Goal: Task Accomplishment & Management: Manage account settings

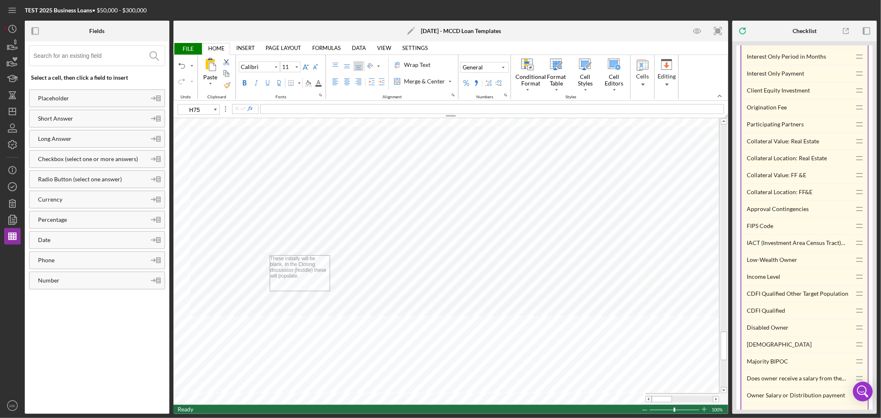
scroll to position [4496, 0]
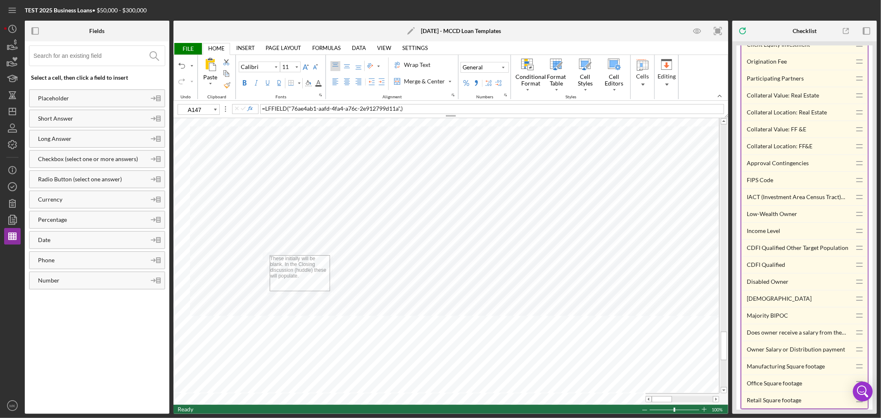
click at [788, 171] on div "Approval Contingencies" at bounding box center [799, 163] width 104 height 17
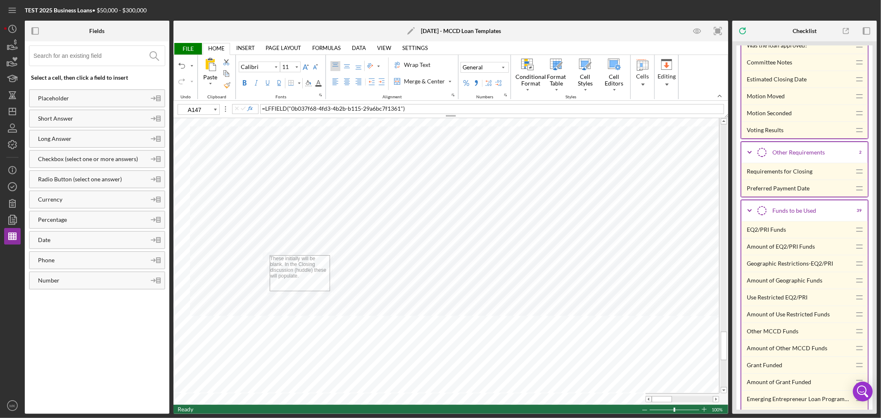
scroll to position [4956, 0]
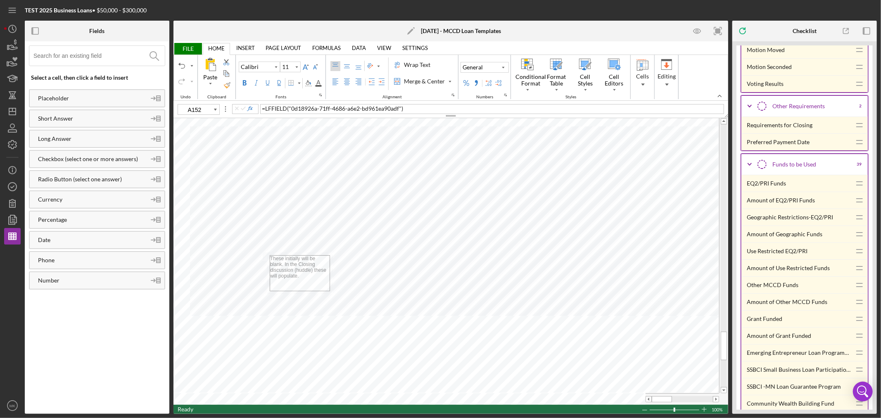
click at [788, 133] on div "Requirements for Closing" at bounding box center [799, 125] width 104 height 17
type input "D146"
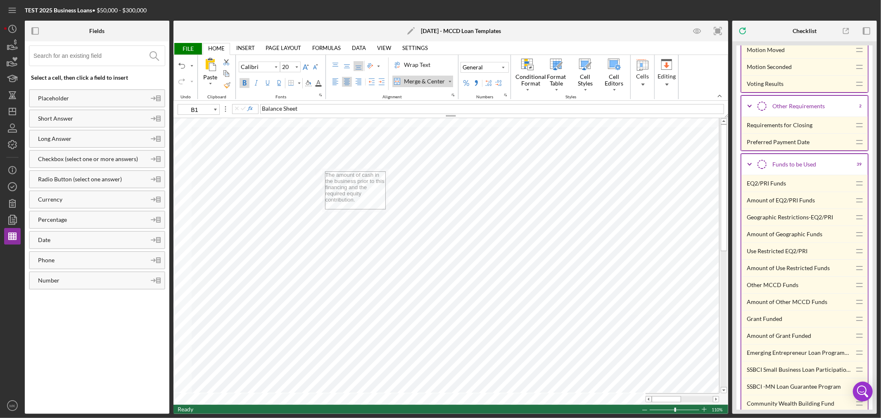
type input "8"
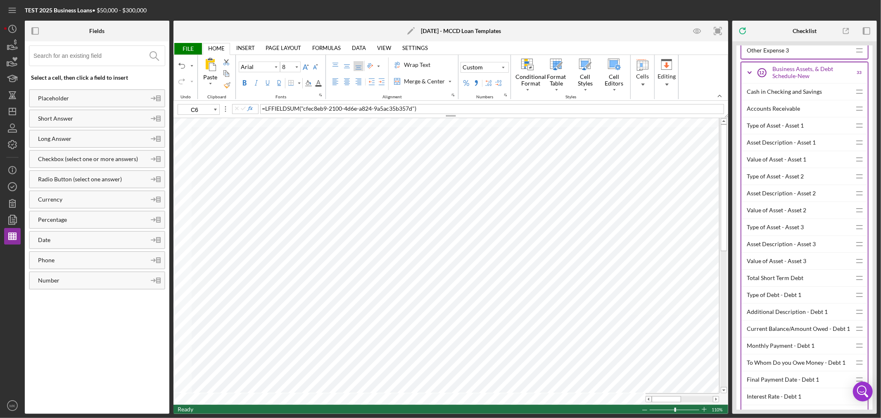
scroll to position [3304, 0]
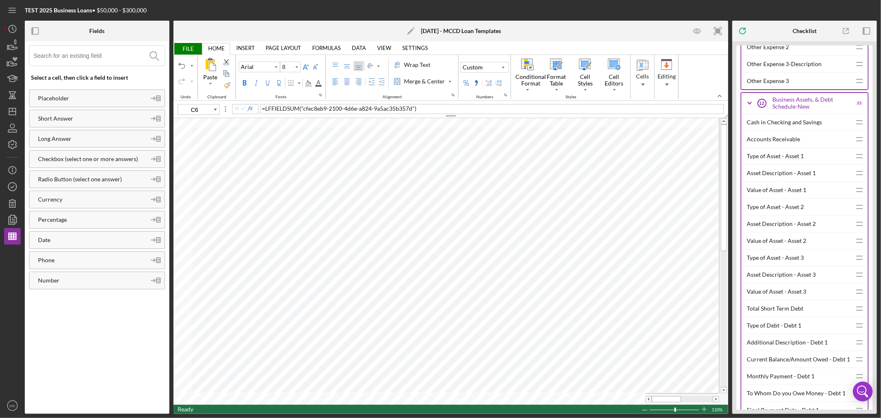
click at [781, 131] on div "Cash in Checking and Savings" at bounding box center [799, 122] width 104 height 17
type input "C7"
click at [781, 147] on div "Accounts Receivable" at bounding box center [799, 139] width 104 height 17
type input "11"
type input "N6"
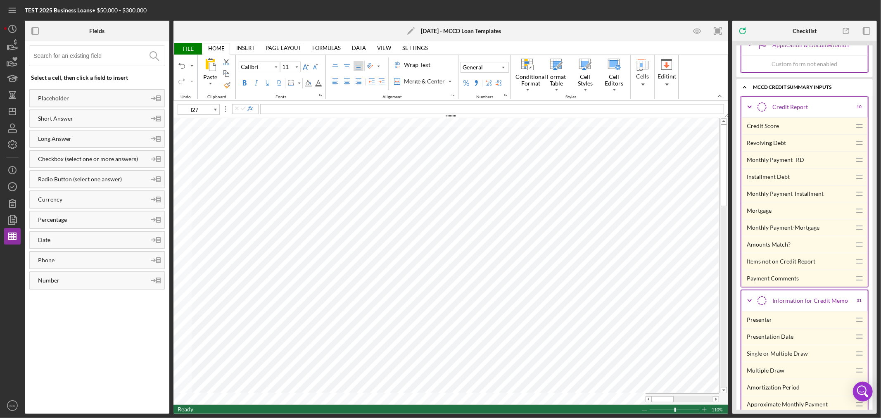
scroll to position [4083, 0]
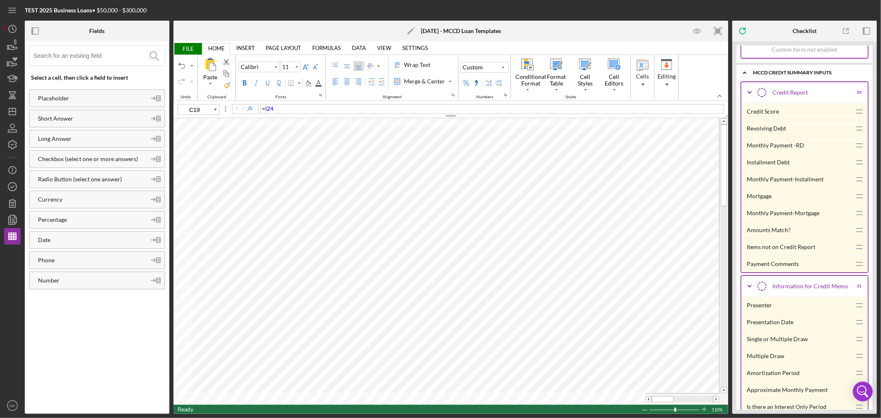
click at [774, 137] on div "Revolving Debt" at bounding box center [799, 128] width 104 height 17
click at [772, 171] on div "Installment Debt" at bounding box center [799, 162] width 104 height 17
type input "C19"
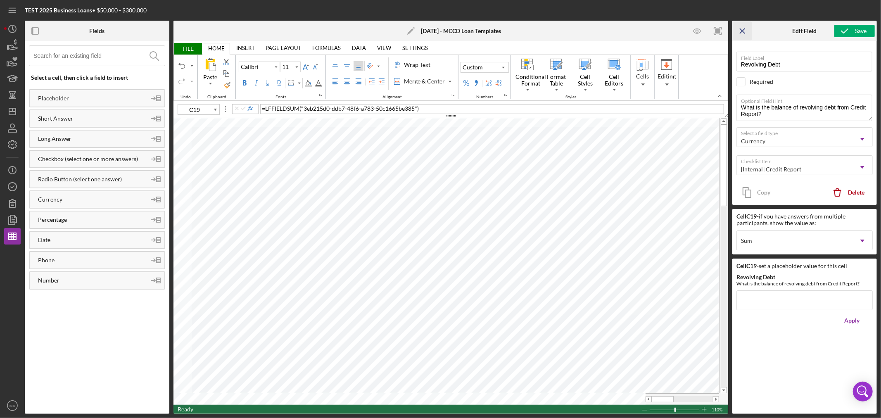
click at [743, 31] on line "button" at bounding box center [742, 30] width 5 height 5
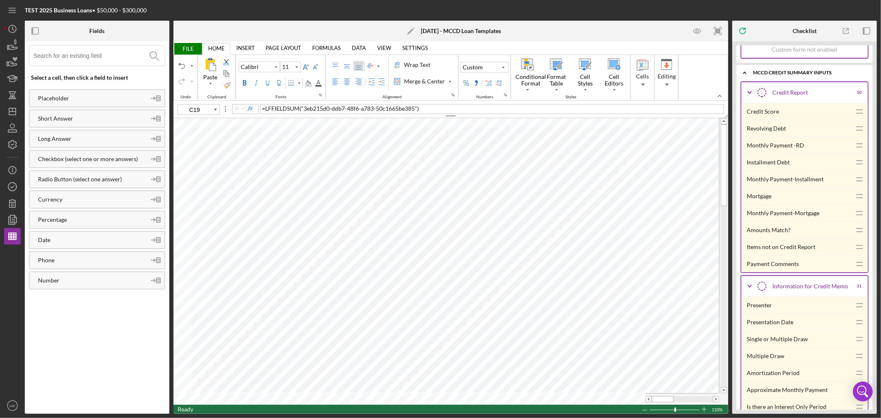
click at [187, 47] on span "FILE" at bounding box center [187, 49] width 28 height 12
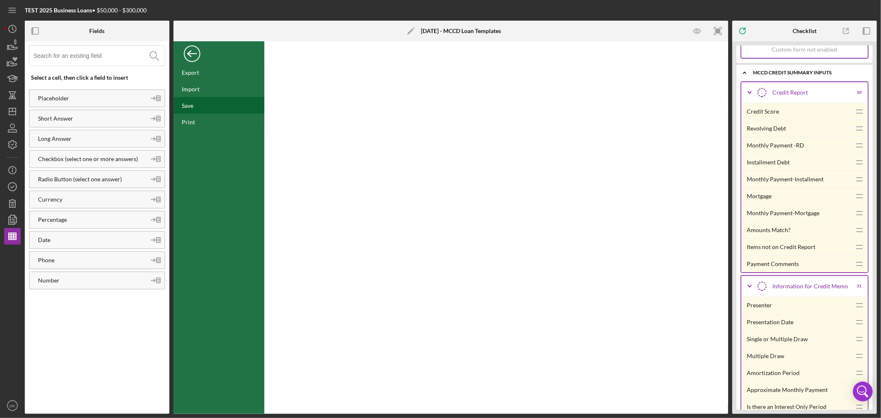
click at [185, 104] on div "Save" at bounding box center [188, 105] width 12 height 7
click at [15, 145] on icon "button" at bounding box center [12, 144] width 8 height 8
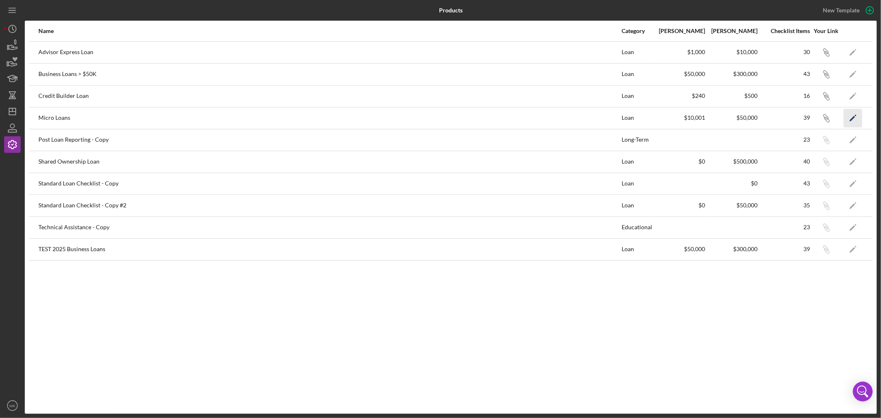
click at [852, 118] on polygon "button" at bounding box center [852, 119] width 6 height 6
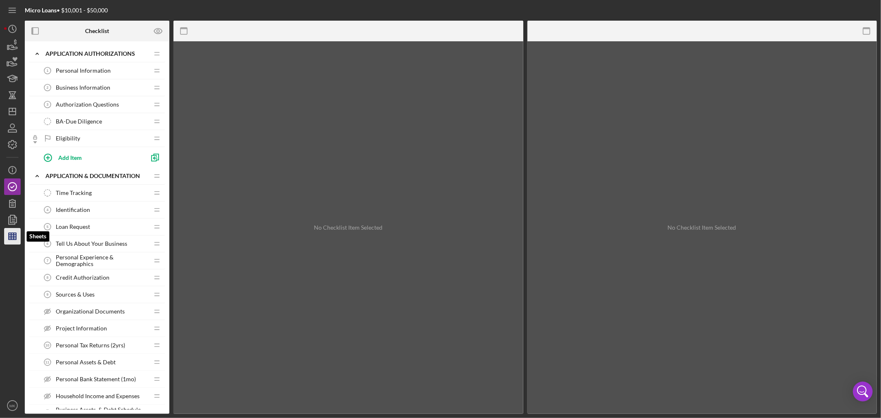
click at [12, 239] on icon "button" at bounding box center [12, 236] width 21 height 21
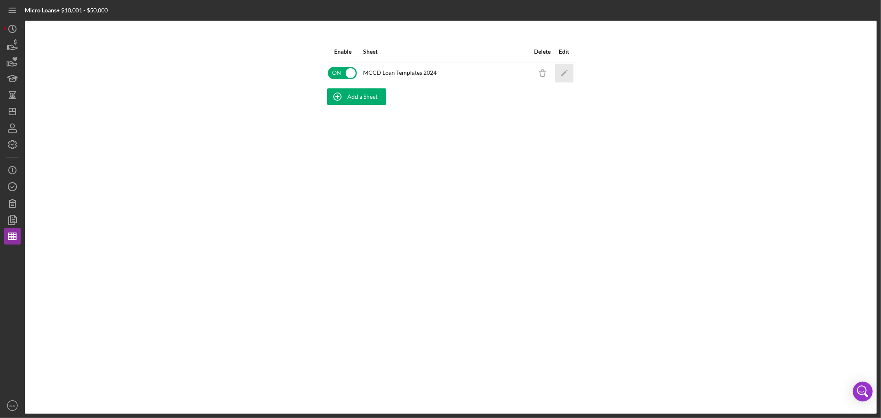
click at [565, 71] on polygon "button" at bounding box center [563, 74] width 6 height 6
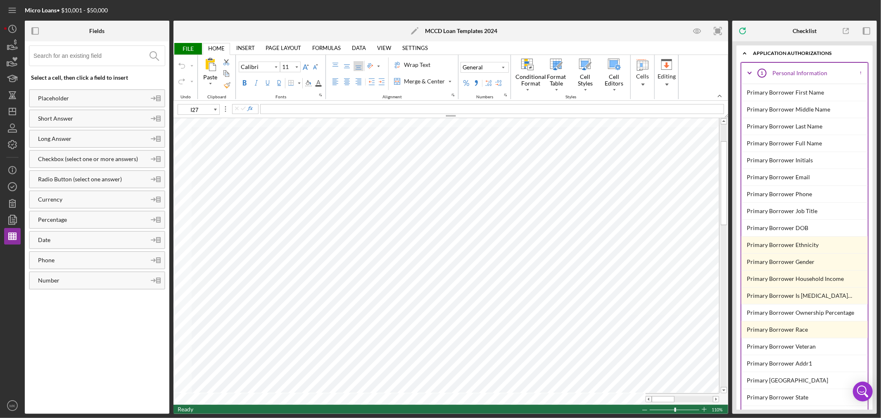
type input "C19"
click at [10, 145] on icon "button" at bounding box center [12, 144] width 21 height 21
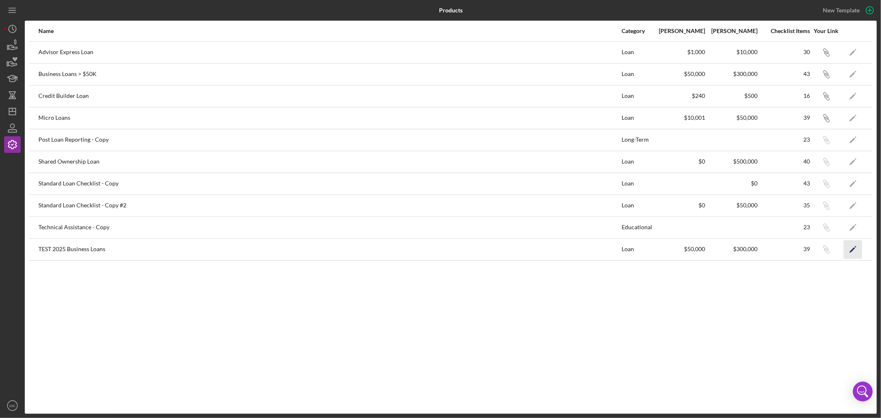
click at [853, 251] on icon "Icon/Edit" at bounding box center [853, 249] width 19 height 19
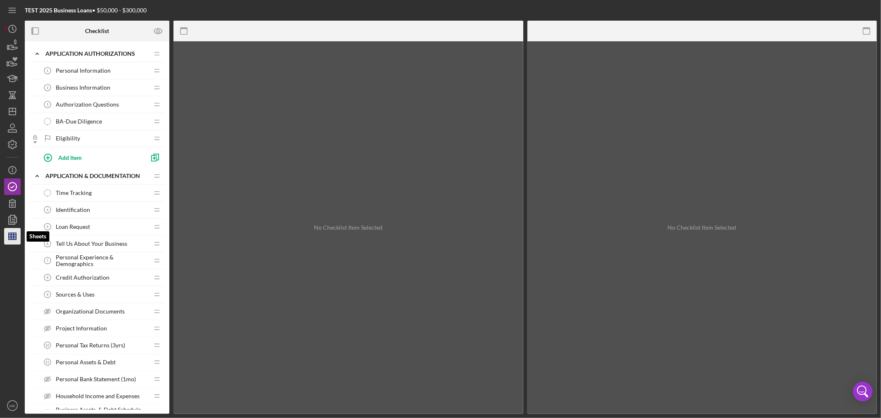
click at [14, 235] on line "button" at bounding box center [14, 236] width 0 height 7
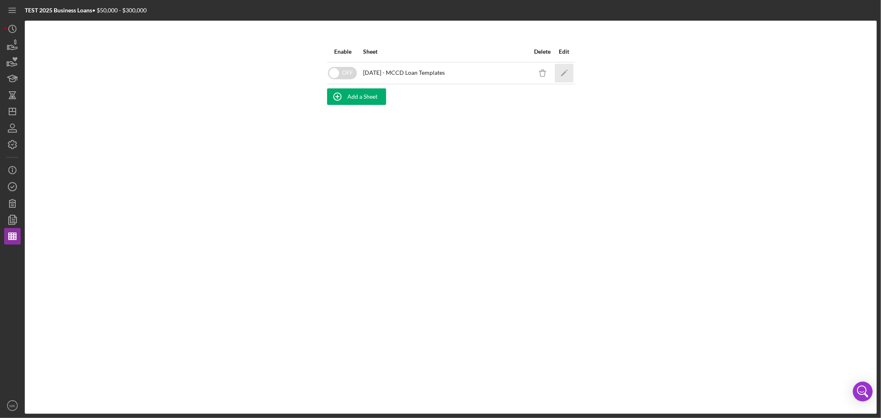
click at [566, 69] on icon "Icon/Edit" at bounding box center [564, 73] width 19 height 19
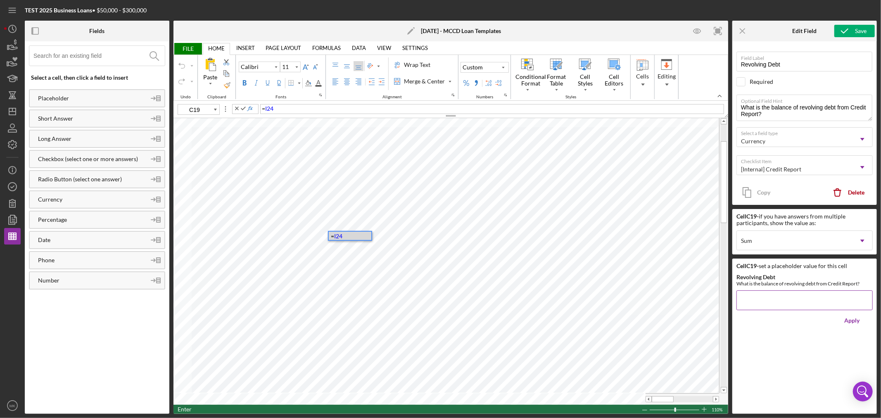
type input "C20"
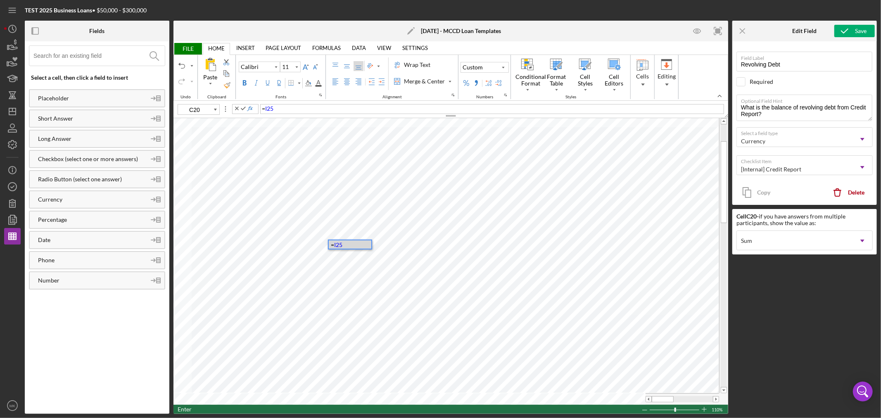
type input "C21"
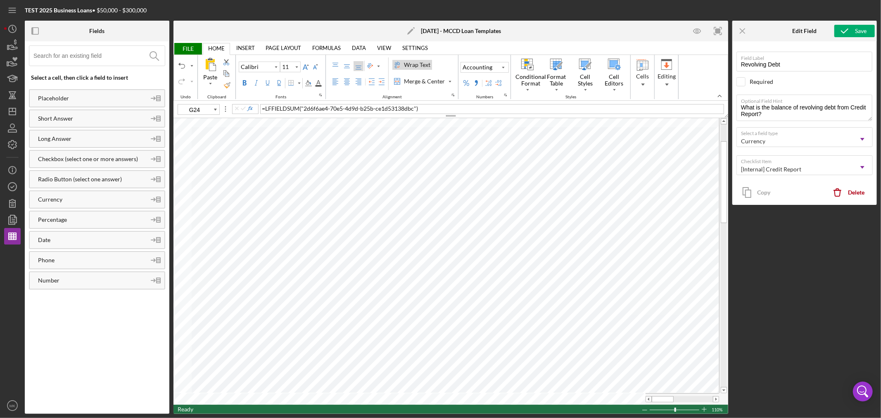
click at [743, 28] on icon "Icon/Menu Close" at bounding box center [742, 31] width 19 height 19
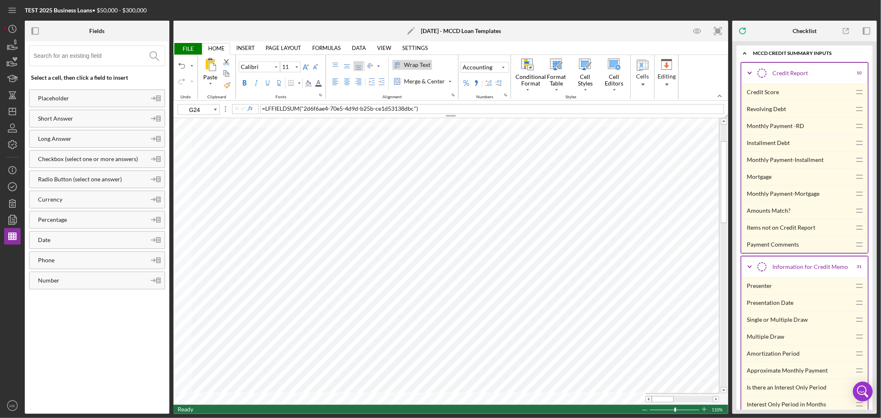
scroll to position [5415, 0]
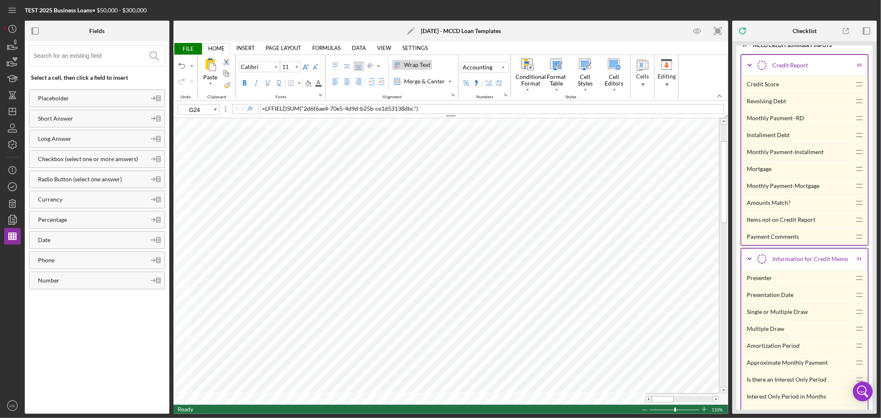
click at [774, 109] on div "Revolving Debt" at bounding box center [799, 101] width 104 height 17
click at [792, 126] on div "Monthly Payment -RD" at bounding box center [799, 118] width 104 height 17
click at [773, 143] on div "Installment Debt" at bounding box center [799, 135] width 104 height 17
click at [802, 160] on div "Monthly Payment-Installment" at bounding box center [799, 152] width 104 height 17
click at [762, 177] on div "Mortgage" at bounding box center [799, 169] width 104 height 17
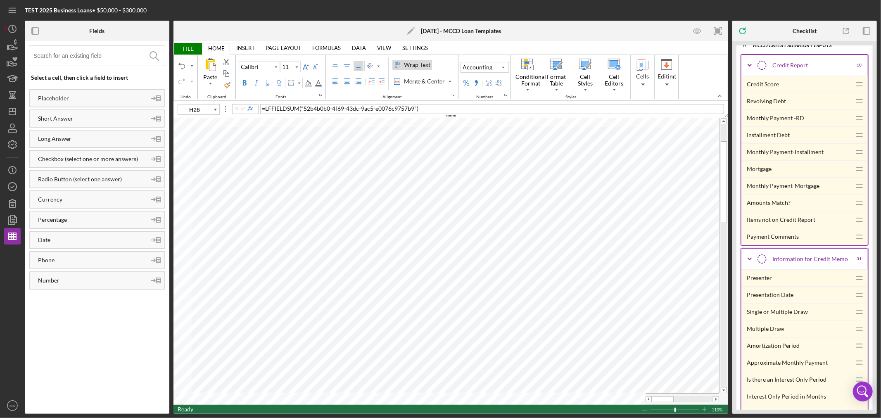
click at [799, 194] on div "Monthly Payment-Mortgage" at bounding box center [799, 186] width 104 height 17
click at [771, 109] on div "Revolving Debt" at bounding box center [799, 101] width 104 height 17
click at [775, 143] on div "Installment Debt" at bounding box center [799, 135] width 104 height 17
click at [757, 177] on div "Mortgage" at bounding box center [799, 169] width 104 height 17
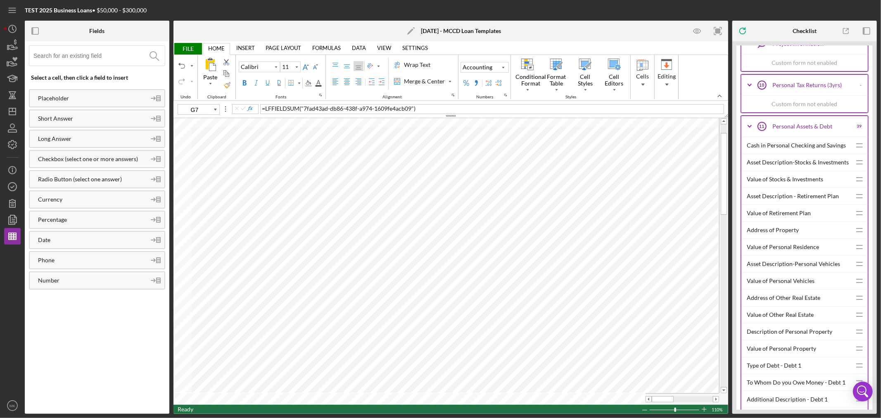
scroll to position [3028, 0]
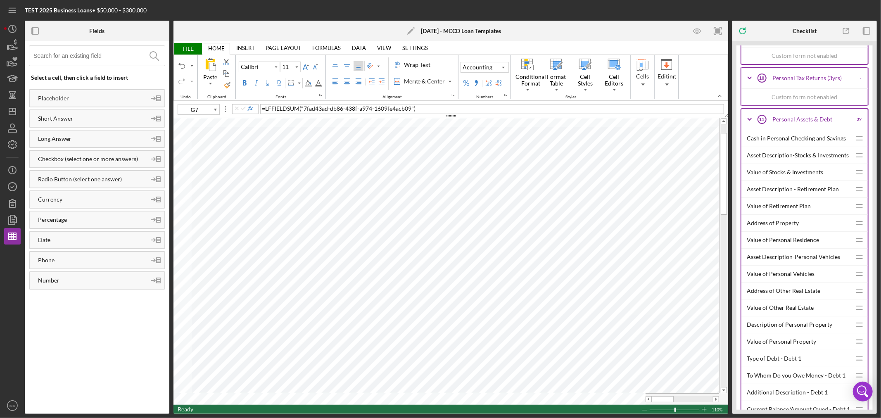
click at [788, 146] on div "Cash in Personal Checking and Savings" at bounding box center [799, 138] width 104 height 17
click at [790, 178] on div "Value of Stocks & Investments" at bounding box center [799, 172] width 104 height 17
click at [795, 214] on div "Value of Retirement Plan" at bounding box center [799, 206] width 104 height 17
click at [795, 248] on div "Value of Personal Residence" at bounding box center [799, 240] width 104 height 17
click at [800, 316] on div "Value of Other Real Estate" at bounding box center [799, 307] width 104 height 17
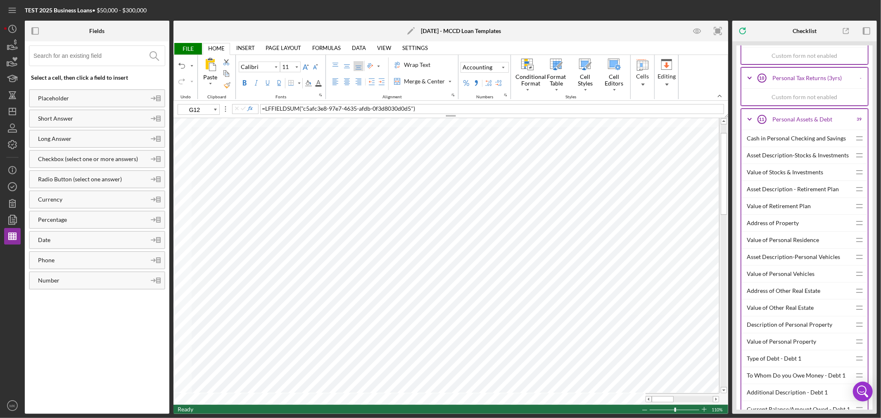
click at [786, 282] on div "Value of Personal Vehicles" at bounding box center [799, 274] width 104 height 17
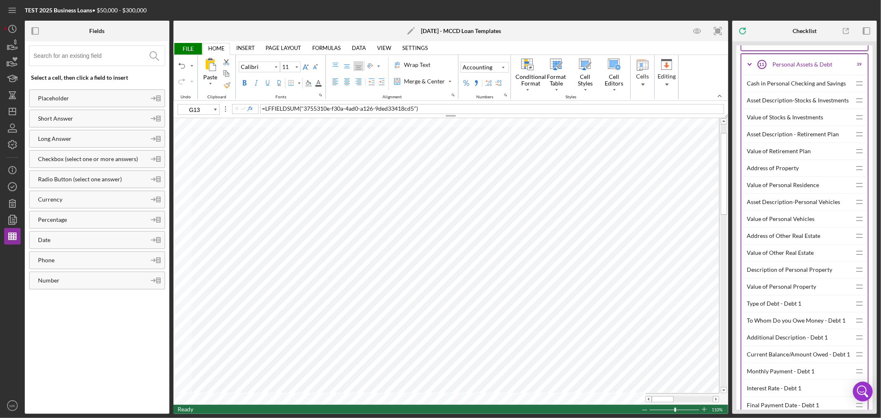
scroll to position [3120, 0]
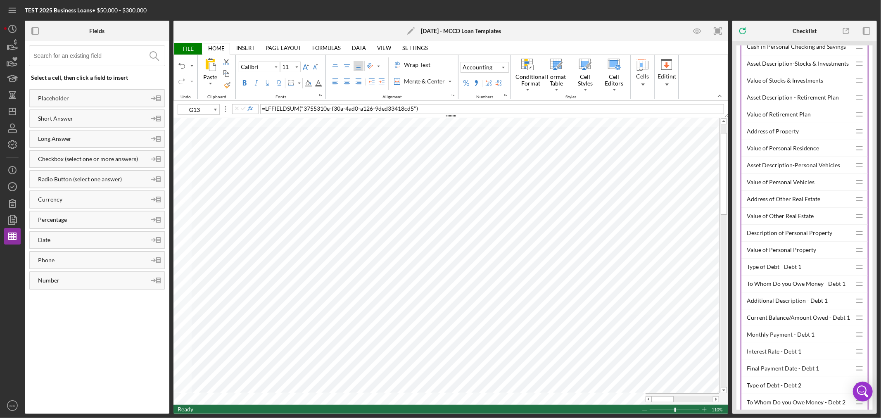
click at [780, 257] on div "Value of Personal Property" at bounding box center [799, 250] width 104 height 17
type input "C24"
type input "11"
click at [192, 50] on span "FILE" at bounding box center [187, 49] width 28 height 12
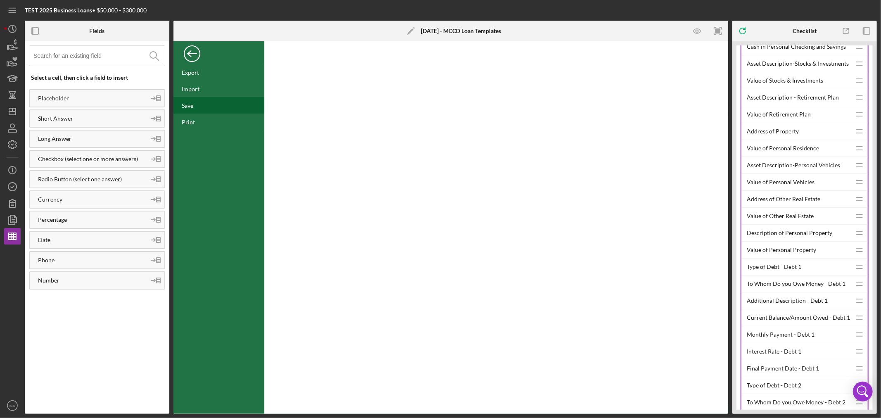
click at [190, 107] on div "Save" at bounding box center [188, 105] width 12 height 7
click at [192, 54] on div "Back" at bounding box center [192, 51] width 17 height 17
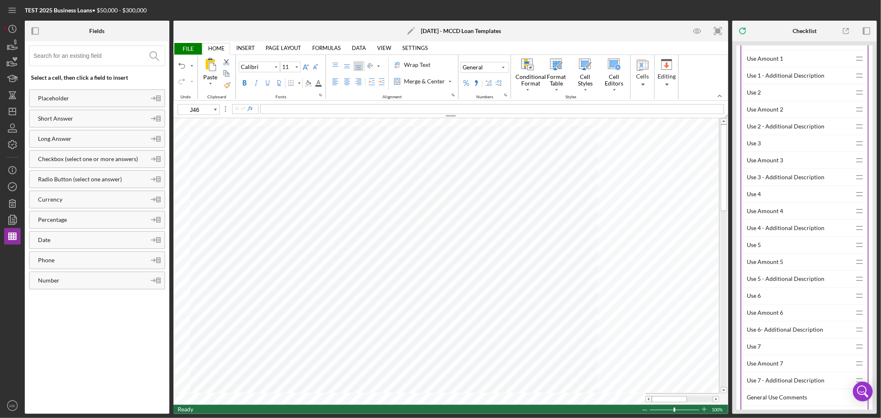
scroll to position [2111, 0]
click at [750, 81] on icon "Icon/Expander" at bounding box center [749, 76] width 21 height 21
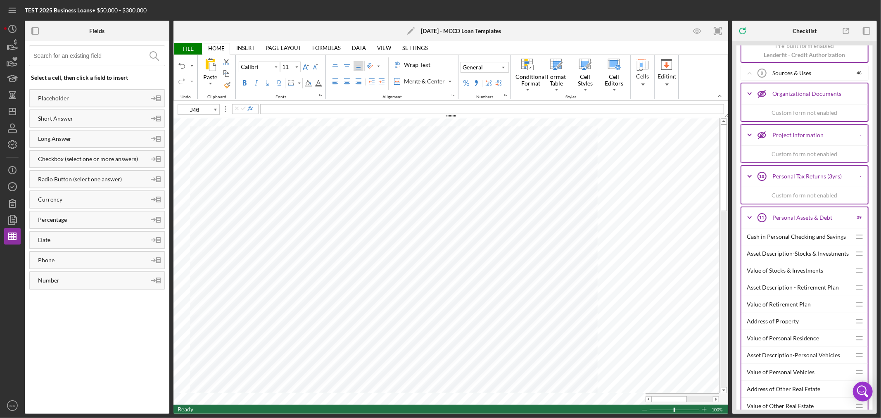
click at [747, 222] on icon "Icon/Expander" at bounding box center [749, 217] width 21 height 21
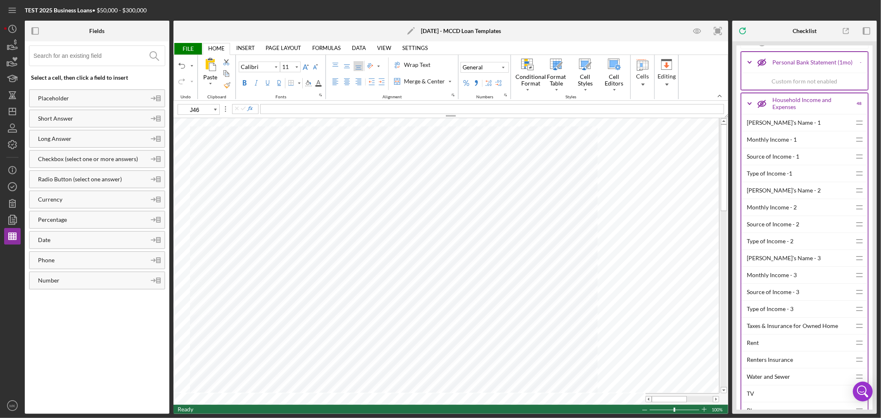
scroll to position [2294, 0]
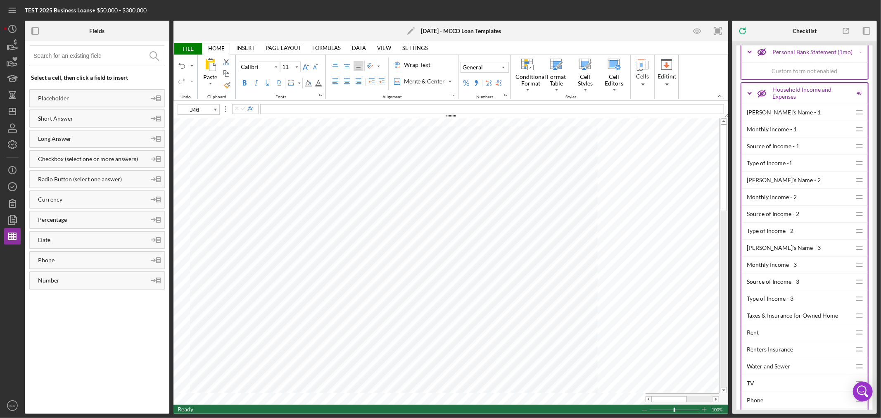
click at [750, 98] on icon "Icon/Expander" at bounding box center [749, 93] width 21 height 21
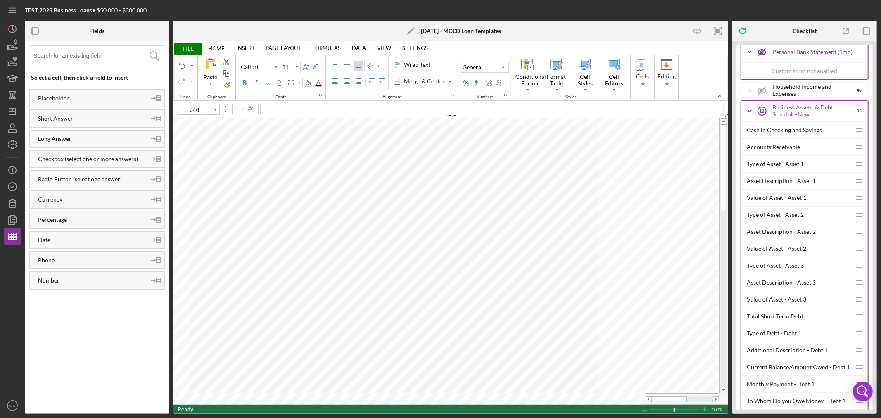
click at [750, 116] on icon "Icon/Expander" at bounding box center [749, 111] width 21 height 21
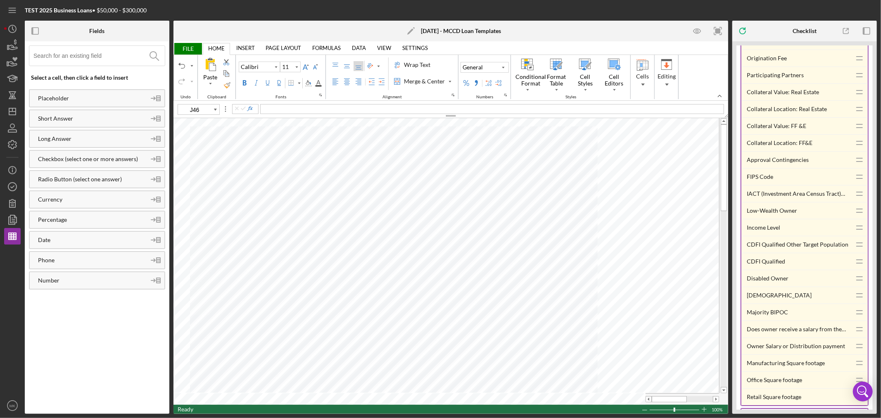
scroll to position [2937, 0]
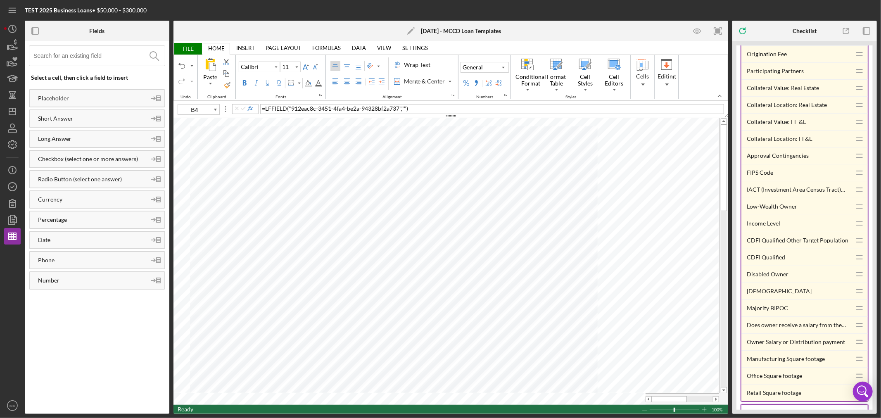
click at [766, 180] on div "FIPS Code" at bounding box center [799, 172] width 104 height 17
click at [773, 197] on div "IACT (Investment Area Census Tract) Eligible" at bounding box center [799, 189] width 104 height 17
click at [763, 215] on div "Low-Wealth Owner" at bounding box center [799, 206] width 104 height 17
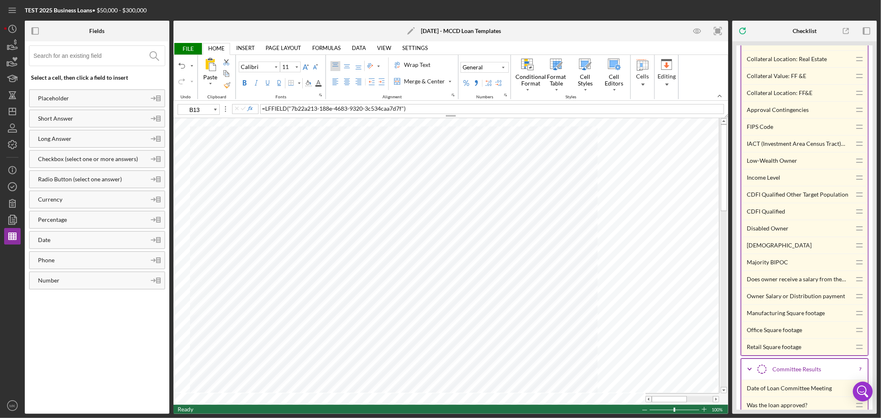
click at [797, 203] on div "CDFI Qualified Other Target Population" at bounding box center [799, 194] width 104 height 17
click at [777, 321] on div "Manufacturing Square footage" at bounding box center [799, 313] width 104 height 17
click at [756, 338] on div "Office Square footage" at bounding box center [799, 330] width 104 height 17
click at [761, 355] on div "Retail Square footage" at bounding box center [799, 347] width 104 height 17
click at [773, 237] on div "Disabled Owner" at bounding box center [799, 228] width 104 height 17
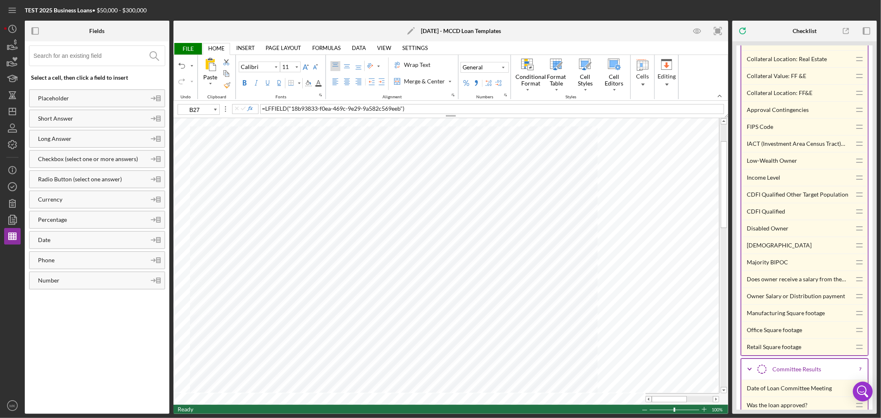
click at [778, 270] on div "Majority BIPOC" at bounding box center [799, 262] width 104 height 17
click at [760, 254] on div "[DEMOGRAPHIC_DATA]" at bounding box center [799, 245] width 104 height 17
click at [781, 287] on div "Does owner receive a salary from the business?" at bounding box center [799, 279] width 104 height 17
click at [802, 304] on div "Owner Salary or Distribution payment" at bounding box center [799, 296] width 104 height 17
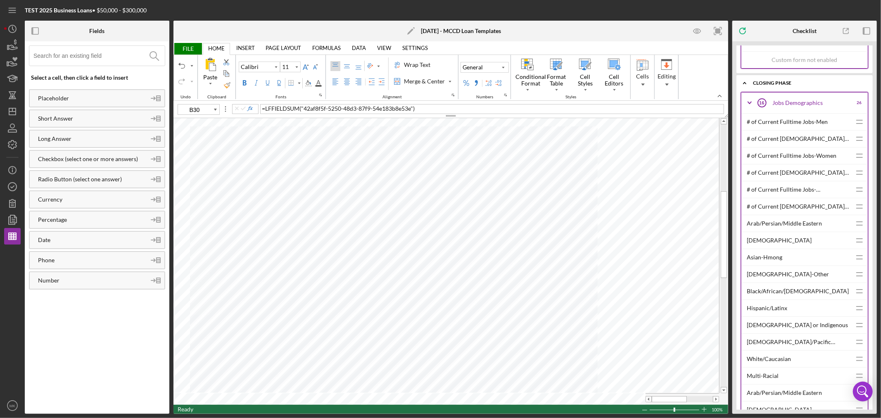
scroll to position [4176, 0]
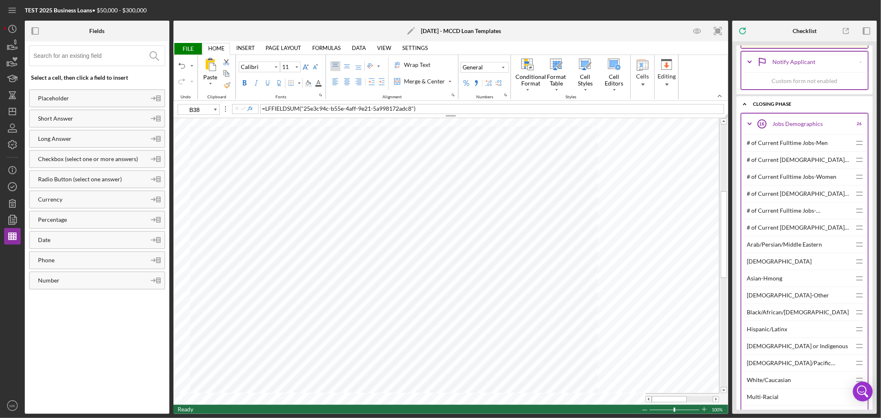
click at [800, 151] on div "# of Current Fulltime Jobs-Men" at bounding box center [799, 143] width 104 height 17
click at [778, 168] on div "# of Current [DEMOGRAPHIC_DATA] Jobs-Men" at bounding box center [799, 160] width 104 height 17
click at [795, 185] on div "# of Current Fulltime Jobs-Women" at bounding box center [799, 176] width 104 height 17
click at [806, 202] on div "# of Current [DEMOGRAPHIC_DATA] Jobs-Women" at bounding box center [799, 193] width 104 height 17
click at [820, 219] on div "# of Current Fulltime Jobs-[DEMOGRAPHIC_DATA] Gender" at bounding box center [799, 210] width 104 height 17
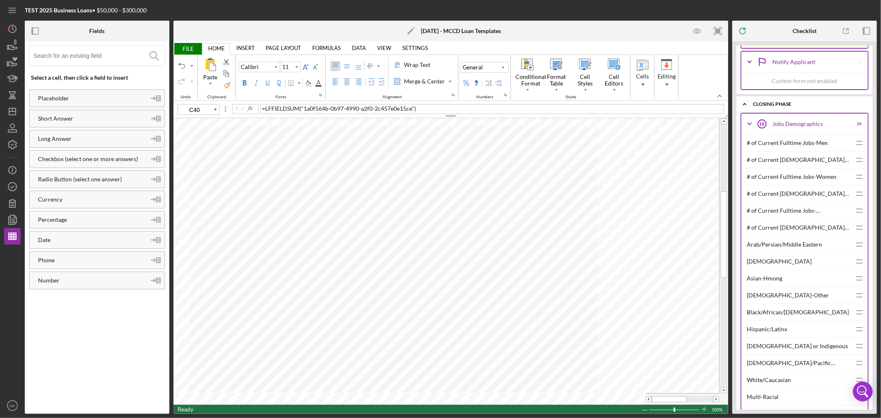
click at [812, 236] on div "# of Current [DEMOGRAPHIC_DATA] Jobs-[DEMOGRAPHIC_DATA] Gender" at bounding box center [799, 227] width 104 height 17
type input "B43"
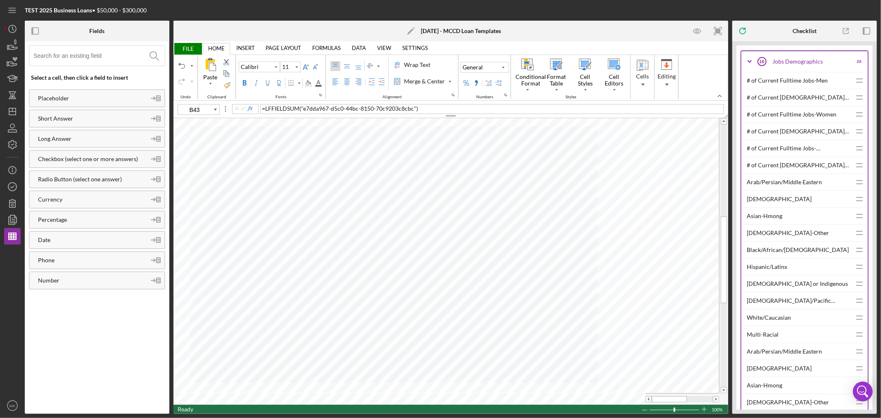
scroll to position [4221, 0]
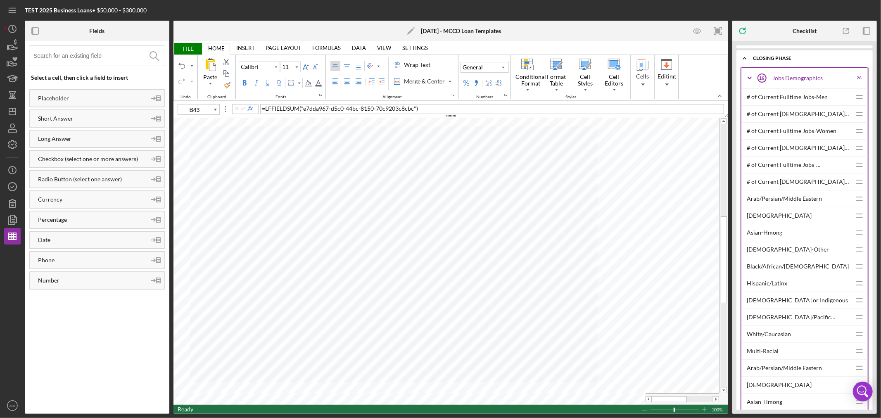
click at [794, 207] on div "Arab/Persian/Middle Eastern" at bounding box center [799, 198] width 104 height 17
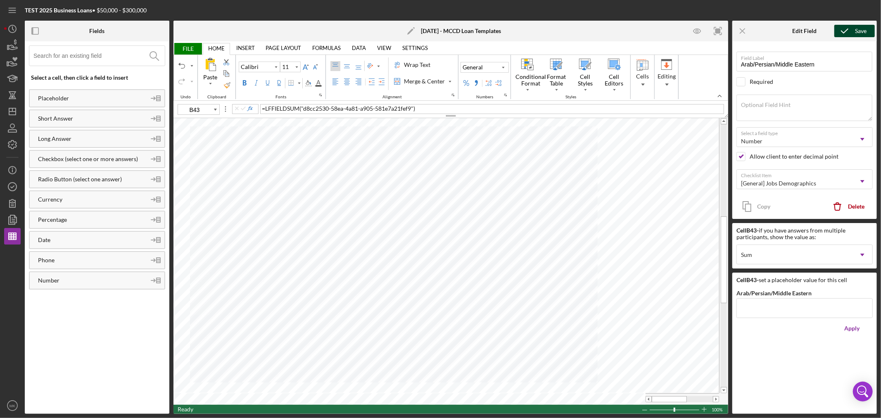
click at [858, 32] on div "Save" at bounding box center [861, 31] width 12 height 12
click at [742, 30] on icon "Icon/Menu Close" at bounding box center [742, 31] width 19 height 19
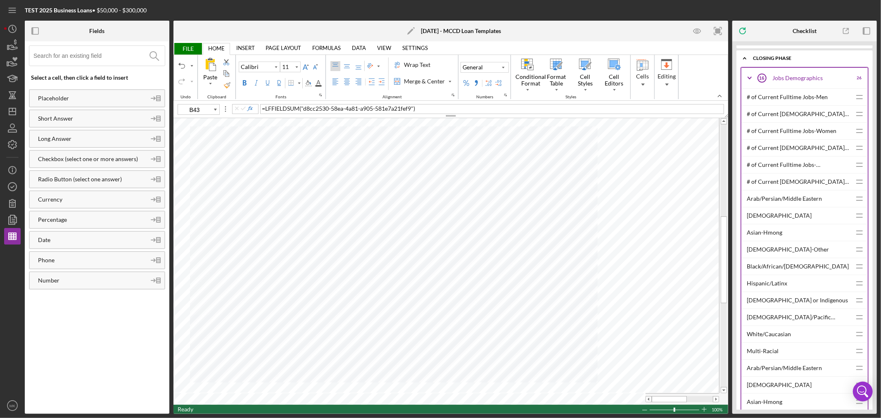
click at [186, 47] on span "FILE" at bounding box center [187, 49] width 28 height 12
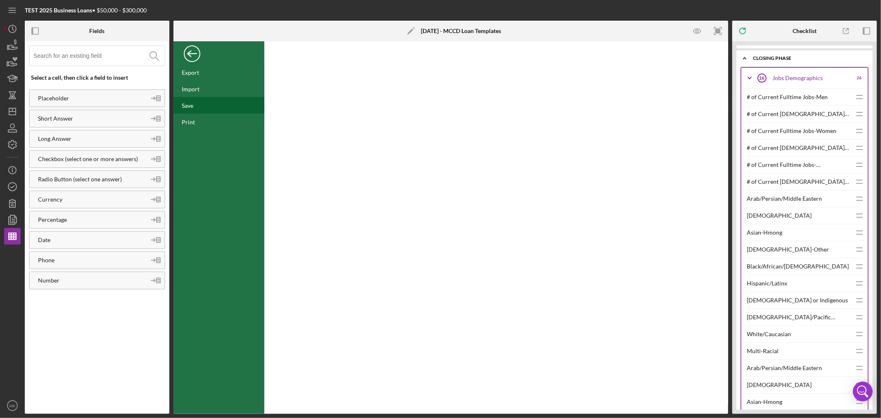
click at [191, 105] on div "Save" at bounding box center [188, 105] width 12 height 7
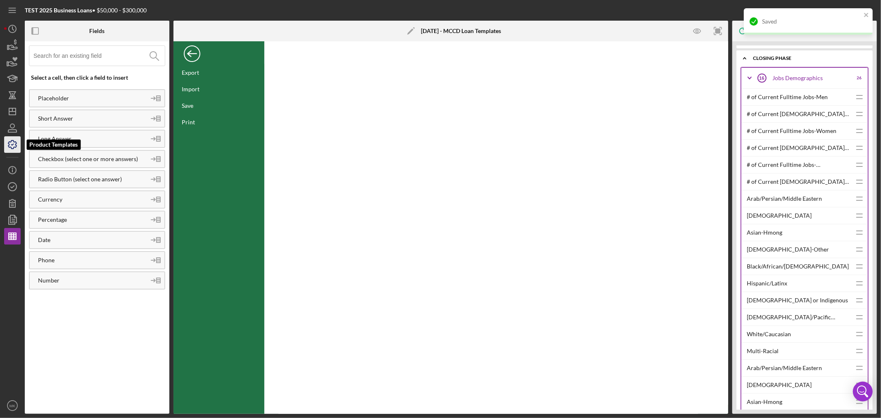
click at [13, 146] on icon "button" at bounding box center [12, 144] width 21 height 21
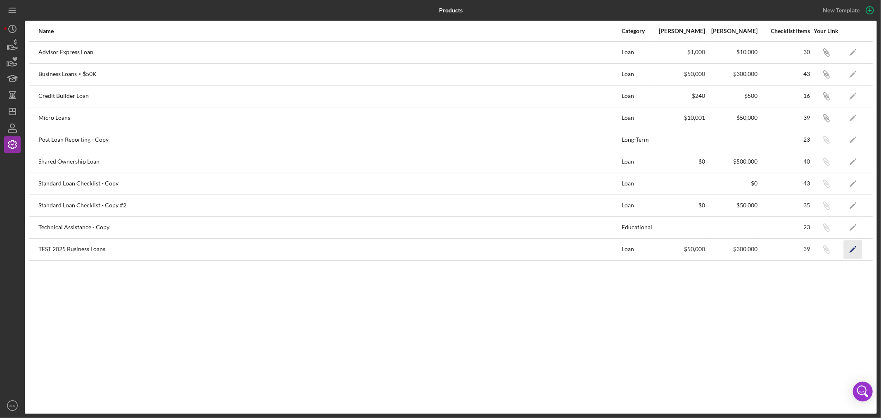
click at [851, 249] on icon "Icon/Edit" at bounding box center [853, 249] width 19 height 19
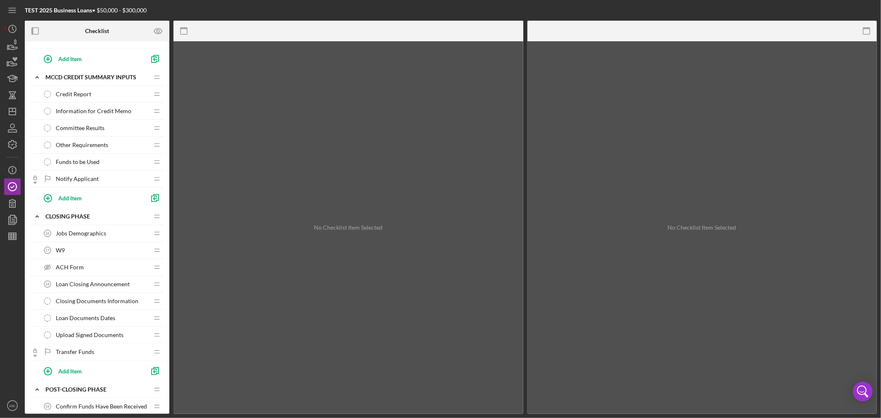
scroll to position [523, 0]
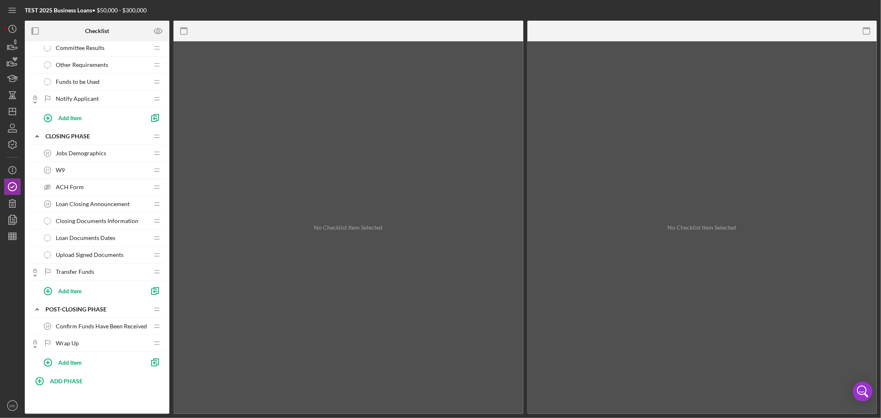
click at [85, 150] on span "Jobs Demographics" at bounding box center [81, 153] width 50 height 7
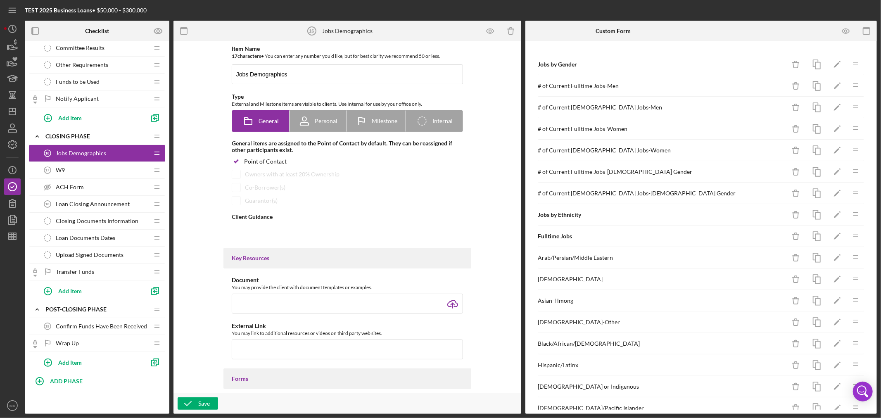
type textarea "<div>Please complete the questions regarding the categories of employees.&nbsp;…"
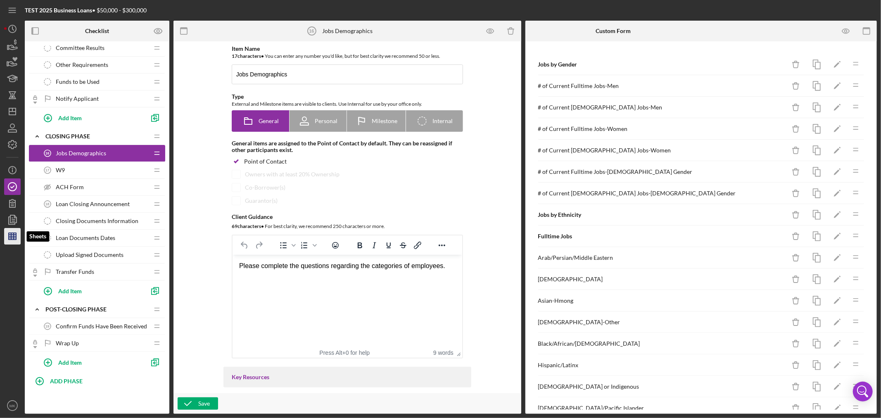
click at [13, 238] on line "button" at bounding box center [12, 238] width 7 height 0
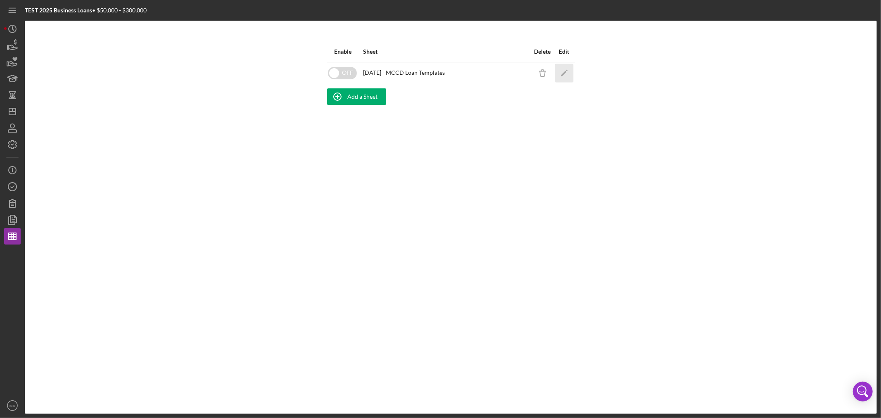
click at [564, 75] on icon "Icon/Edit" at bounding box center [564, 73] width 19 height 19
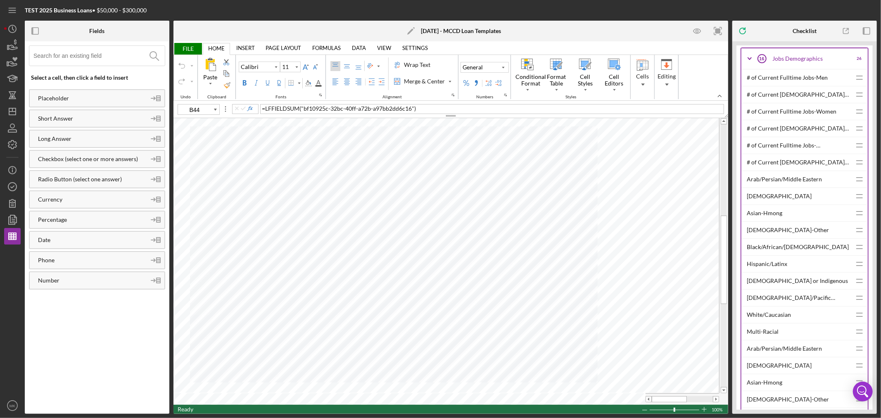
scroll to position [7158, 0]
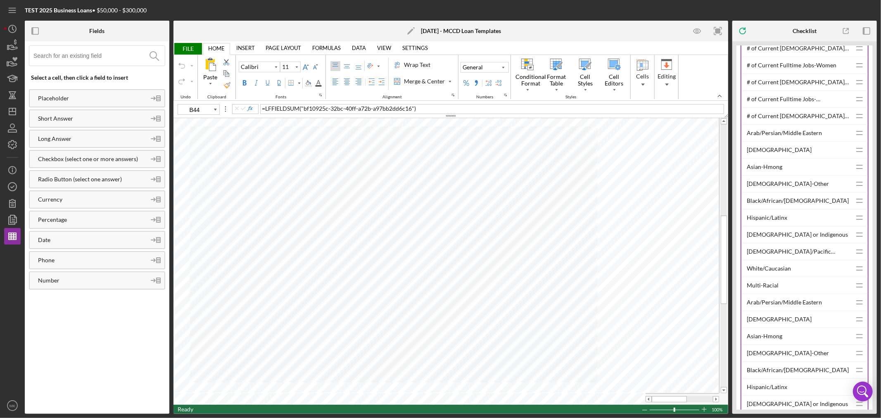
click at [771, 175] on div "Asian-Hmong" at bounding box center [799, 167] width 104 height 17
click at [781, 158] on div "[DEMOGRAPHIC_DATA]" at bounding box center [799, 150] width 104 height 17
click at [762, 192] on div "[DEMOGRAPHIC_DATA]-Other" at bounding box center [799, 184] width 104 height 17
click at [771, 209] on div "Black/African/[DEMOGRAPHIC_DATA]" at bounding box center [799, 200] width 104 height 17
click at [759, 226] on div "Hispanic/Latinx" at bounding box center [799, 217] width 104 height 17
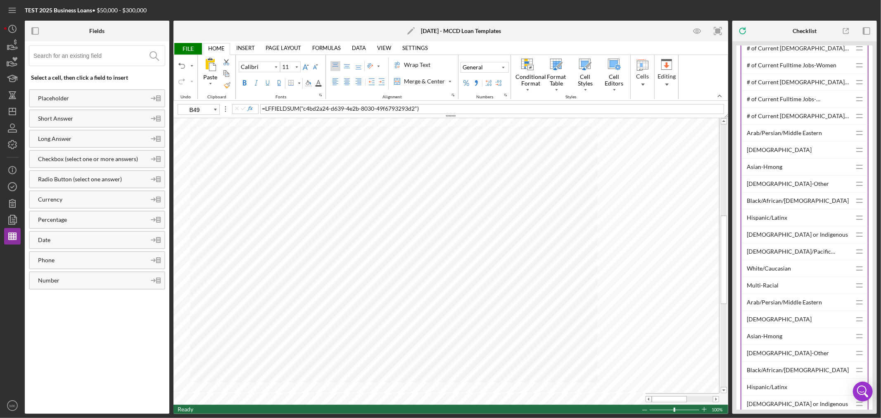
click at [771, 294] on div "Multi-Racial" at bounding box center [799, 285] width 104 height 17
click at [777, 243] on div "[DEMOGRAPHIC_DATA] or Indigenous" at bounding box center [799, 234] width 104 height 17
click at [780, 260] on div "[DEMOGRAPHIC_DATA]/Pacific Islander" at bounding box center [799, 251] width 104 height 17
click at [771, 277] on div "White/Caucasian" at bounding box center [799, 268] width 104 height 17
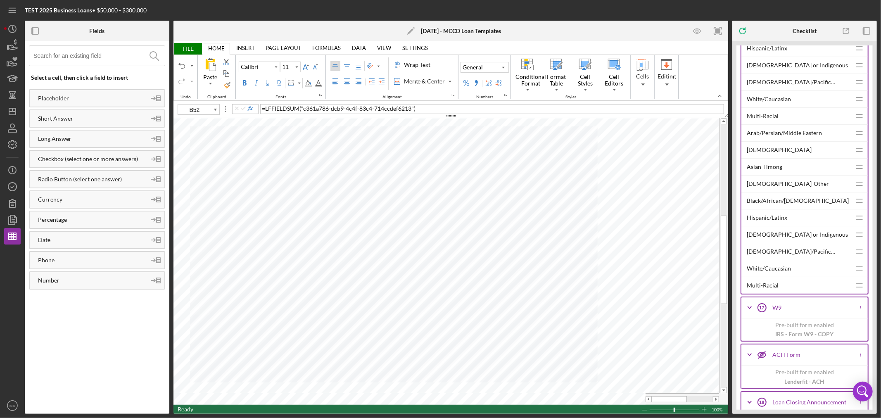
scroll to position [7341, 0]
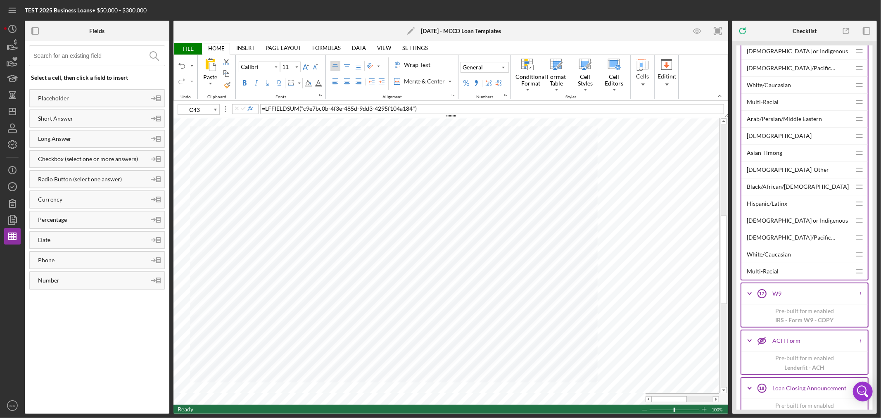
click at [782, 127] on div "Arab/Persian/Middle Eastern" at bounding box center [799, 119] width 104 height 17
click at [762, 161] on div "Asian-Hmong" at bounding box center [799, 153] width 104 height 17
click at [777, 144] on div "[DEMOGRAPHIC_DATA]" at bounding box center [799, 136] width 104 height 17
click at [760, 178] on div "[DEMOGRAPHIC_DATA]-Other" at bounding box center [799, 169] width 104 height 17
click at [758, 195] on div "Black/African/[DEMOGRAPHIC_DATA]" at bounding box center [799, 186] width 104 height 17
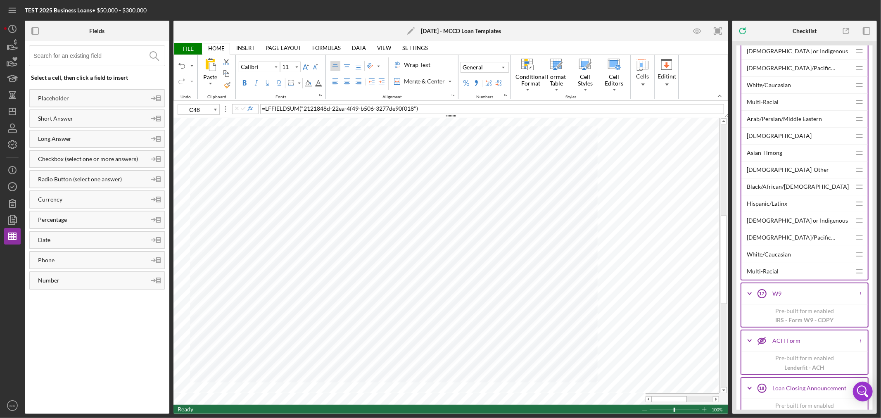
click at [765, 212] on div "Hispanic/Latinx" at bounding box center [799, 203] width 104 height 17
click at [766, 280] on div "Multi-Racial" at bounding box center [799, 271] width 104 height 17
click at [762, 229] on div "[DEMOGRAPHIC_DATA] or Indigenous" at bounding box center [799, 220] width 104 height 17
click at [759, 246] on div "[DEMOGRAPHIC_DATA]/Pacific Islander" at bounding box center [799, 237] width 104 height 17
click at [754, 263] on div "White/Caucasian" at bounding box center [799, 254] width 104 height 17
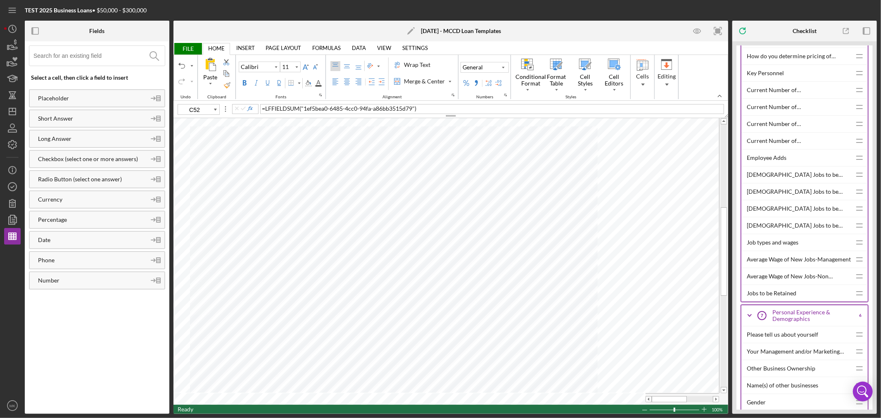
scroll to position [1652, 0]
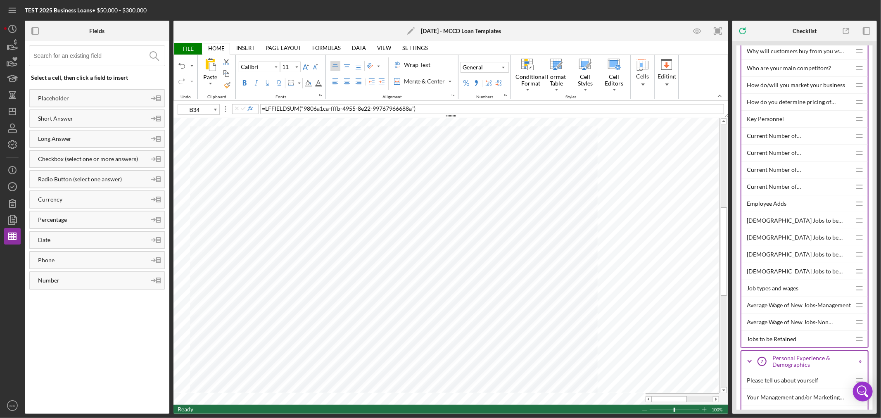
click at [776, 140] on div "Current Number of [DEMOGRAPHIC_DATA] Employees-Management" at bounding box center [799, 136] width 104 height 17
click at [415, 62] on div "Wrap Text" at bounding box center [417, 65] width 30 height 8
click at [800, 157] on div "Current Number of [DEMOGRAPHIC_DATA] Employees-Non-Mgmt" at bounding box center [799, 153] width 104 height 17
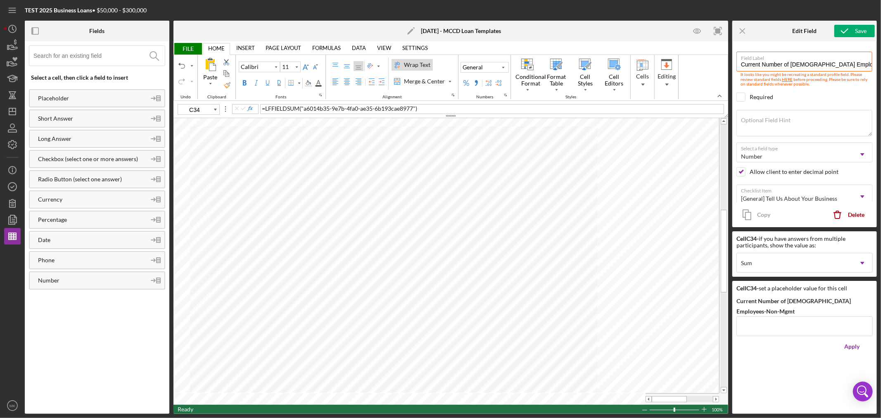
click at [415, 63] on div "Wrap Text" at bounding box center [417, 65] width 30 height 8
click at [739, 31] on icon "Icon/Menu Close" at bounding box center [742, 31] width 19 height 19
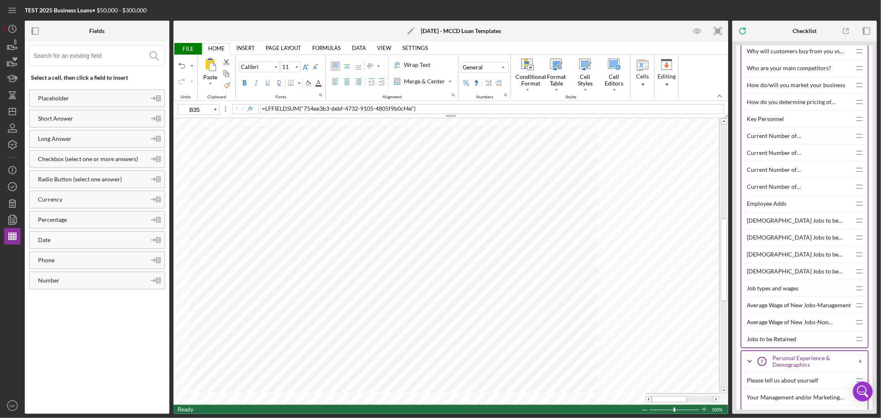
click at [795, 175] on div "Current Number of [DEMOGRAPHIC_DATA] Employees-Management" at bounding box center [799, 169] width 104 height 17
click at [812, 192] on div "Current Number of [DEMOGRAPHIC_DATA] Employees-Non Mgmt" at bounding box center [799, 186] width 104 height 17
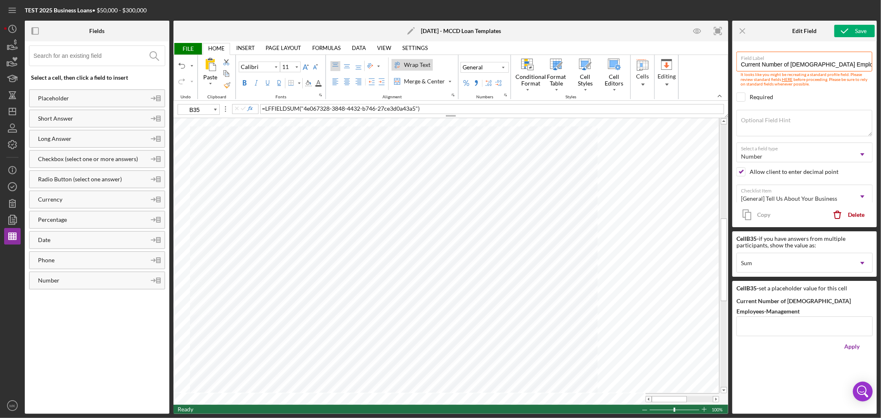
click at [420, 66] on div "Wrap Text" at bounding box center [417, 65] width 30 height 8
click at [419, 64] on div "Wrap Text" at bounding box center [417, 65] width 30 height 8
click at [745, 29] on icon "Icon/Menu Close" at bounding box center [742, 31] width 19 height 19
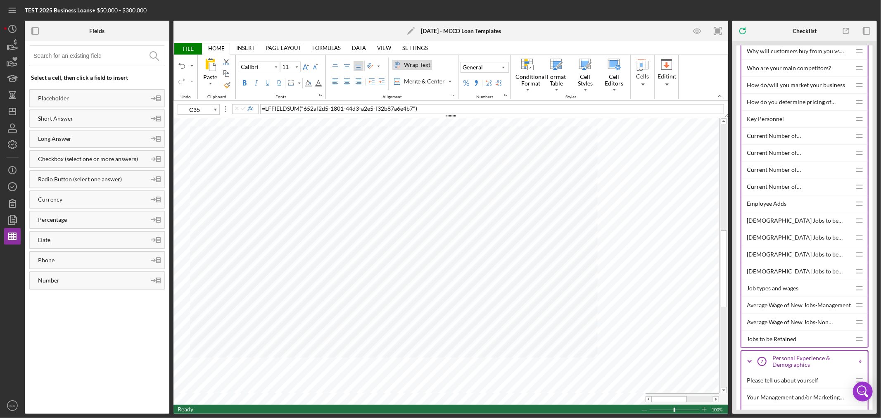
type input "B56"
click at [788, 227] on div "[DEMOGRAPHIC_DATA] Jobs to be Created-Management" at bounding box center [799, 220] width 104 height 17
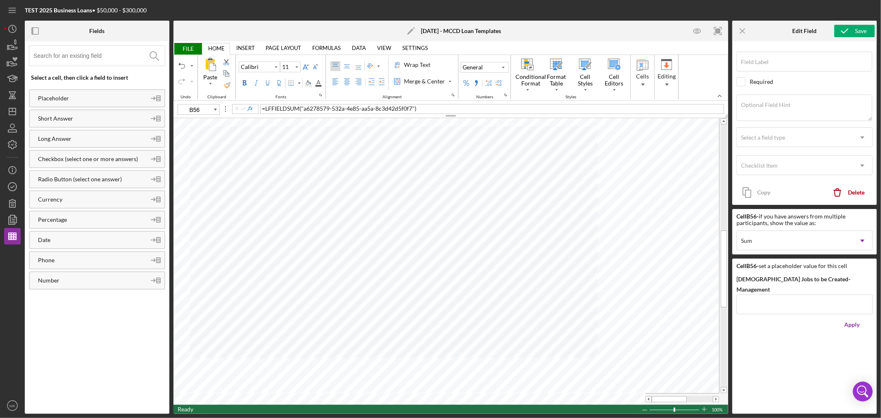
type input "[DEMOGRAPHIC_DATA] Jobs to be Created-Management"
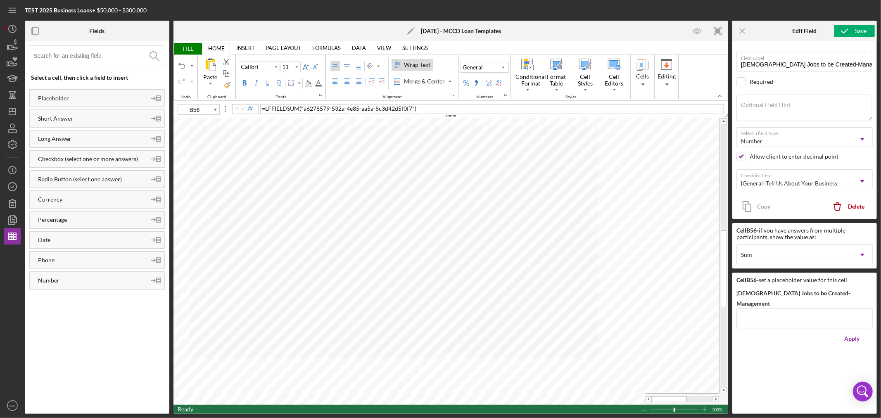
click at [415, 63] on div "Wrap Text" at bounding box center [417, 65] width 30 height 8
click at [742, 31] on line "button" at bounding box center [742, 30] width 5 height 5
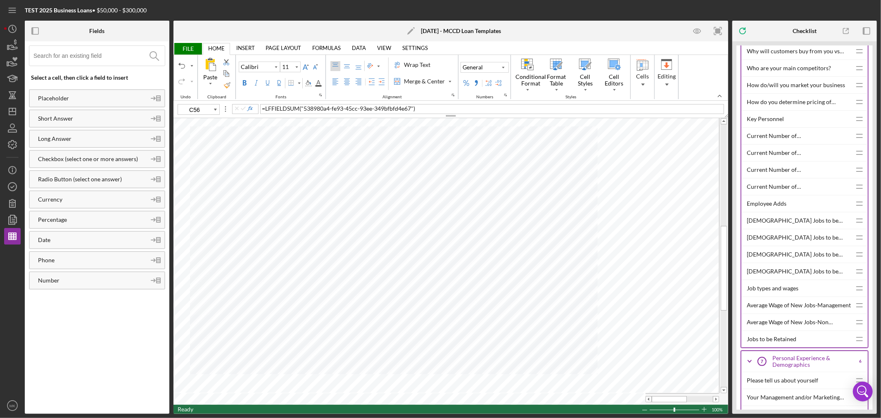
click at [811, 245] on div "[DEMOGRAPHIC_DATA] Jobs to be Created-Non Management" at bounding box center [799, 237] width 104 height 17
click at [420, 63] on div "Wrap Text" at bounding box center [417, 65] width 30 height 8
click at [800, 261] on div "[DEMOGRAPHIC_DATA] Jobs to be Created-Management" at bounding box center [799, 254] width 104 height 17
click at [418, 62] on div "Wrap Text" at bounding box center [417, 65] width 30 height 8
click at [812, 280] on div "[DEMOGRAPHIC_DATA] Jobs to be Created-Non Managment" at bounding box center [799, 271] width 104 height 17
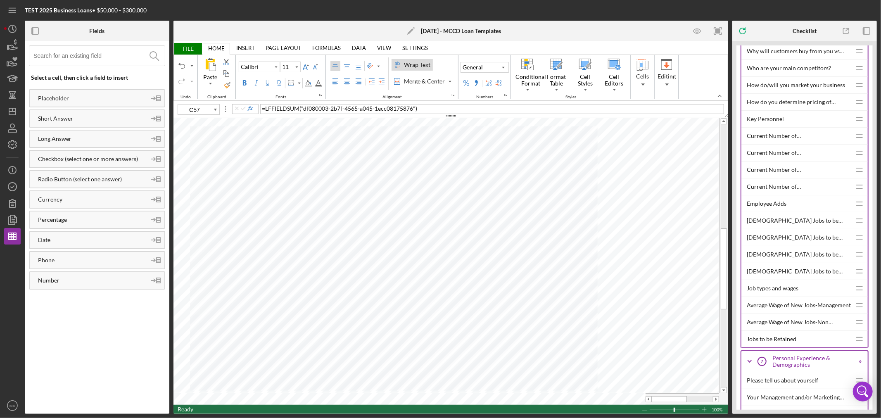
click at [413, 66] on div "Wrap Text" at bounding box center [417, 65] width 30 height 8
click at [792, 309] on div "Average Wage of New Jobs-Management" at bounding box center [799, 305] width 104 height 17
click at [819, 327] on div "Average Wage of New Jobs-Non Management" at bounding box center [799, 322] width 104 height 17
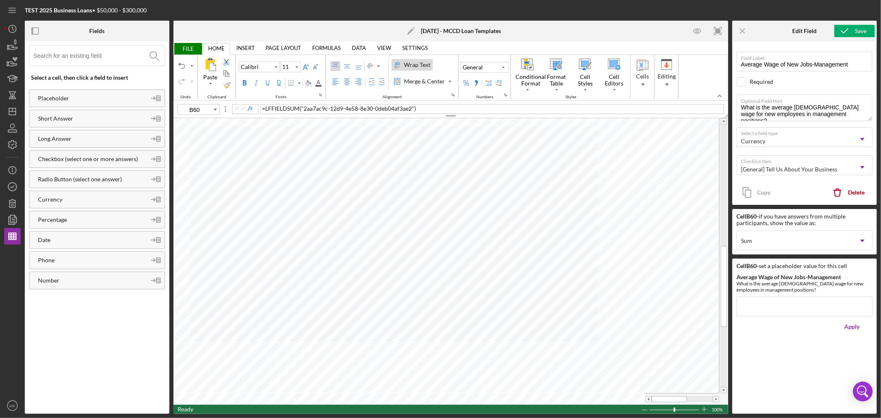
click at [422, 64] on div "Wrap Text" at bounding box center [417, 65] width 30 height 8
type input "H60"
type input "G33"
click at [715, 401] on span at bounding box center [715, 398] width 5 height 5
type input "O14"
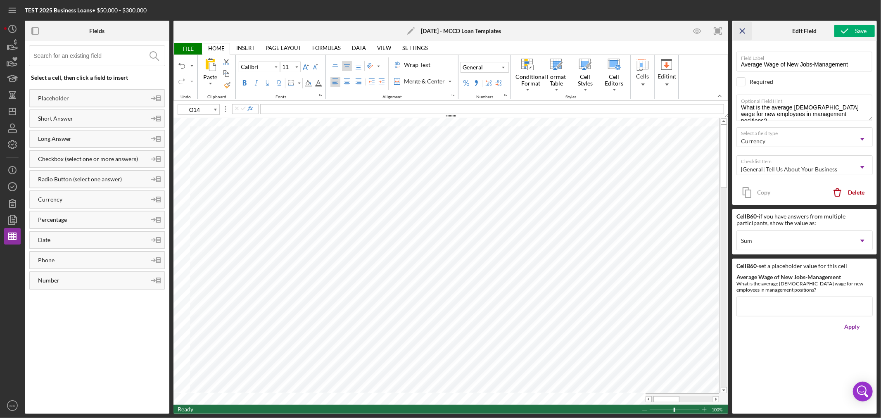
click at [742, 31] on line "button" at bounding box center [742, 30] width 5 height 5
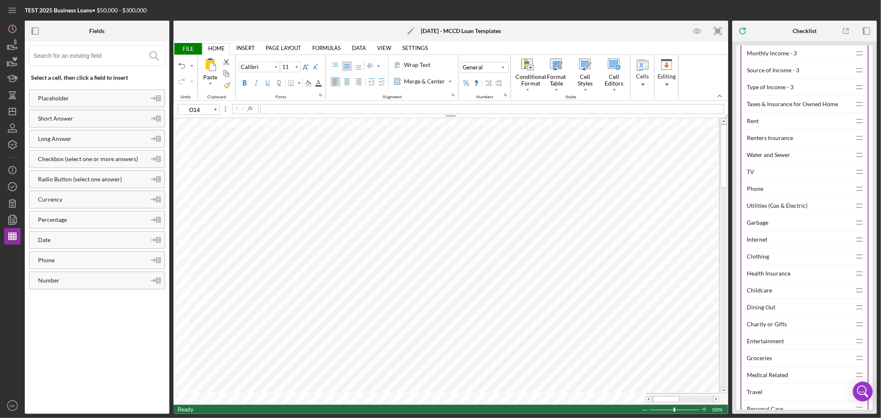
scroll to position [3946, 0]
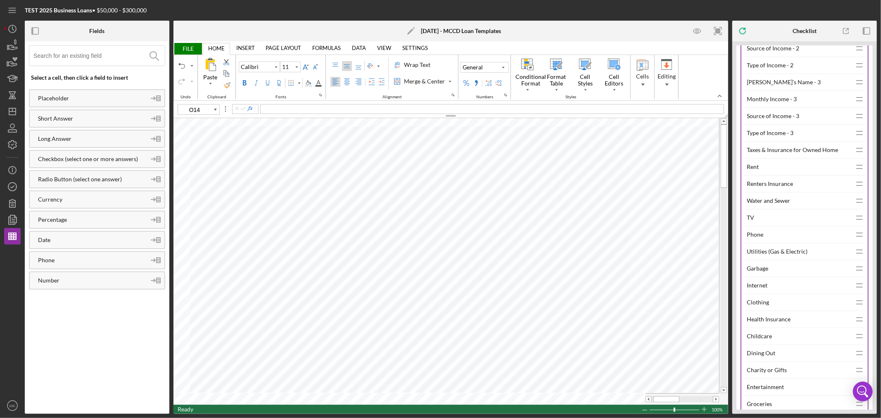
click at [782, 158] on div "Taxes & Insurance for Owned Home" at bounding box center [799, 150] width 104 height 17
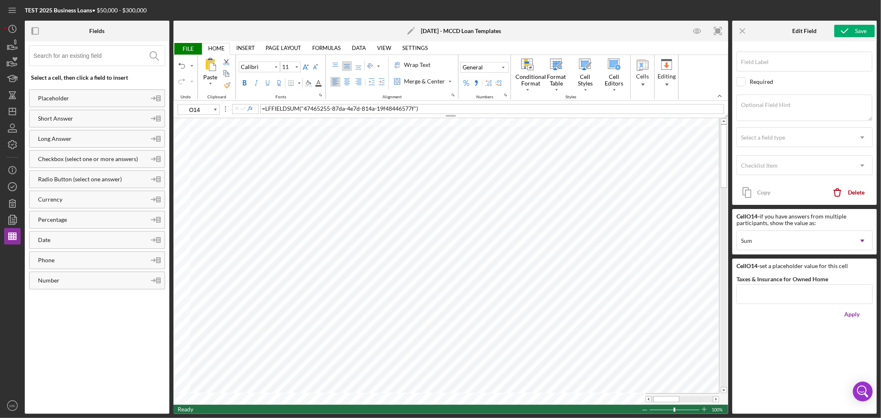
type input "Taxes & Insurance for Owned Home"
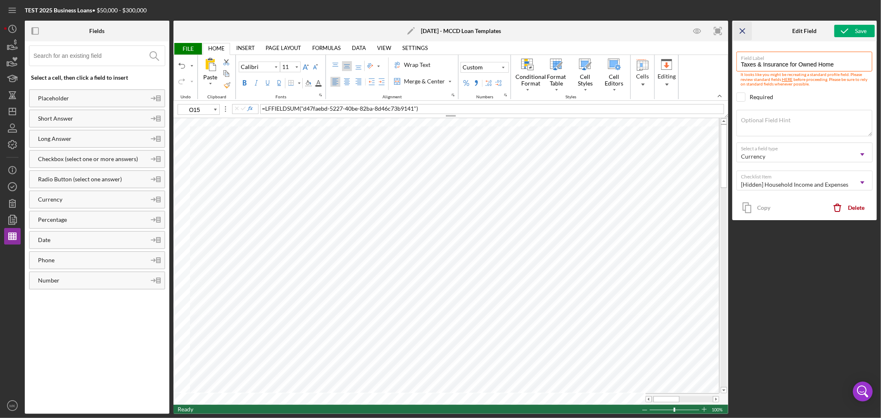
click at [745, 28] on icon "Icon/Menu Close" at bounding box center [742, 31] width 19 height 19
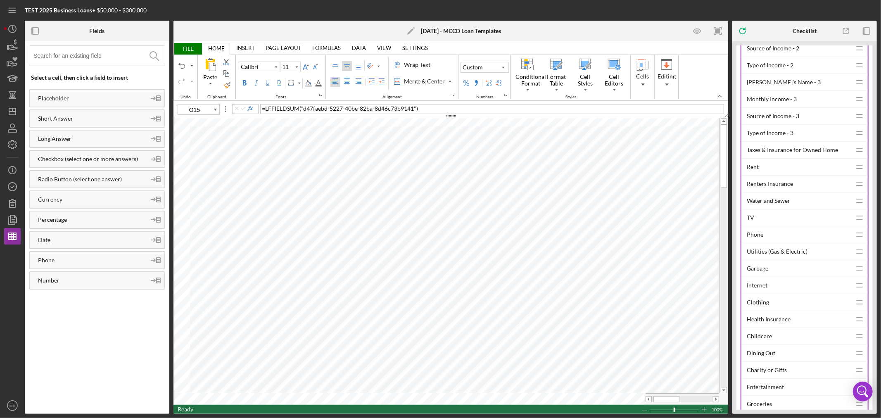
click at [797, 158] on div "Taxes & Insurance for Owned Home" at bounding box center [799, 150] width 104 height 17
click at [755, 175] on div "Rent" at bounding box center [799, 167] width 104 height 17
click at [781, 192] on div "Renters Insurance" at bounding box center [799, 184] width 104 height 17
click at [787, 260] on div "Utilities (Gas & Electric)" at bounding box center [799, 251] width 104 height 17
click at [766, 209] on div "Water and Sewer" at bounding box center [799, 200] width 104 height 17
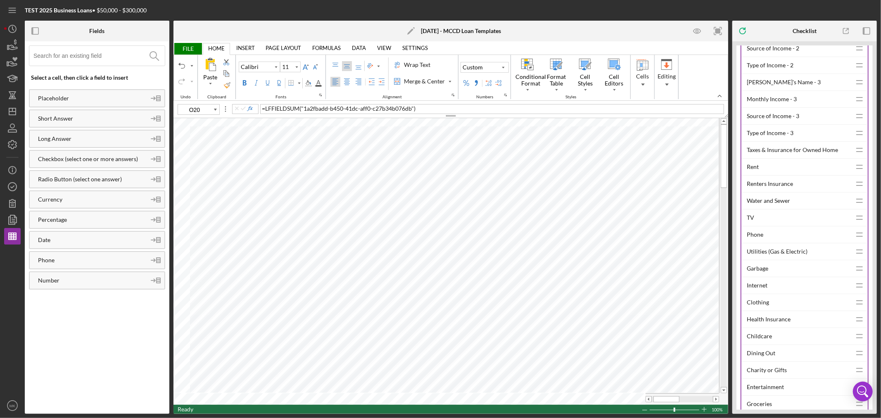
click at [757, 277] on div "Garbage" at bounding box center [799, 268] width 104 height 17
click at [761, 294] on div "Internet" at bounding box center [799, 285] width 104 height 17
click at [750, 226] on div "TV" at bounding box center [799, 217] width 104 height 17
click at [752, 243] on div "Phone" at bounding box center [799, 234] width 104 height 17
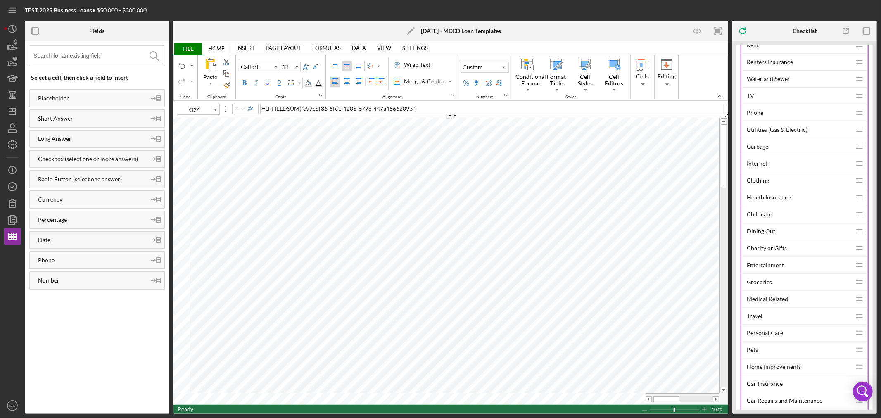
scroll to position [4083, 0]
click at [763, 376] on div "Car Insurance" at bounding box center [799, 368] width 104 height 17
click at [782, 393] on div "Car Repairs and Maintenance" at bounding box center [799, 385] width 104 height 17
click at [785, 241] on div "Charity or Gifts" at bounding box center [799, 232] width 104 height 17
click at [765, 258] on div "Entertainment" at bounding box center [799, 249] width 104 height 17
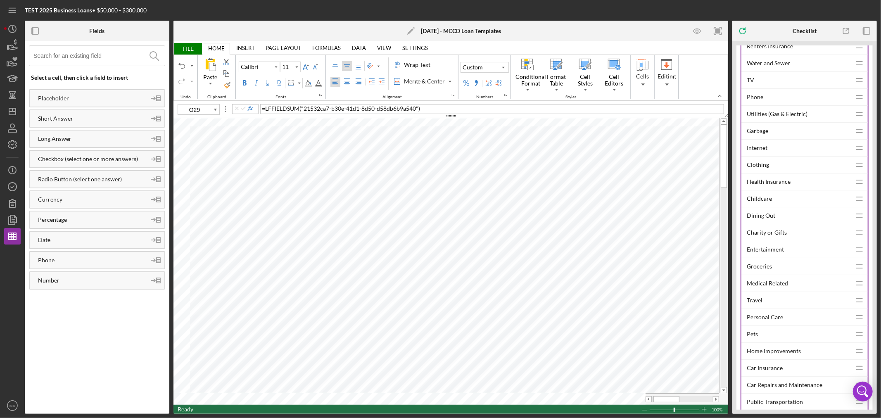
click at [769, 275] on div "Groceries" at bounding box center [799, 266] width 104 height 17
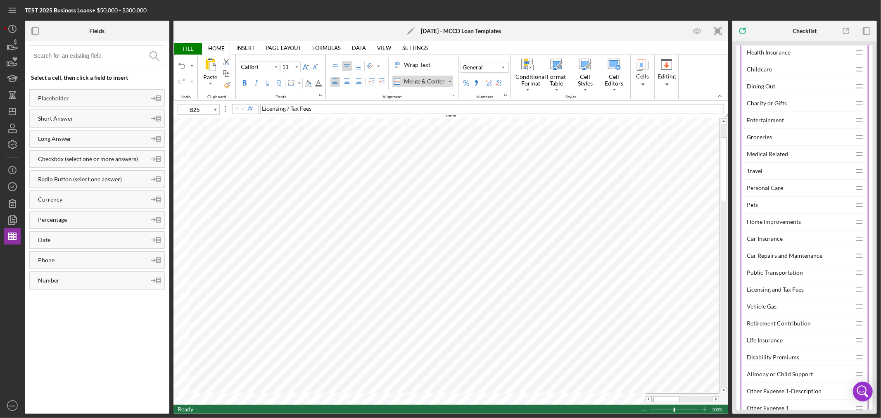
scroll to position [4221, 0]
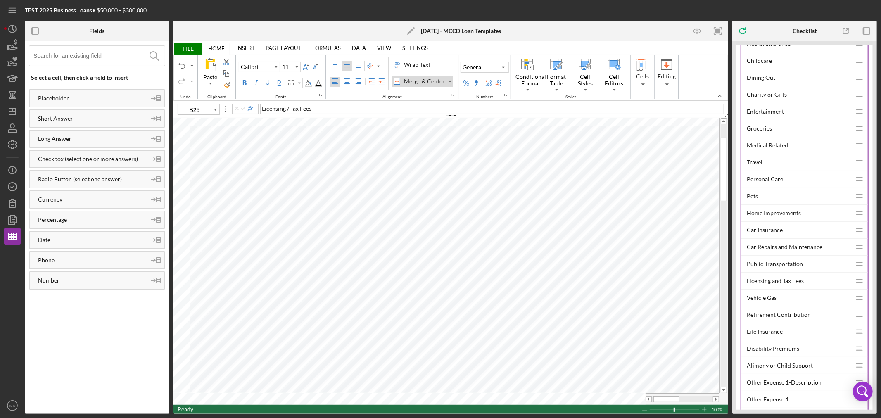
click at [788, 289] on div "Licensing and Tax Fees" at bounding box center [799, 281] width 104 height 17
click at [764, 306] on div "Vehicle Gas" at bounding box center [799, 297] width 104 height 17
click at [773, 323] on div "Retirement Contribution" at bounding box center [799, 314] width 104 height 17
click at [764, 340] on div "Life Insurance" at bounding box center [799, 331] width 104 height 17
click at [760, 357] on div "Disability Premiums" at bounding box center [799, 348] width 104 height 17
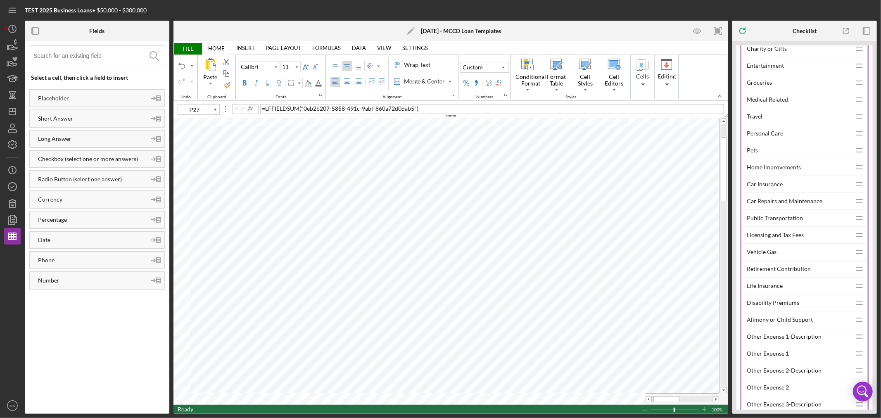
scroll to position [4313, 0]
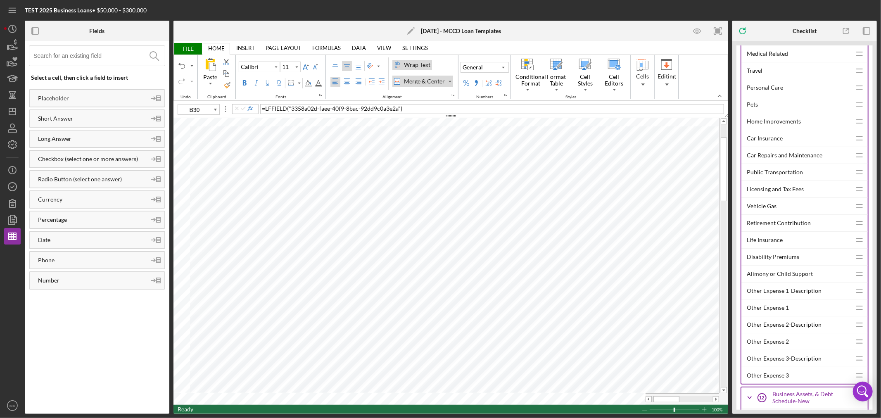
click at [771, 299] on div "Other Expense 1-Description" at bounding box center [799, 290] width 104 height 17
click at [767, 333] on div "Other Expense 2-Description" at bounding box center [799, 324] width 104 height 17
click at [810, 367] on div "Other Expense 3-Description" at bounding box center [799, 358] width 104 height 17
click at [779, 316] on div "Other Expense 1" at bounding box center [799, 307] width 104 height 17
click at [777, 350] on div "Other Expense 2" at bounding box center [799, 341] width 104 height 17
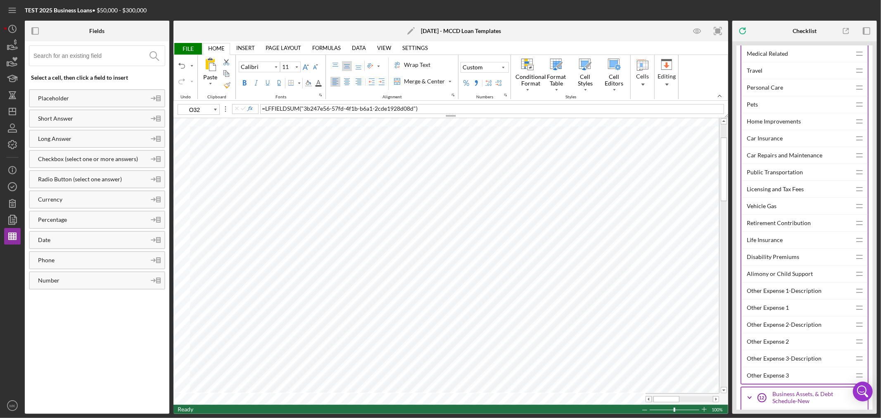
click at [764, 384] on div "Other Expense 3" at bounding box center [799, 375] width 104 height 17
click at [790, 180] on div "Public Transportation" at bounding box center [799, 172] width 104 height 17
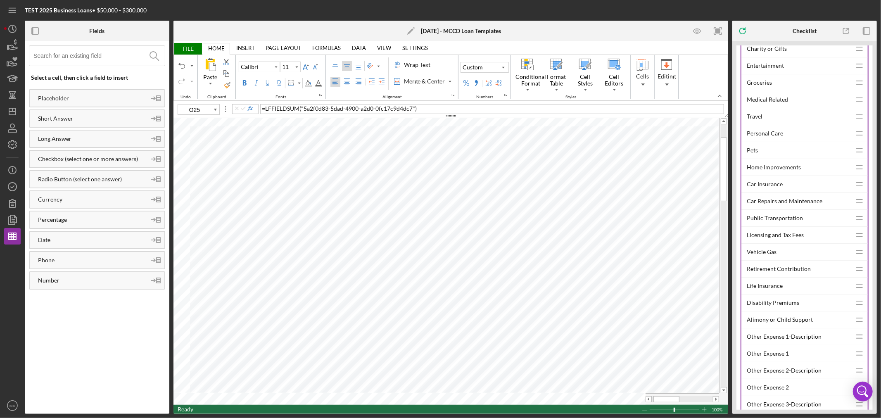
scroll to position [4221, 0]
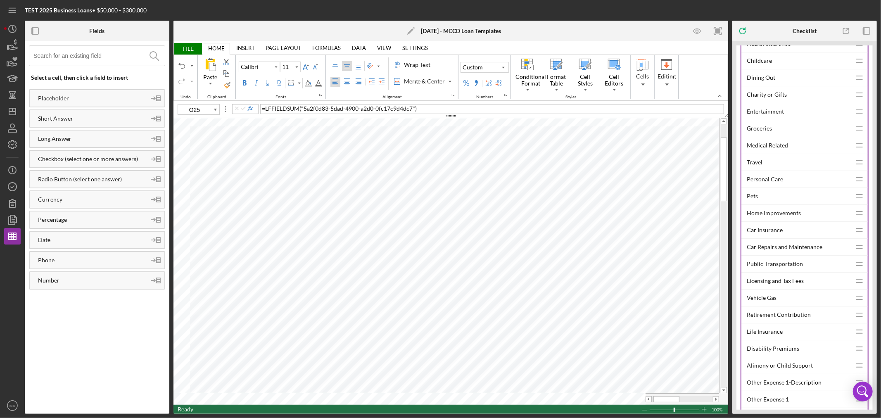
click at [798, 289] on div "Licensing and Tax Fees" at bounding box center [799, 281] width 104 height 17
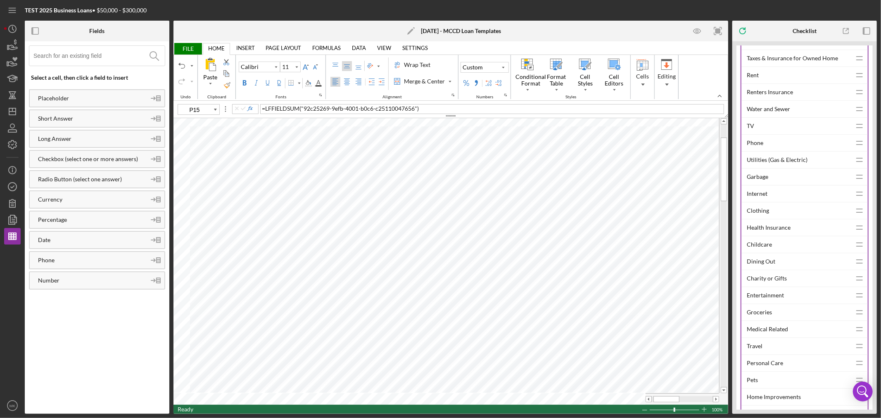
click at [767, 219] on div "Clothing" at bounding box center [799, 210] width 104 height 17
click at [769, 236] on div "Health Insurance" at bounding box center [799, 227] width 104 height 17
click at [775, 337] on div "Medical Related" at bounding box center [799, 329] width 104 height 17
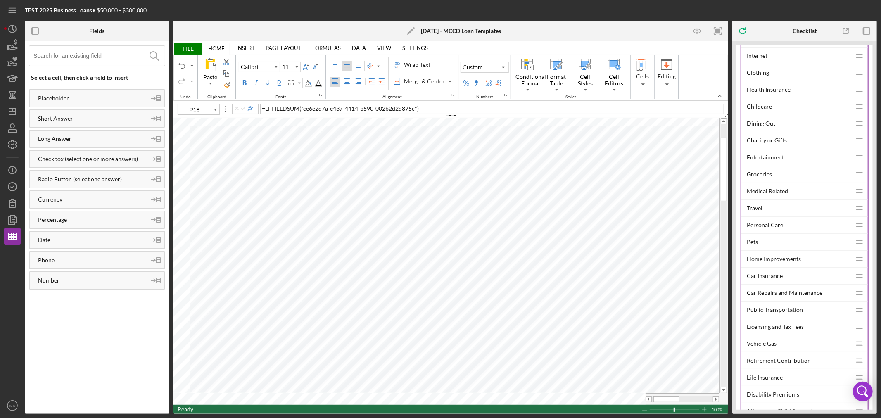
scroll to position [4130, 0]
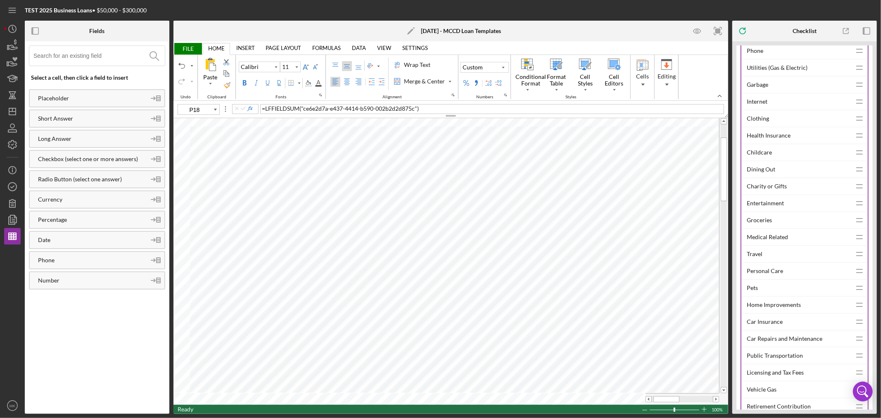
click at [766, 161] on div "Childcare" at bounding box center [799, 152] width 104 height 17
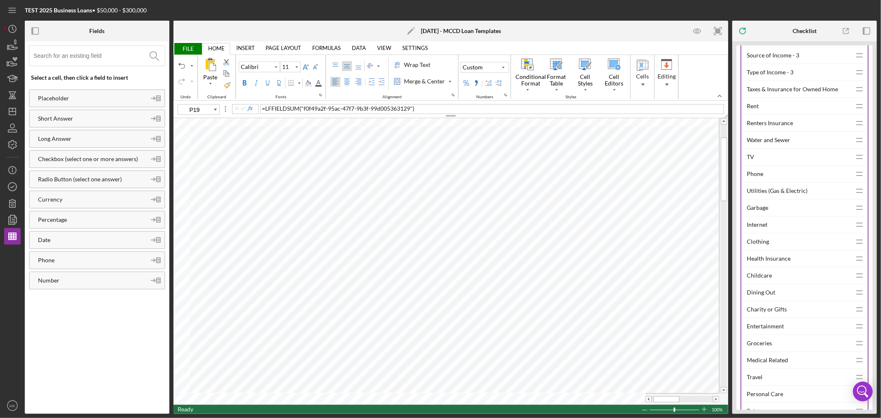
scroll to position [3992, 0]
click at [786, 163] on div "Water and Sewer" at bounding box center [799, 155] width 104 height 17
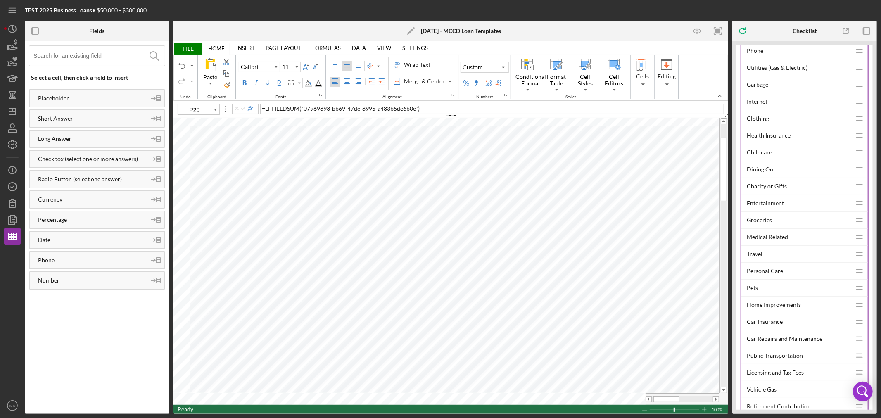
scroll to position [4176, 0]
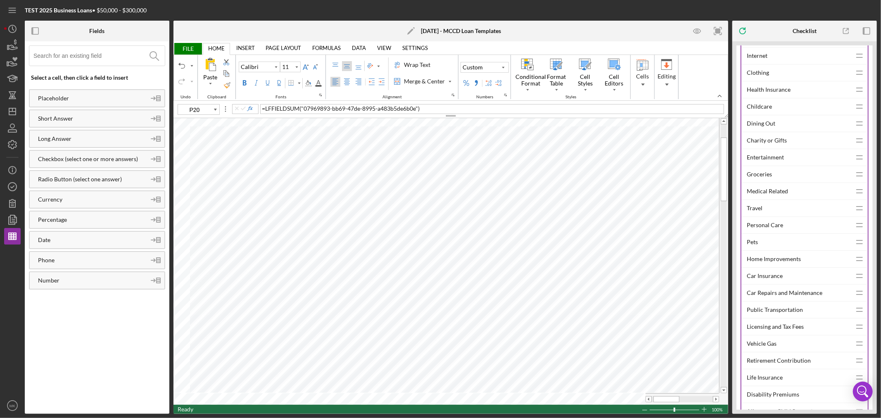
click at [760, 216] on div "Travel" at bounding box center [799, 208] width 104 height 17
click at [769, 233] on div "Personal Care" at bounding box center [799, 225] width 104 height 17
click at [755, 250] on div "Pets" at bounding box center [799, 242] width 104 height 17
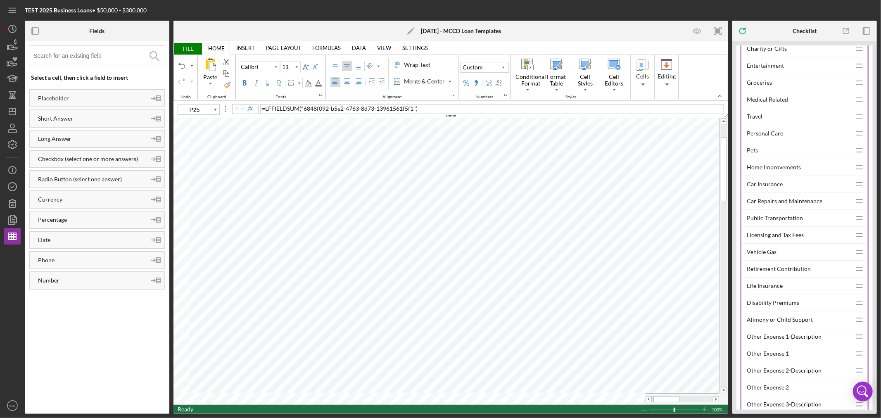
scroll to position [4313, 0]
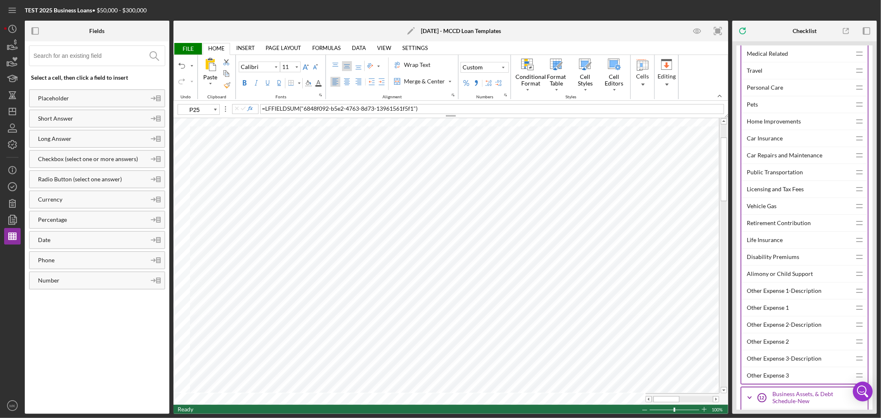
click at [794, 282] on div "Alimony or Child Support" at bounding box center [799, 274] width 104 height 17
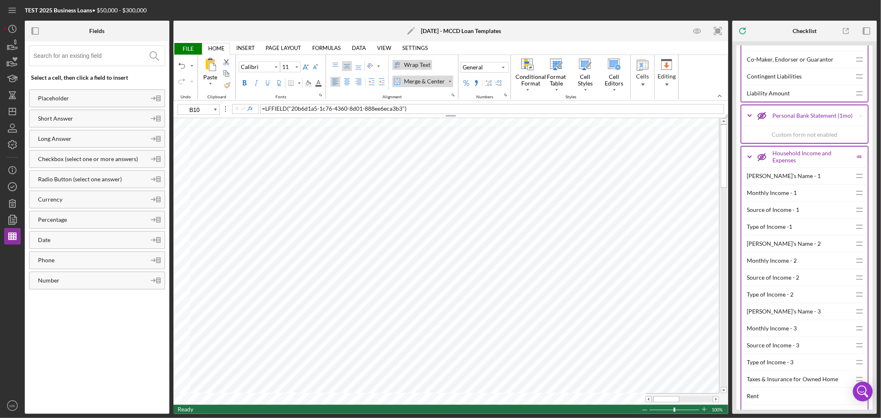
scroll to position [3763, 0]
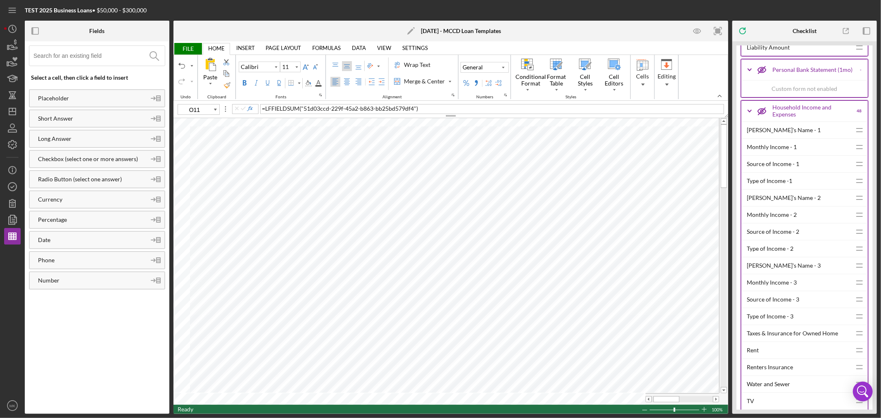
type input "O12"
click at [715, 400] on span at bounding box center [715, 398] width 5 height 5
click at [648, 400] on span at bounding box center [648, 398] width 5 height 5
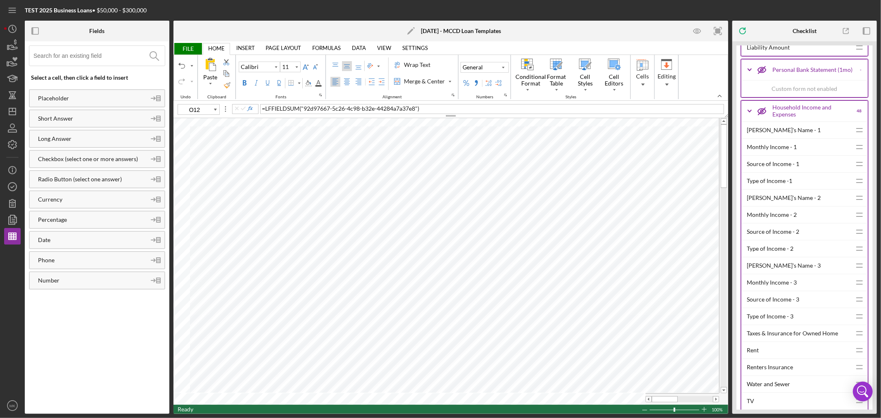
click at [185, 48] on span "FILE" at bounding box center [187, 49] width 28 height 12
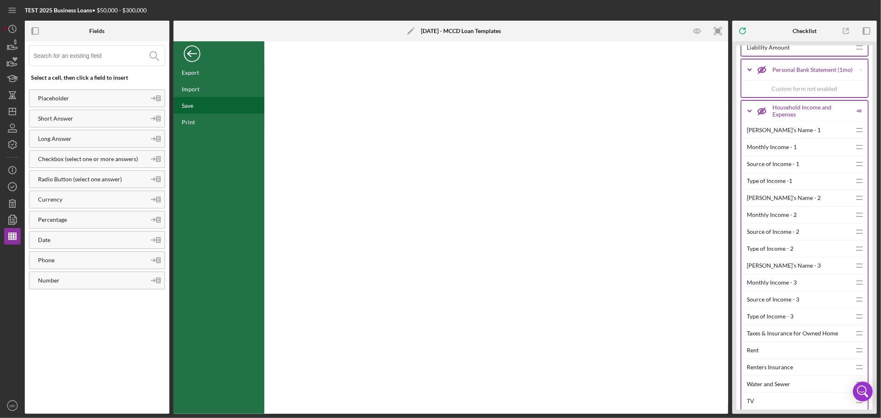
click at [185, 105] on div "Save" at bounding box center [188, 105] width 12 height 7
click at [11, 145] on icon "button" at bounding box center [12, 144] width 21 height 21
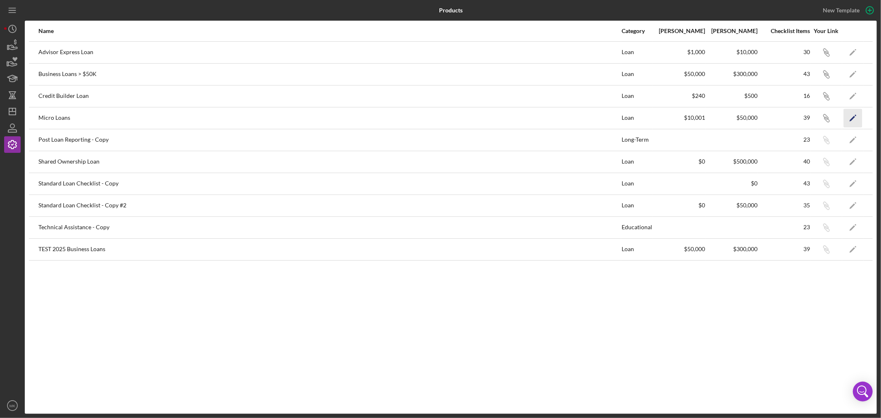
click at [851, 119] on polygon "button" at bounding box center [852, 119] width 6 height 6
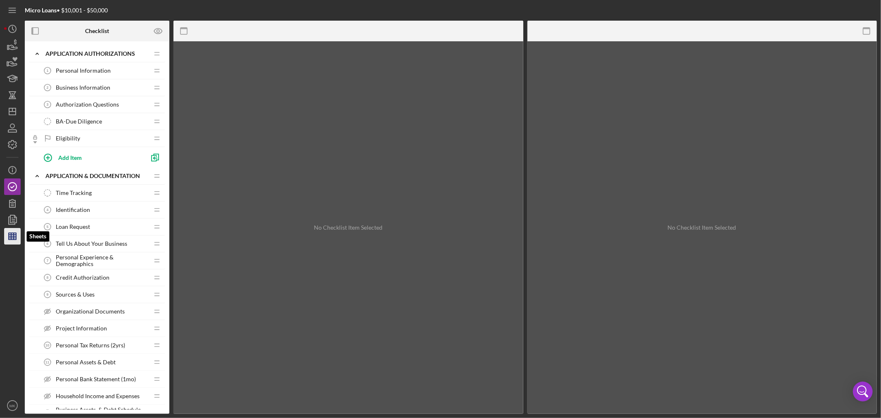
click at [14, 237] on icon "button" at bounding box center [12, 236] width 21 height 21
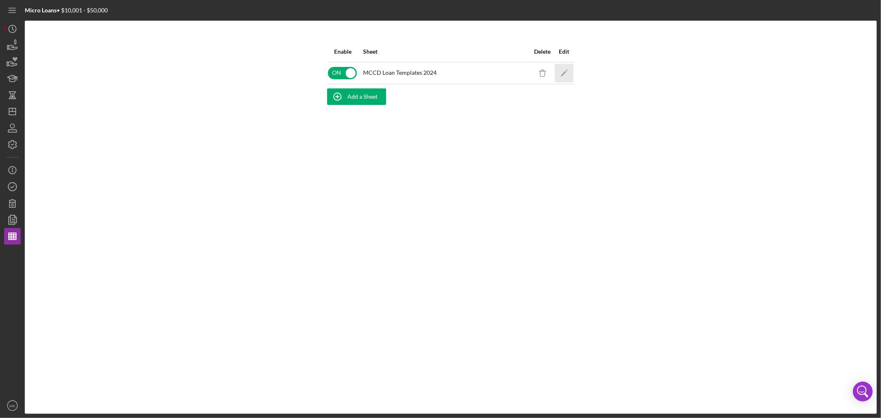
click at [563, 72] on icon "Icon/Edit" at bounding box center [564, 73] width 19 height 19
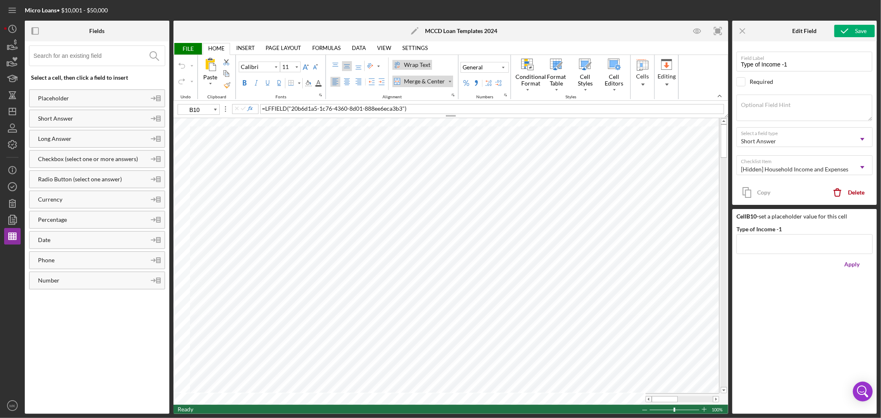
type input "F10"
type input "10"
click at [191, 47] on span "FILE" at bounding box center [187, 49] width 28 height 12
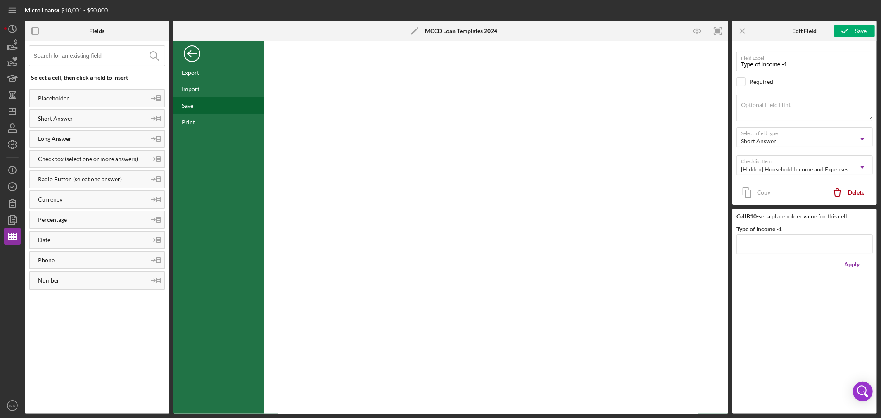
click at [193, 105] on div "Save" at bounding box center [218, 105] width 91 height 17
click at [13, 145] on polyline "button" at bounding box center [13, 144] width 2 height 1
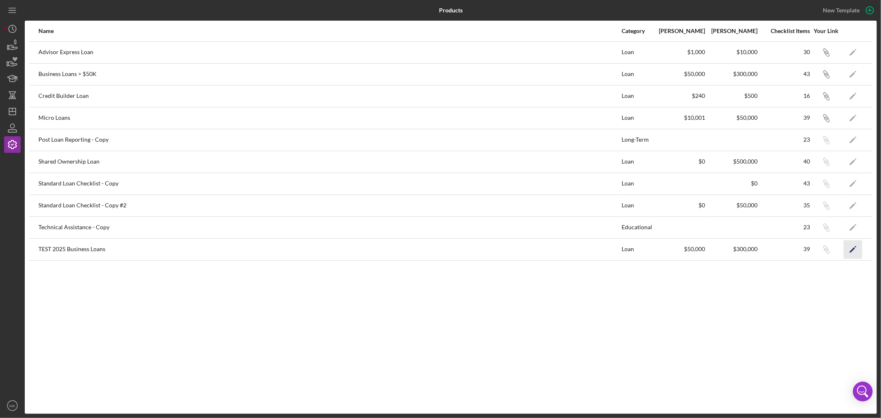
click at [853, 247] on icon "Icon/Edit" at bounding box center [853, 249] width 19 height 19
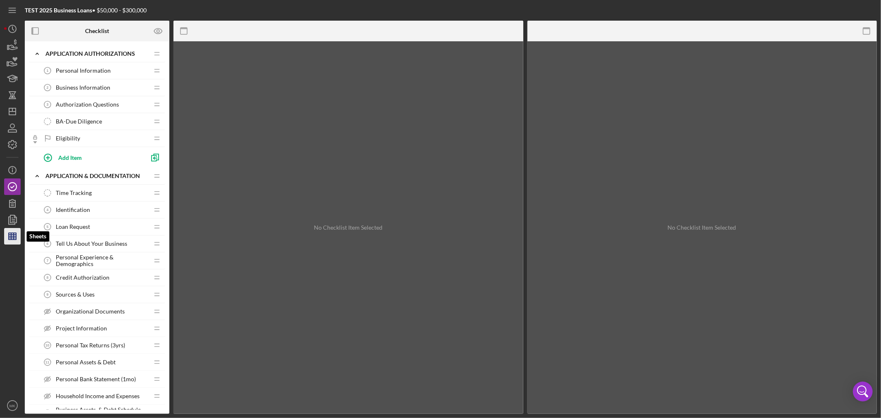
click at [13, 238] on line "button" at bounding box center [12, 238] width 7 height 0
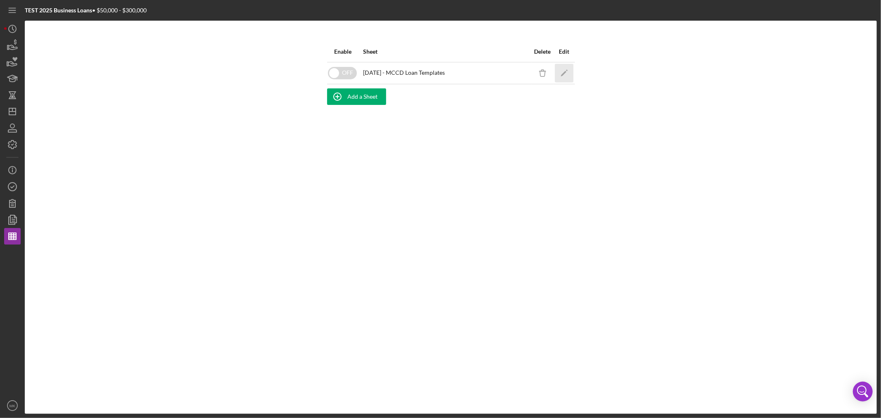
click at [565, 71] on icon "Icon/Edit" at bounding box center [564, 73] width 19 height 19
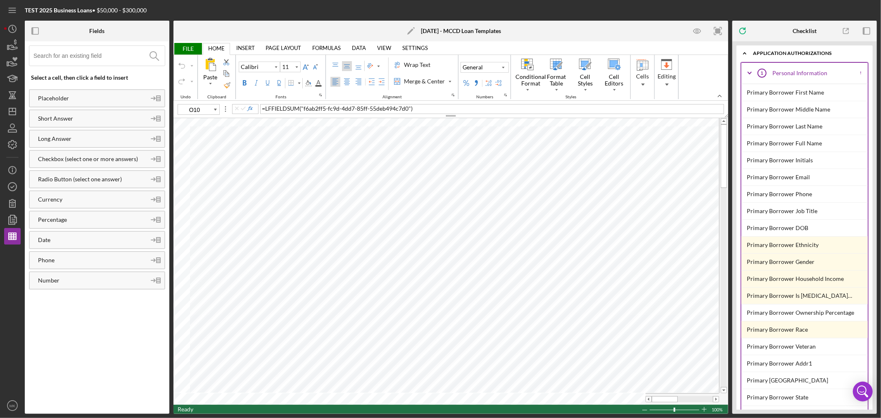
click at [751, 71] on icon "Icon/Expander" at bounding box center [749, 73] width 21 height 21
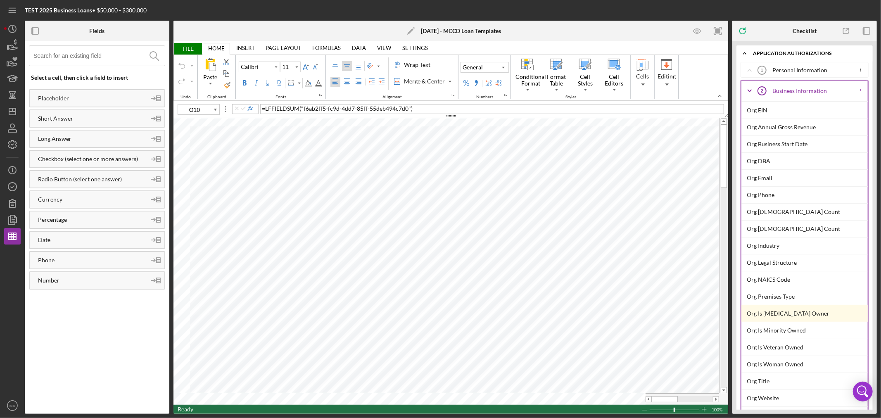
click at [749, 90] on icon "Icon/Expander" at bounding box center [749, 91] width 21 height 21
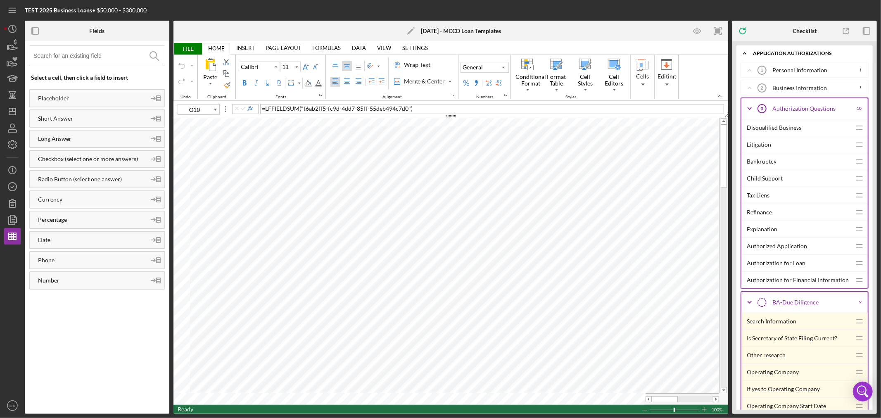
click at [751, 109] on icon "Icon/Expander" at bounding box center [749, 108] width 21 height 21
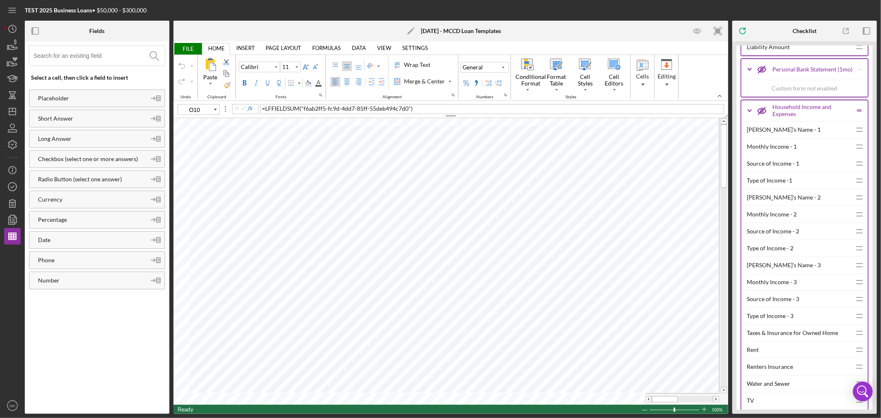
scroll to position [2707, 0]
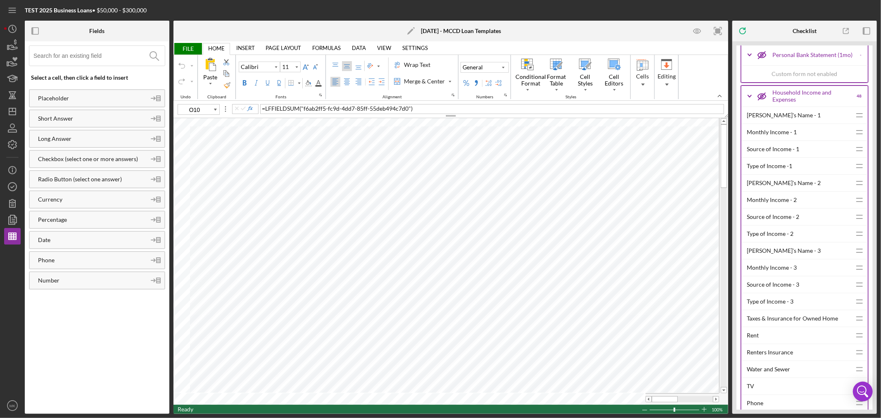
click at [805, 140] on div "Monthly Income - 1" at bounding box center [799, 132] width 104 height 17
click at [785, 206] on div "Monthly Income - 2" at bounding box center [799, 200] width 104 height 17
click at [772, 275] on div "Monthly Income - 3" at bounding box center [799, 267] width 104 height 17
click at [766, 123] on div "[PERSON_NAME]'s Name - 1" at bounding box center [799, 115] width 104 height 17
click at [782, 190] on div "[PERSON_NAME]'s Name - 2" at bounding box center [799, 183] width 104 height 17
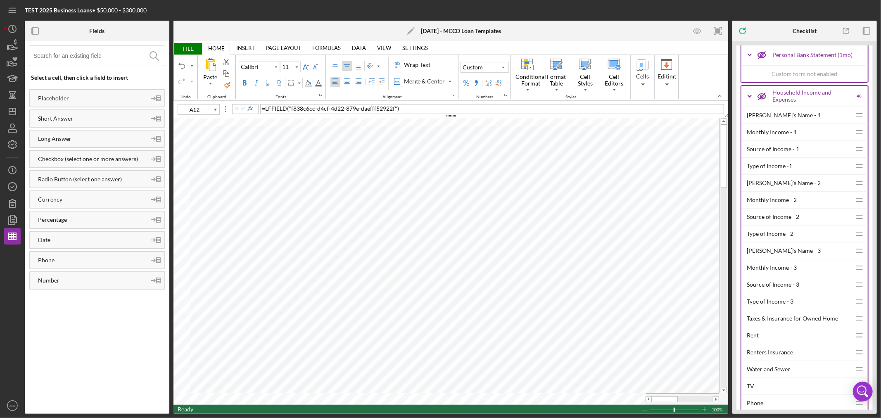
click at [776, 259] on div "[PERSON_NAME]'s Name - 3" at bounding box center [799, 250] width 104 height 17
click at [775, 174] on div "Type of Income -1" at bounding box center [799, 166] width 104 height 17
click at [782, 240] on div "Type of Income - 2" at bounding box center [799, 233] width 104 height 17
click at [769, 308] on div "Type of Income - 3" at bounding box center [799, 301] width 104 height 17
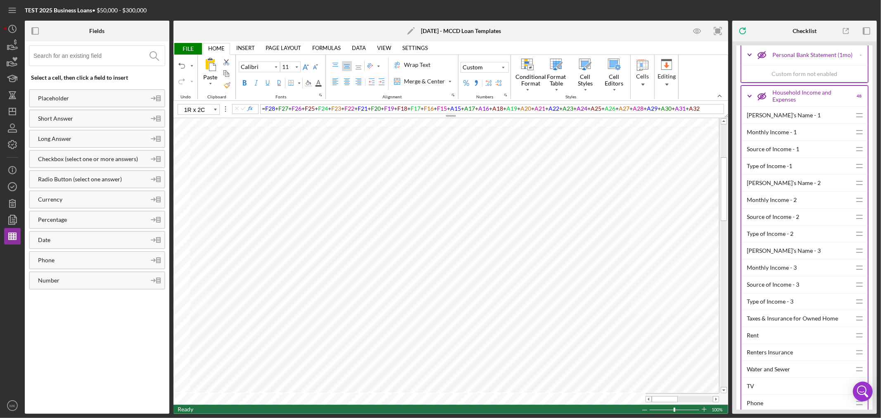
type input "J40"
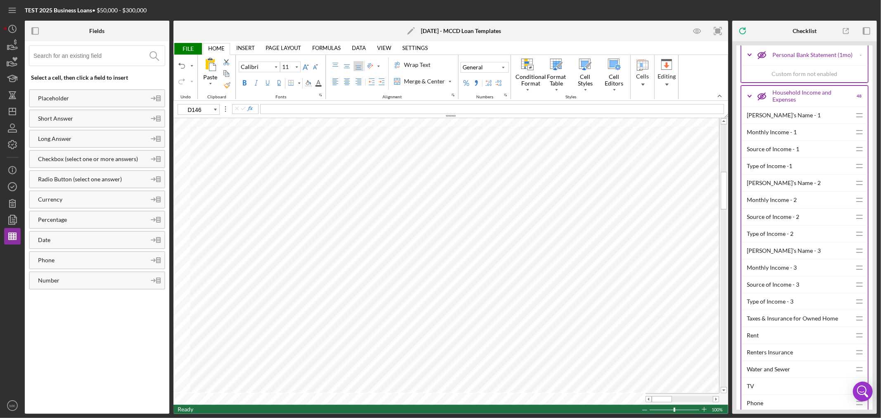
click at [186, 49] on span "FILE" at bounding box center [187, 49] width 28 height 12
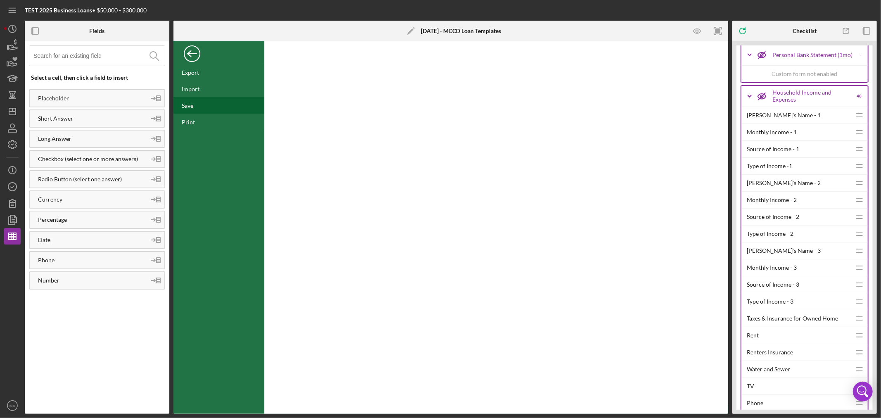
click at [193, 106] on div "Save" at bounding box center [188, 105] width 12 height 7
click at [190, 54] on div "Back" at bounding box center [192, 51] width 17 height 17
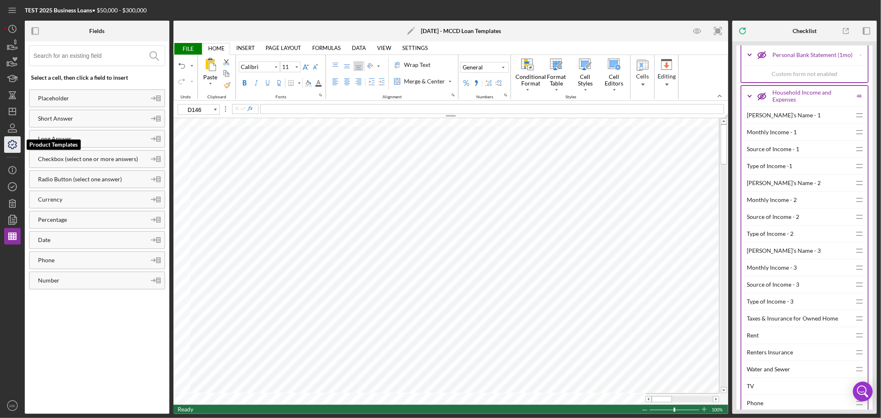
click at [12, 145] on polyline "button" at bounding box center [13, 144] width 2 height 1
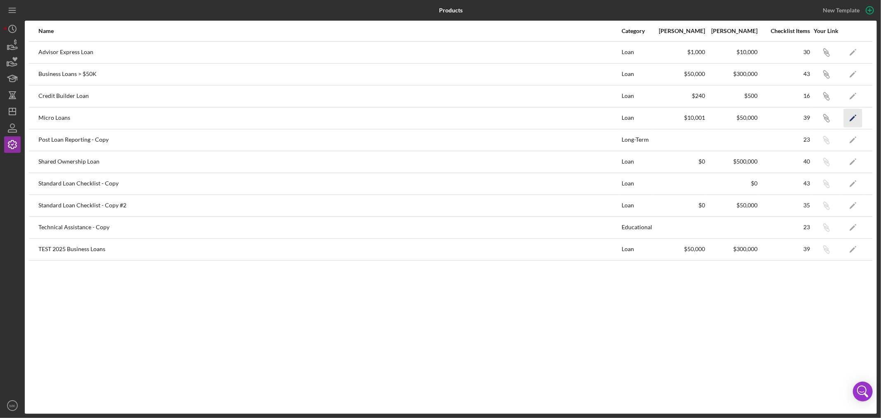
click at [854, 114] on icon "Icon/Edit" at bounding box center [853, 118] width 19 height 19
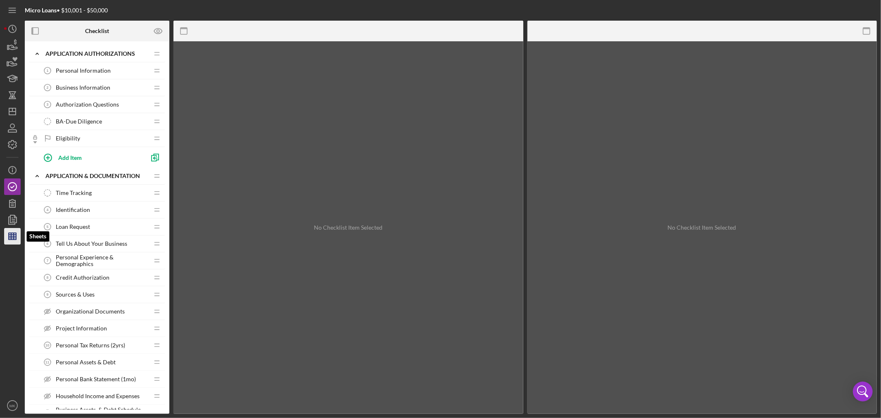
click at [9, 236] on line "button" at bounding box center [12, 236] width 7 height 0
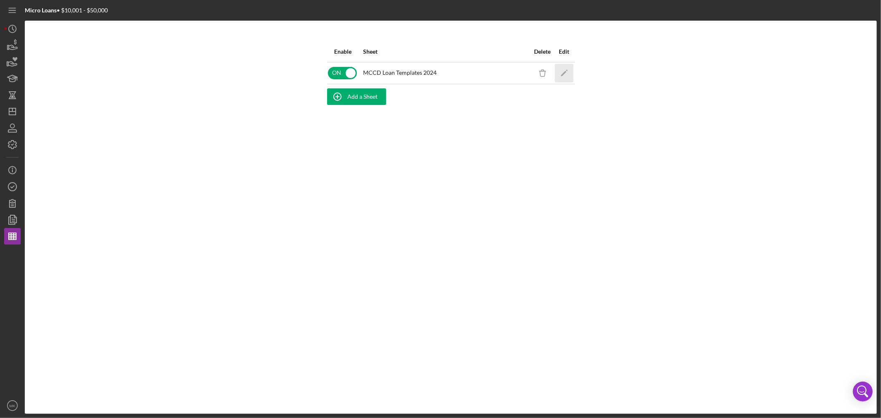
click at [564, 71] on polygon "button" at bounding box center [563, 74] width 6 height 6
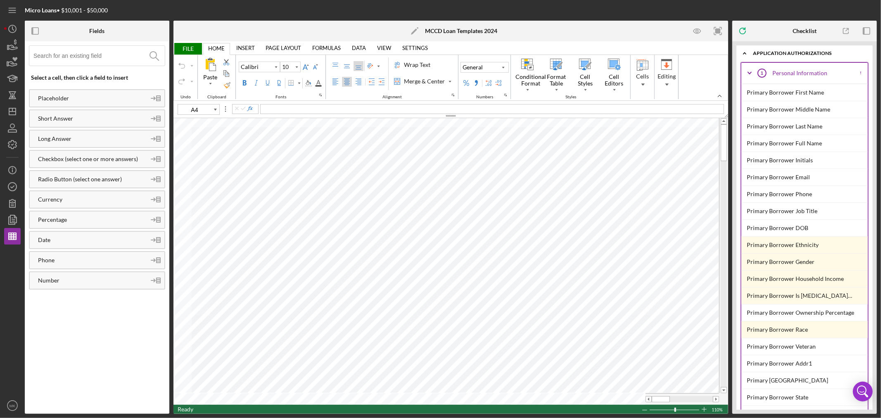
type input "11"
type input "B52"
click at [11, 143] on icon "button" at bounding box center [12, 144] width 21 height 21
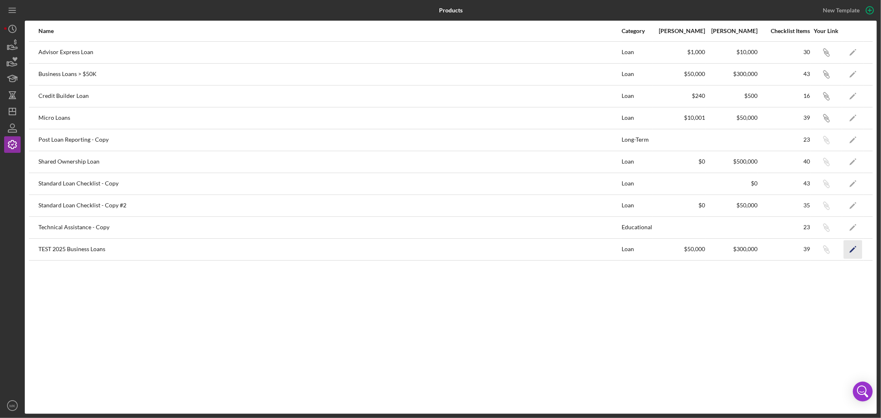
click at [851, 250] on polygon "button" at bounding box center [852, 250] width 6 height 6
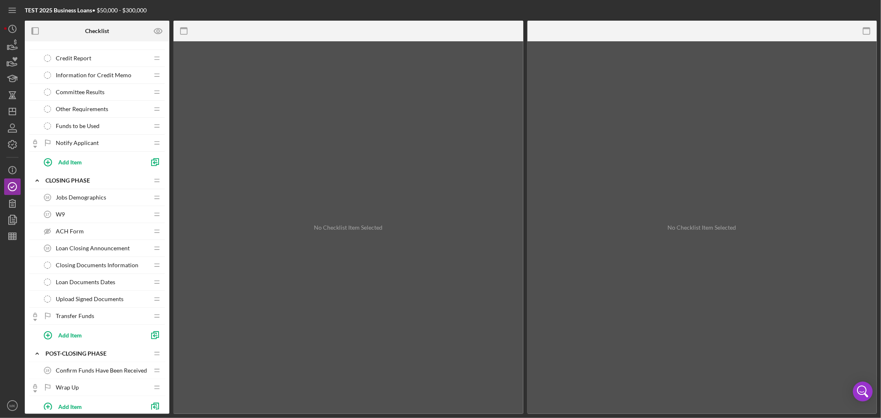
scroll to position [431, 0]
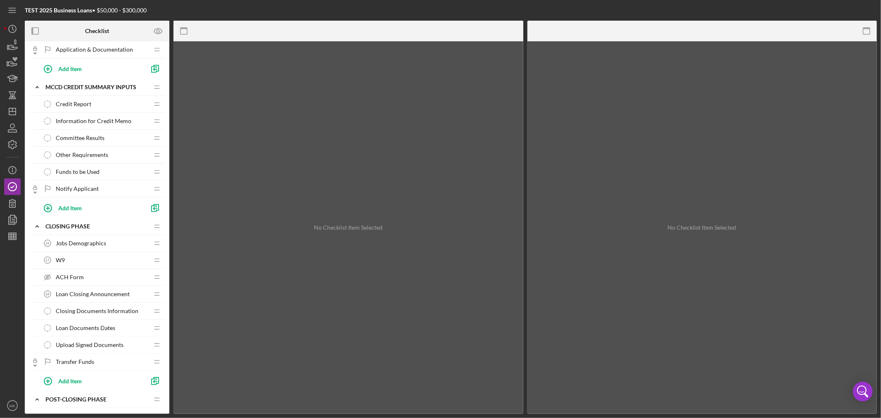
click at [112, 175] on div "Funds to be Used Funds to be Used" at bounding box center [93, 172] width 109 height 17
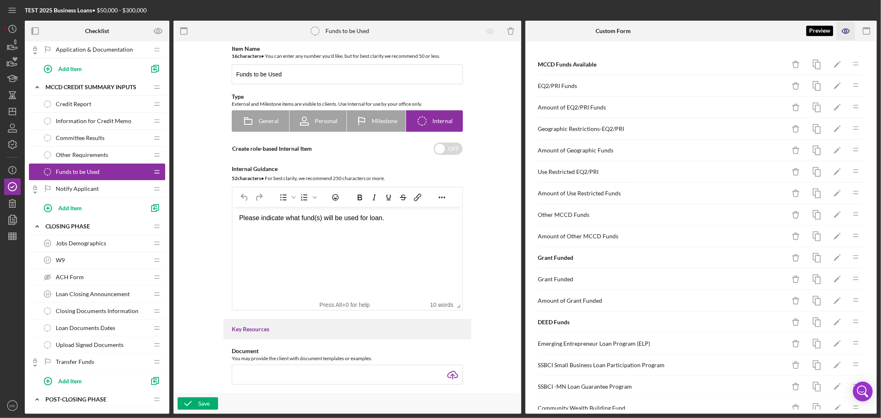
click at [849, 28] on icon "button" at bounding box center [846, 31] width 19 height 19
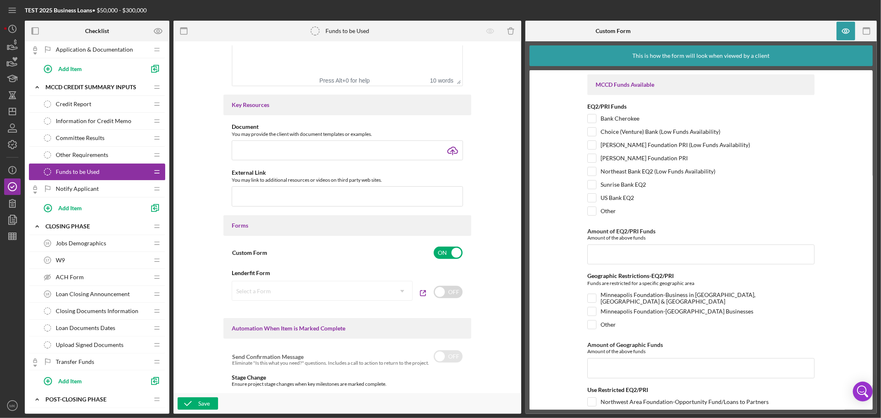
scroll to position [229, 0]
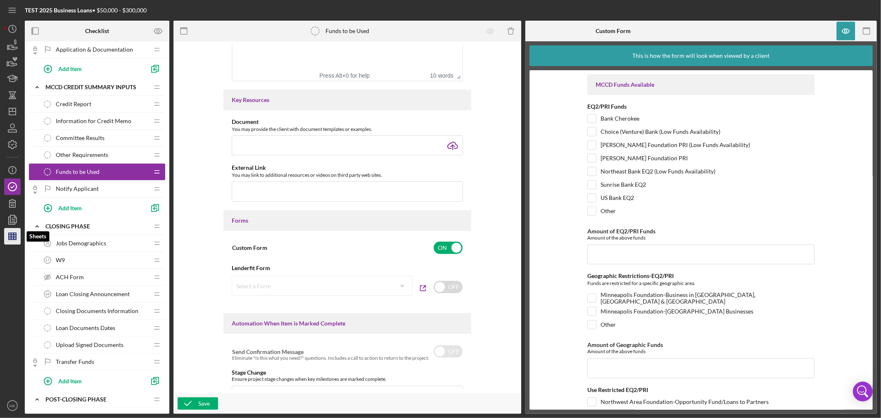
click at [12, 238] on line "button" at bounding box center [12, 238] width 7 height 0
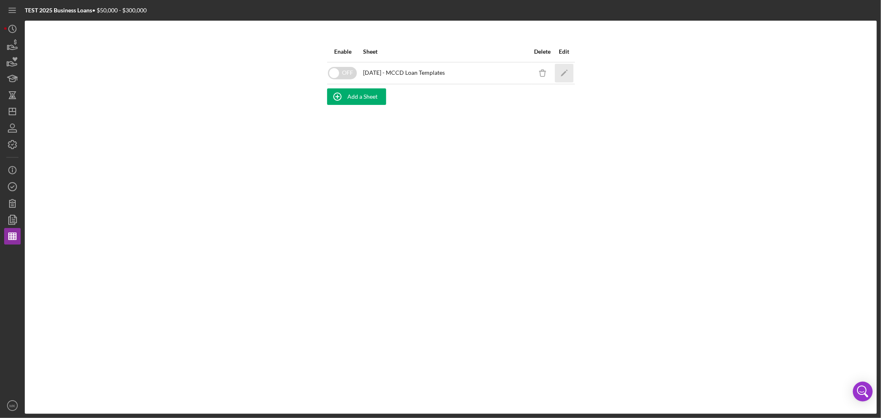
click at [562, 71] on icon "Icon/Edit" at bounding box center [564, 73] width 19 height 19
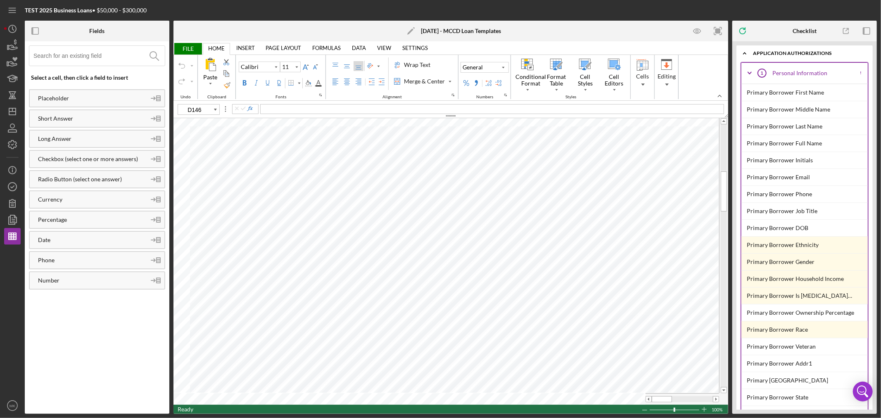
click at [109, 56] on input at bounding box center [98, 56] width 131 height 20
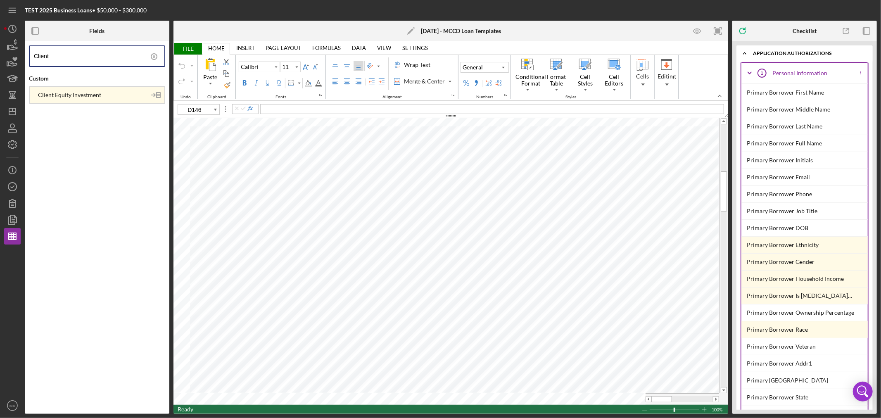
type input "Client"
click at [112, 96] on div "Client Equity Investment" at bounding box center [88, 95] width 116 height 7
type input "I54"
click at [186, 48] on span "FILE" at bounding box center [187, 49] width 28 height 12
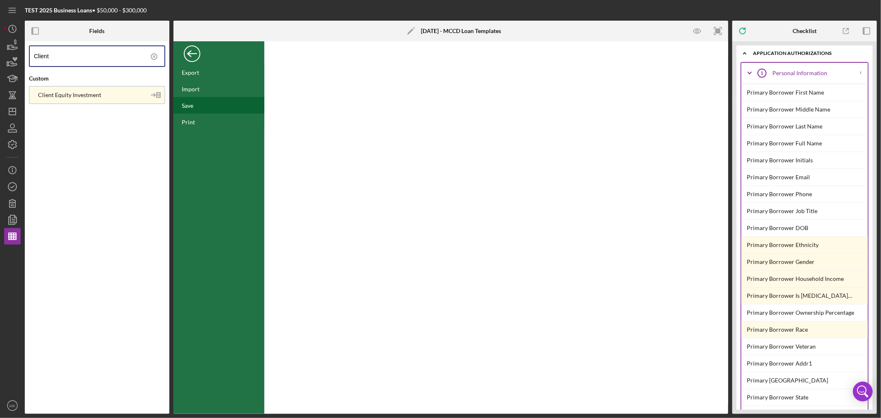
click at [189, 106] on div "Save" at bounding box center [188, 105] width 12 height 7
click at [12, 142] on icon "button" at bounding box center [12, 144] width 21 height 21
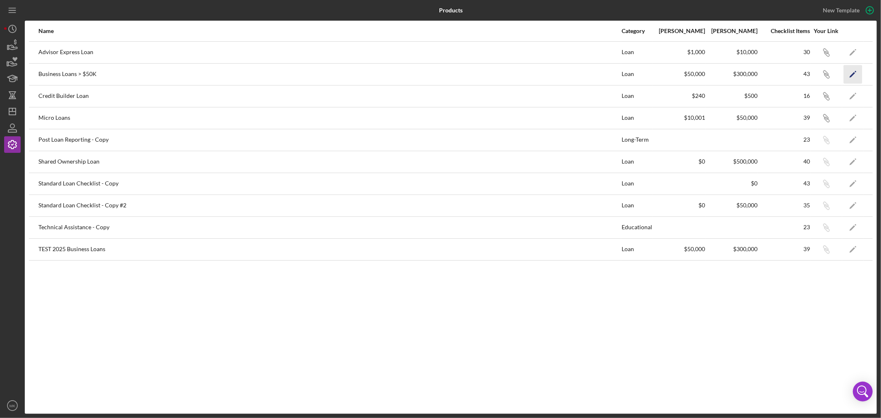
click at [855, 71] on icon "Icon/Edit" at bounding box center [853, 74] width 19 height 19
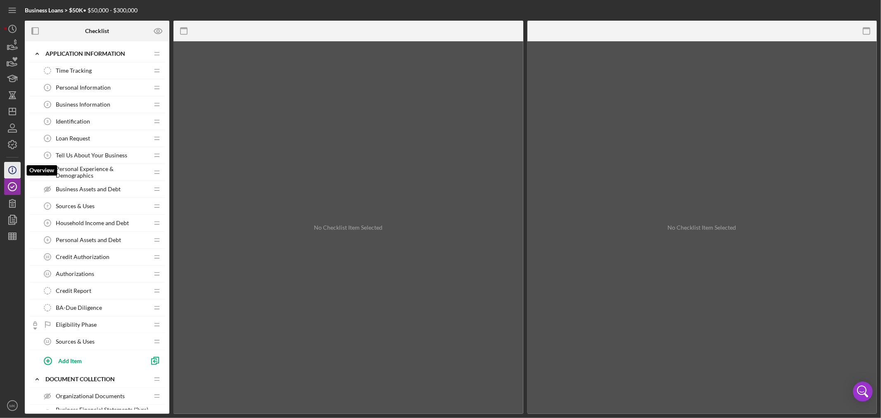
click at [10, 168] on icon "Icon/Info" at bounding box center [12, 170] width 21 height 21
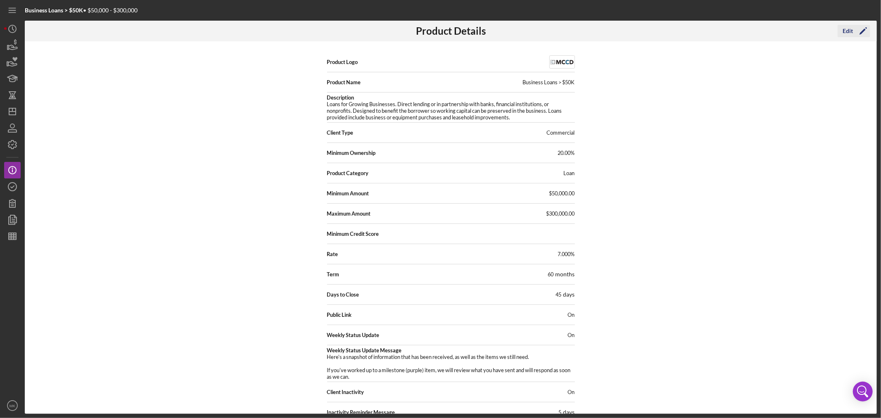
click at [853, 28] on icon "Icon/Edit" at bounding box center [863, 31] width 21 height 21
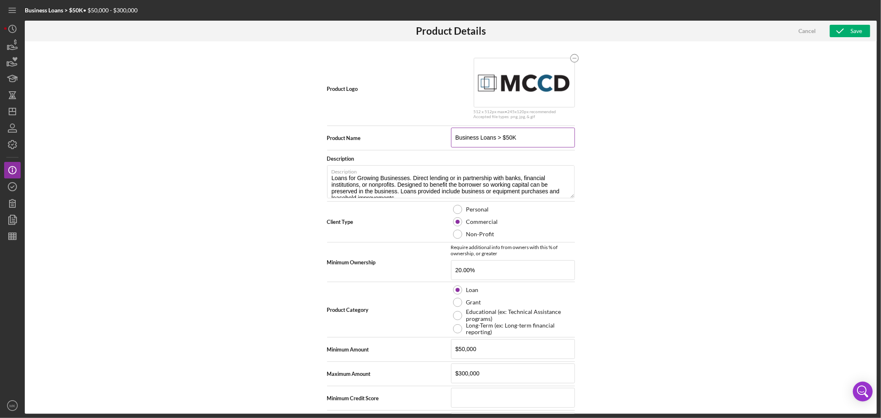
click at [455, 138] on input "Business Loans > $50K" at bounding box center [513, 138] width 124 height 20
type input "Pre [DATE] Business Loans > $50K"
click at [853, 31] on div "Save" at bounding box center [856, 31] width 12 height 12
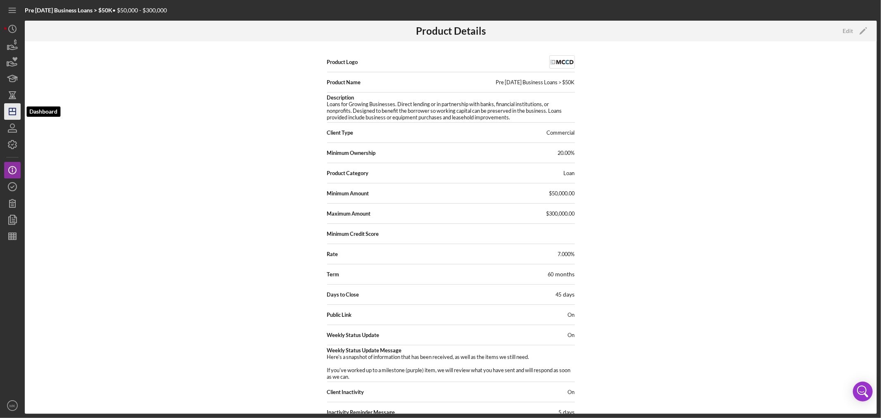
click at [13, 114] on icon "Icon/Dashboard" at bounding box center [12, 111] width 21 height 21
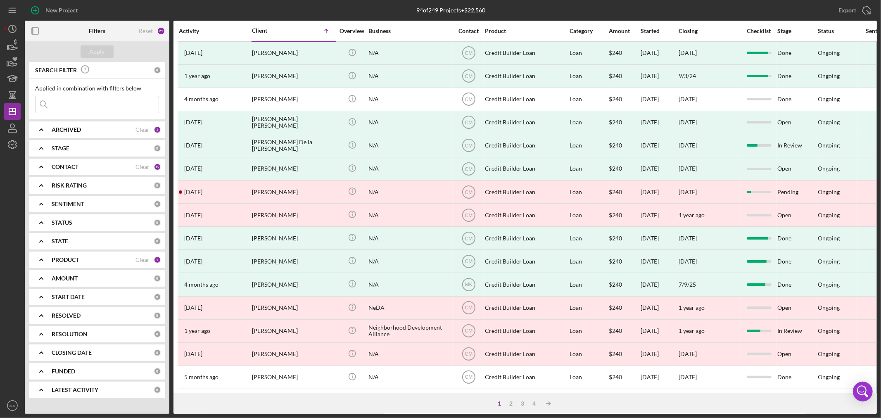
click at [120, 262] on div "PRODUCT" at bounding box center [94, 259] width 84 height 7
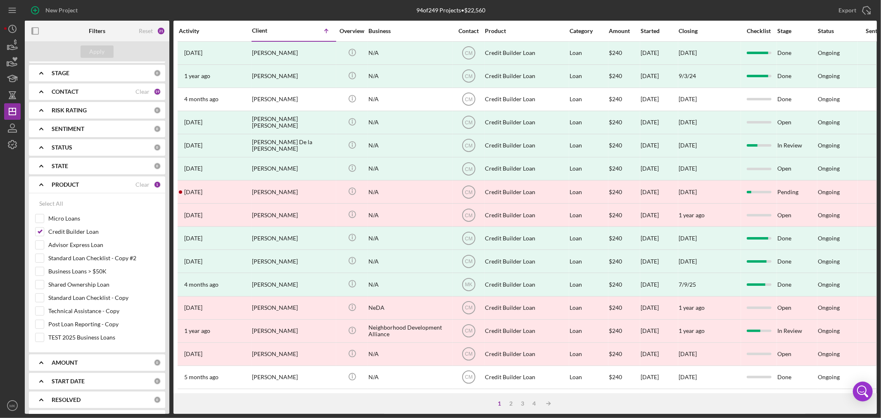
scroll to position [92, 0]
click at [66, 251] on label "Business Loans > $50K" at bounding box center [103, 255] width 111 height 8
click at [44, 251] on input "Business Loans > $50K" at bounding box center [40, 255] width 8 height 8
checkbox input "true"
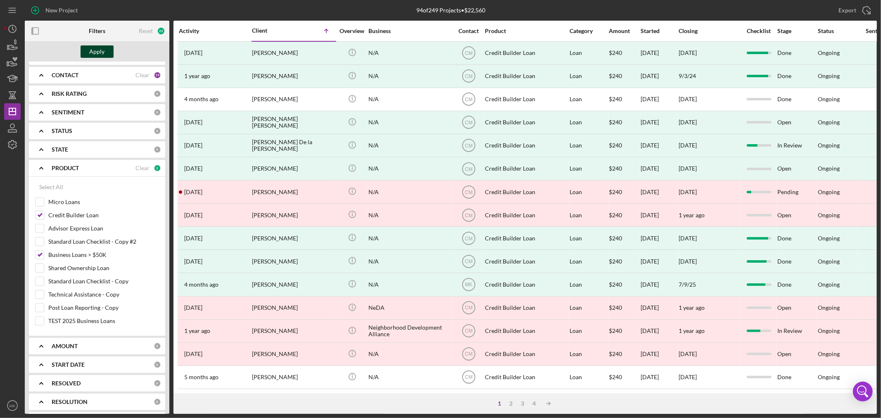
click at [100, 52] on div "Apply" at bounding box center [97, 51] width 15 height 12
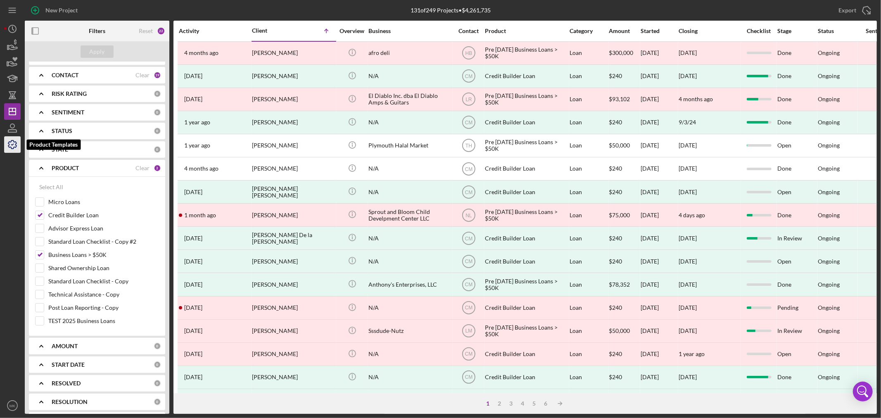
click at [12, 149] on icon "button" at bounding box center [12, 144] width 21 height 21
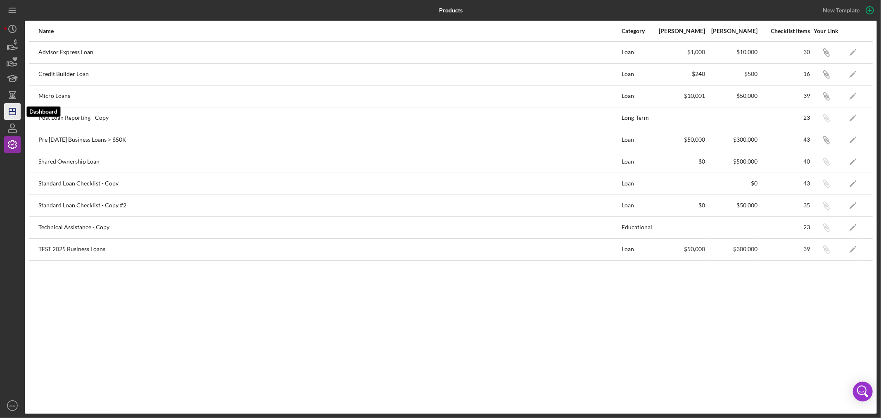
click at [14, 112] on line "button" at bounding box center [12, 112] width 7 height 0
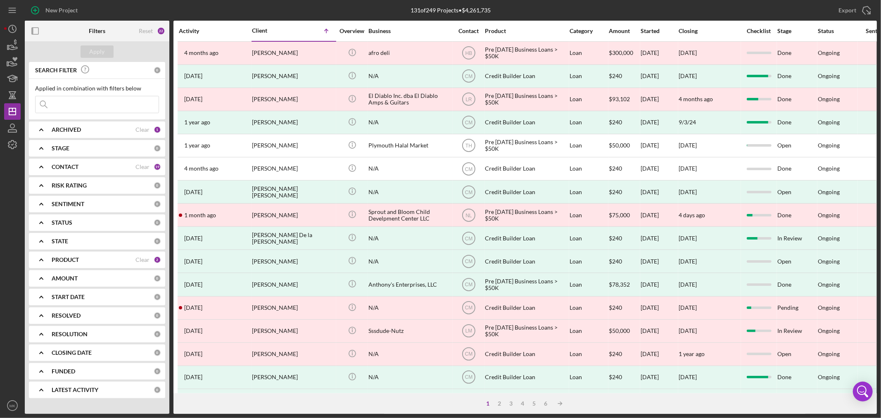
click at [65, 256] on b "PRODUCT" at bounding box center [65, 259] width 27 height 7
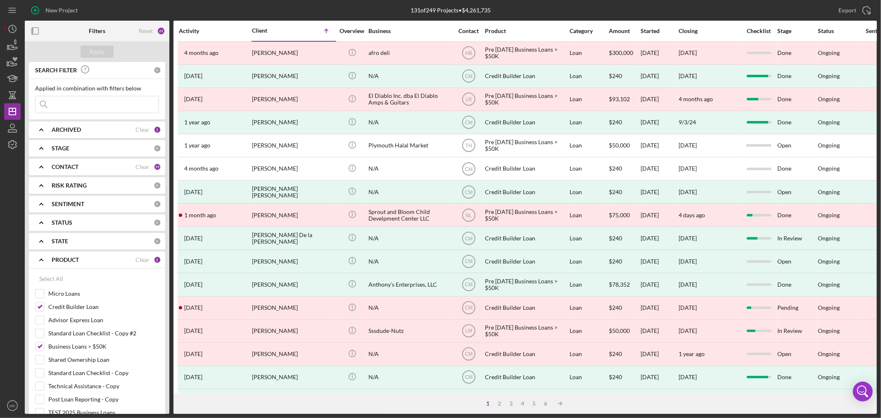
click at [71, 127] on b "ARCHIVED" at bounding box center [66, 129] width 29 height 7
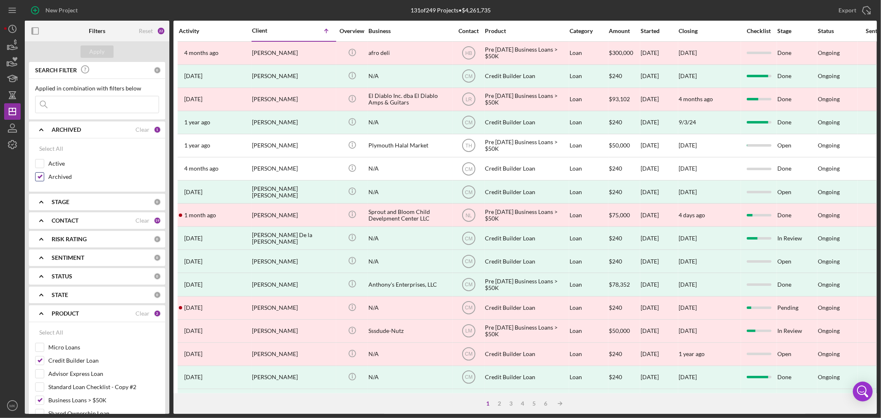
click at [40, 177] on input "Archived" at bounding box center [40, 177] width 8 height 8
checkbox input "false"
click at [40, 164] on input "Active" at bounding box center [40, 163] width 8 height 8
checkbox input "true"
click at [97, 55] on div "Apply" at bounding box center [97, 51] width 15 height 12
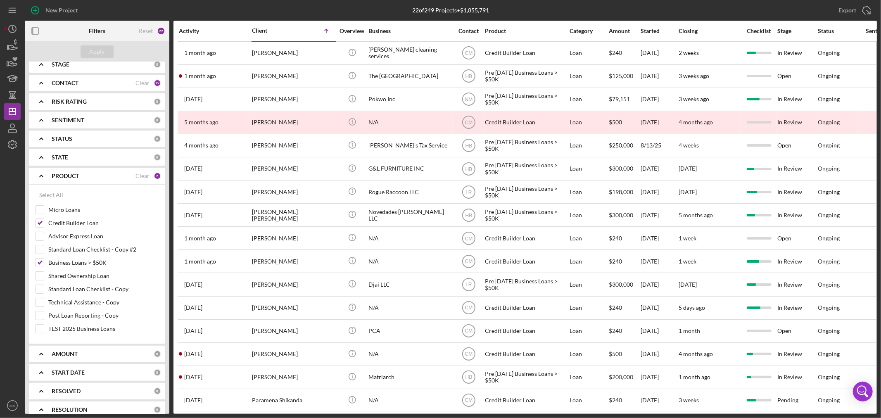
scroll to position [183, 0]
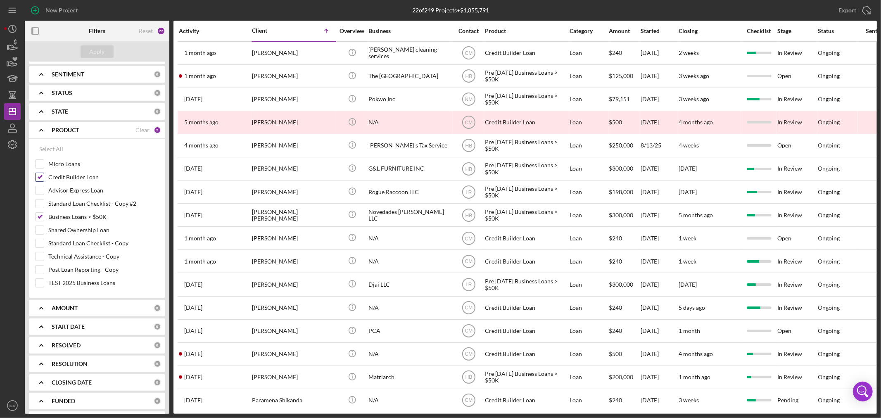
click at [40, 176] on input "Credit Builder Loan" at bounding box center [40, 177] width 8 height 8
checkbox input "false"
click at [105, 50] on button "Apply" at bounding box center [97, 51] width 33 height 12
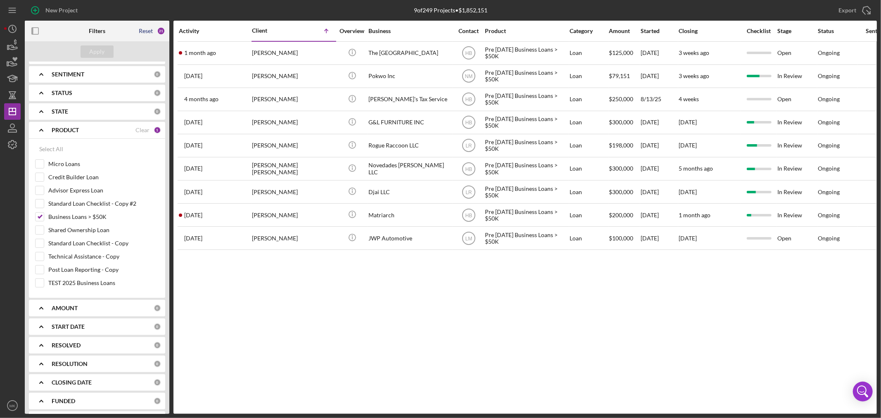
click at [143, 28] on div "Reset" at bounding box center [146, 31] width 14 height 7
checkbox input "false"
click at [94, 51] on div "Apply" at bounding box center [97, 51] width 15 height 12
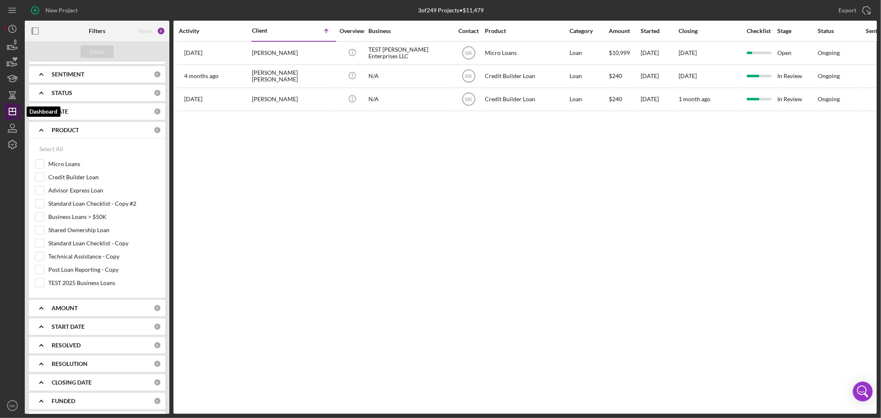
click at [13, 112] on icon "Icon/Dashboard" at bounding box center [12, 111] width 21 height 21
click at [14, 145] on icon "button" at bounding box center [12, 144] width 21 height 21
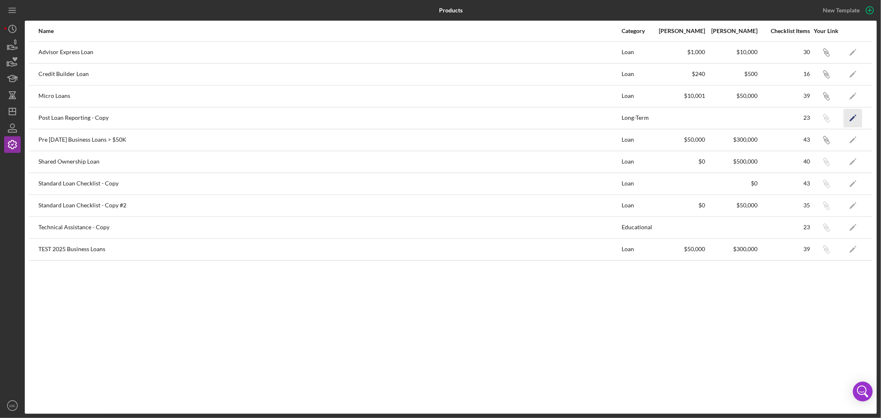
click at [850, 121] on polygon "button" at bounding box center [852, 119] width 6 height 6
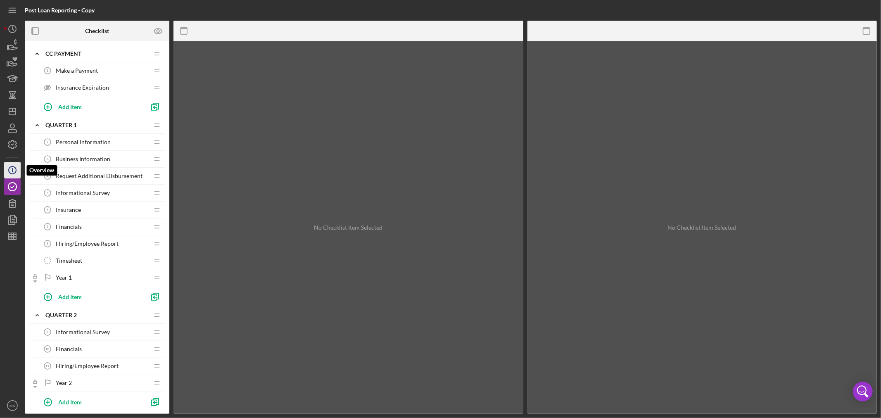
click at [11, 168] on icon "Icon/Info" at bounding box center [12, 170] width 21 height 21
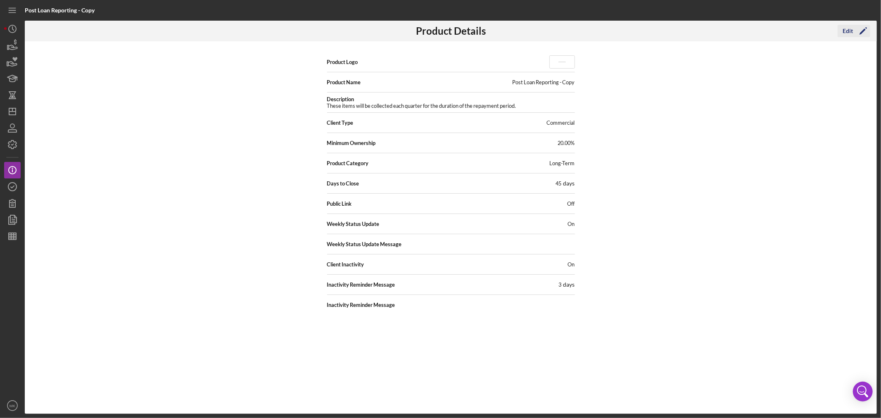
click at [848, 30] on div "Edit" at bounding box center [847, 31] width 10 height 12
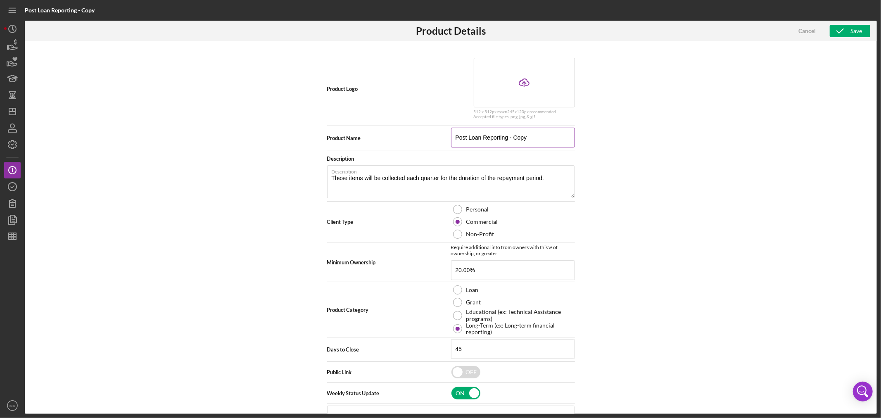
click at [455, 140] on input "Post Loan Reporting - Copy" at bounding box center [513, 138] width 124 height 20
type input "XX-Post Loan Reporting - Copy"
click at [857, 27] on div "Save" at bounding box center [856, 31] width 12 height 12
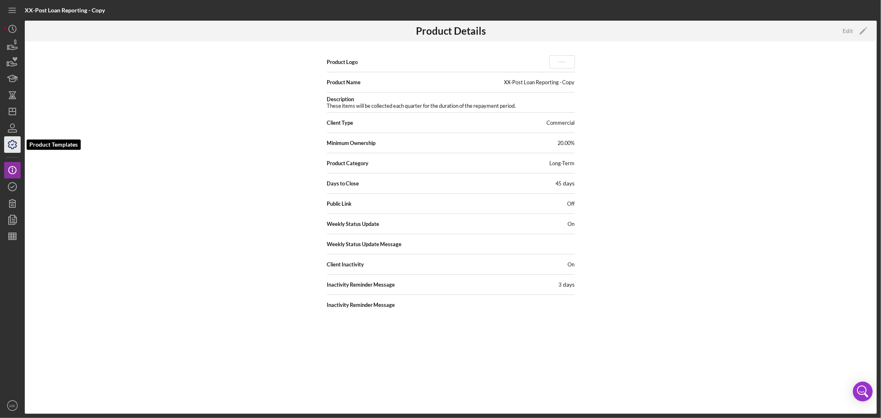
click at [14, 146] on icon "button" at bounding box center [12, 144] width 21 height 21
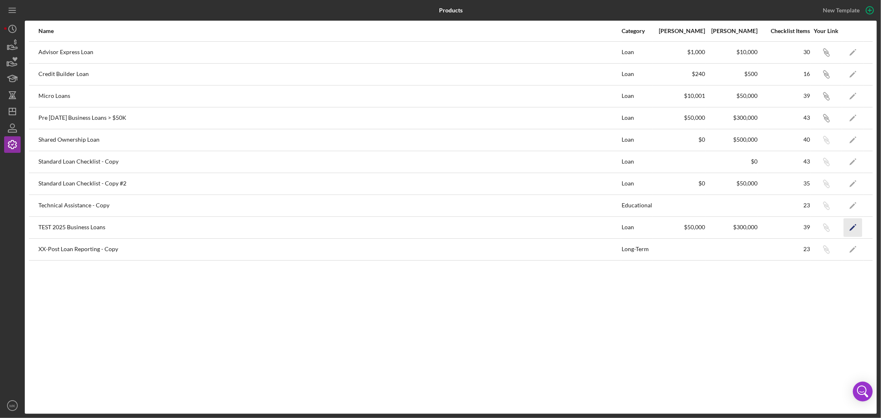
click at [852, 226] on icon "Icon/Edit" at bounding box center [853, 227] width 19 height 19
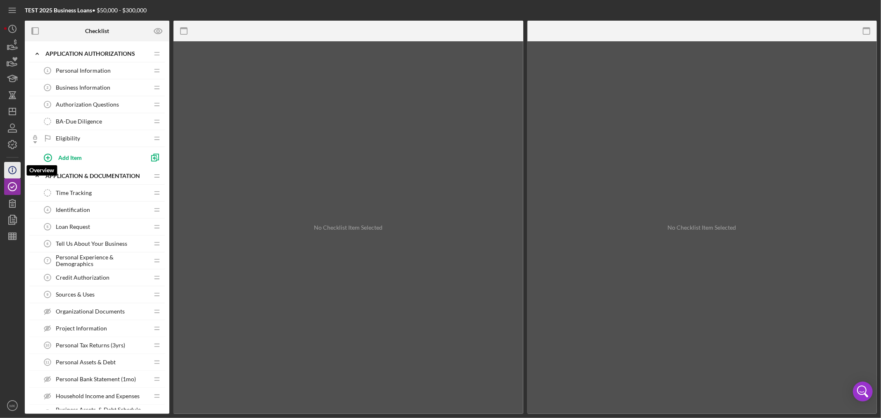
click at [15, 166] on icon "Icon/Info" at bounding box center [12, 170] width 21 height 21
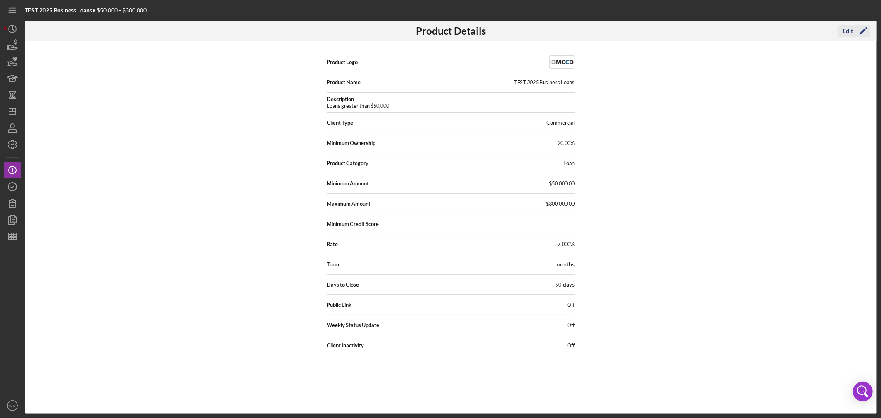
click at [848, 28] on div "Edit" at bounding box center [847, 31] width 10 height 12
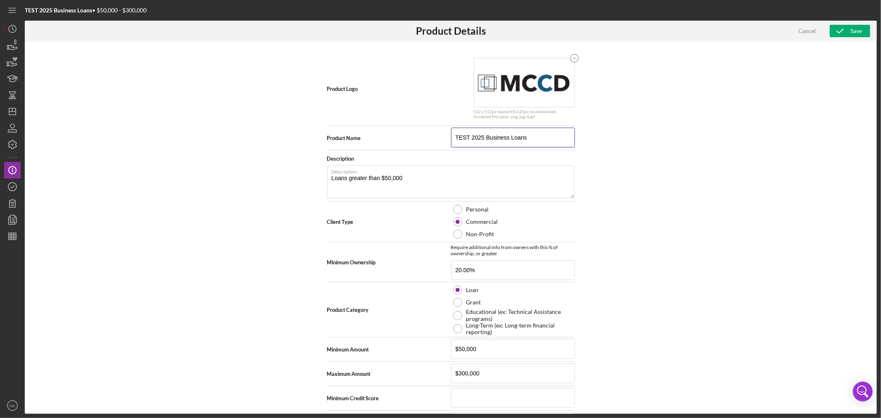
drag, startPoint x: 537, startPoint y: 137, endPoint x: 413, endPoint y: 129, distance: 124.5
click at [413, 129] on div "Product Name TEST 2025 Business Loans" at bounding box center [451, 138] width 248 height 21
type input "Post [DATE] Business Loans > $50K"
click at [732, 188] on div "Product Logo 512 x 512px max • 245 x 120 px recommended Accepted file types: pn…" at bounding box center [451, 227] width 852 height 373
click at [850, 31] on div "Save" at bounding box center [856, 31] width 12 height 12
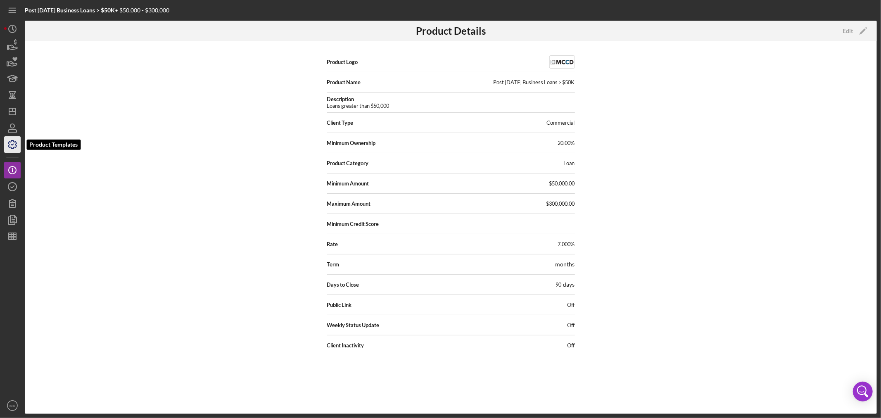
click at [11, 143] on icon "button" at bounding box center [12, 144] width 21 height 21
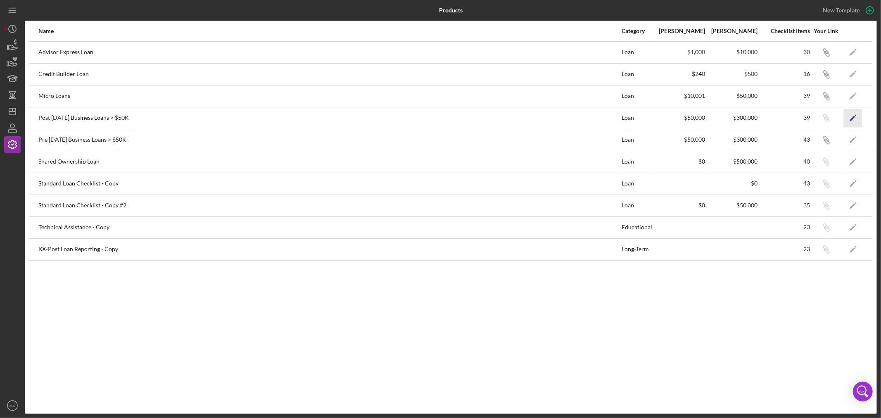
click at [852, 116] on icon "Icon/Edit" at bounding box center [853, 118] width 19 height 19
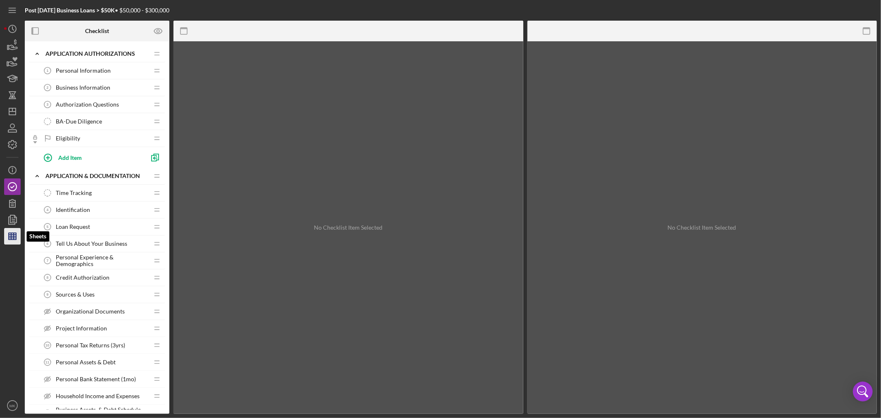
click at [11, 235] on line "button" at bounding box center [11, 236] width 0 height 7
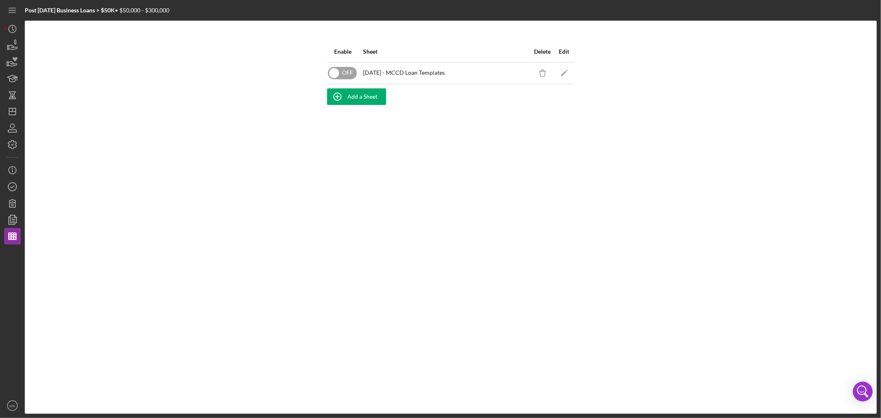
click at [333, 73] on input "checkbox" at bounding box center [342, 73] width 29 height 12
checkbox input "true"
click at [618, 135] on div "Enable Sheet Delete Edit ON [DATE] - MCCD Loan Templates Icon/Delete Icon/Edit …" at bounding box center [451, 217] width 852 height 393
click at [14, 145] on icon "button" at bounding box center [12, 144] width 21 height 21
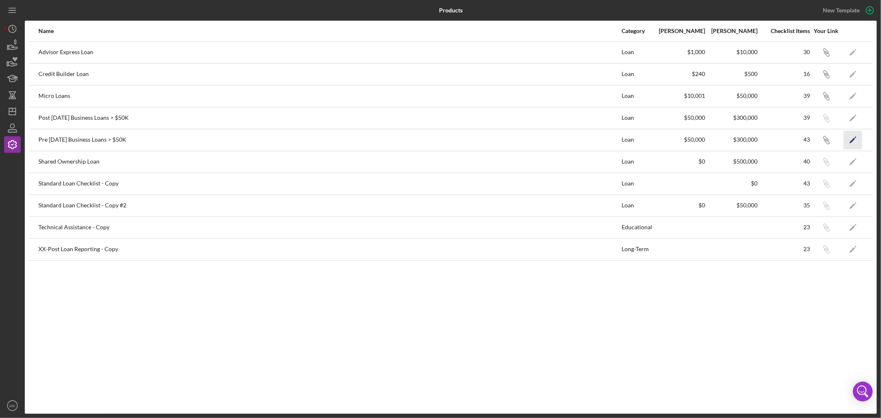
click at [854, 142] on icon "Icon/Edit" at bounding box center [853, 140] width 19 height 19
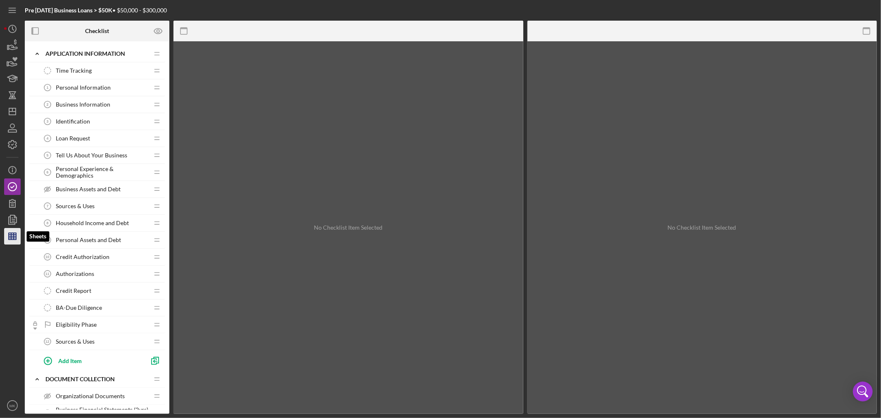
click at [12, 238] on line "button" at bounding box center [12, 238] width 7 height 0
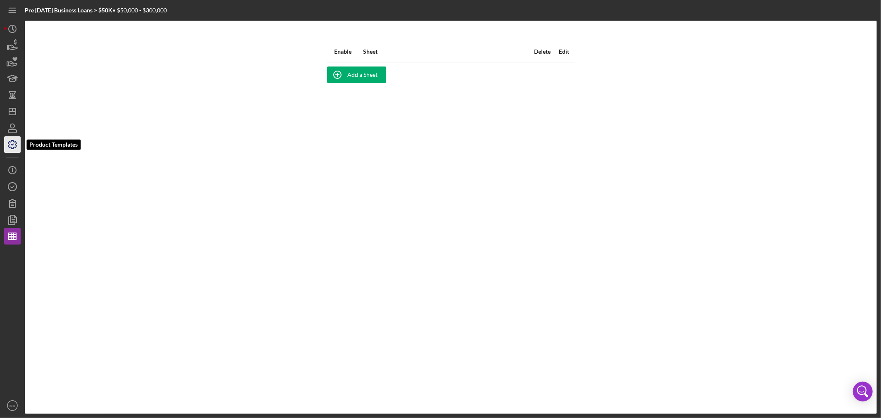
click at [12, 142] on icon "button" at bounding box center [12, 144] width 21 height 21
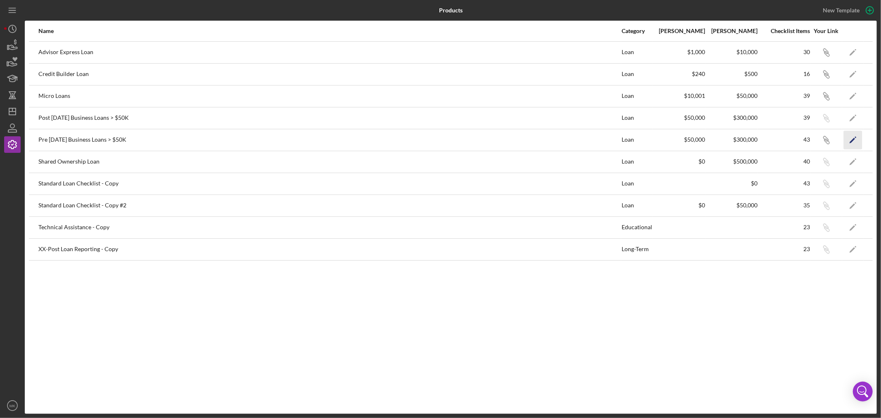
click at [852, 139] on icon "Icon/Edit" at bounding box center [853, 140] width 19 height 19
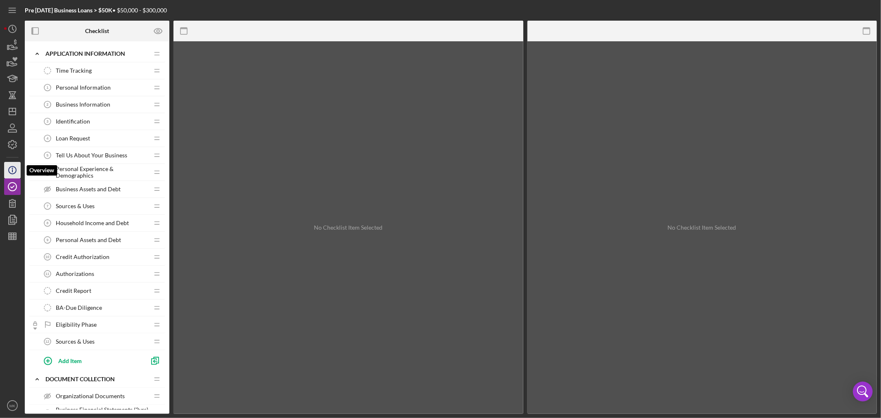
click at [14, 168] on icon "Icon/Info" at bounding box center [12, 170] width 21 height 21
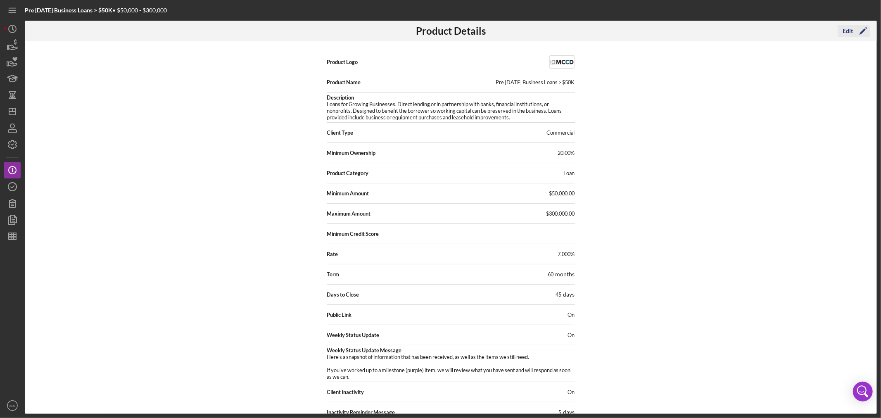
click at [848, 31] on div "Edit" at bounding box center [847, 31] width 10 height 12
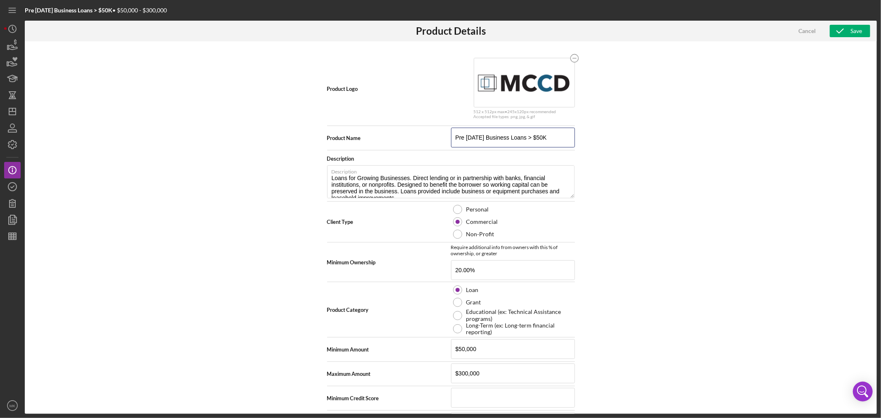
drag, startPoint x: 482, startPoint y: 138, endPoint x: 292, endPoint y: 128, distance: 190.6
click at [316, 130] on div "Product Logo 512 x 512px max • 245 x 120 px recommended Accepted file types: pn…" at bounding box center [451, 227] width 852 height 373
click at [520, 141] on input "Business Loans > $50K" at bounding box center [513, 138] width 124 height 20
type input "Business Loans > $50K -Started Before [DATE]"
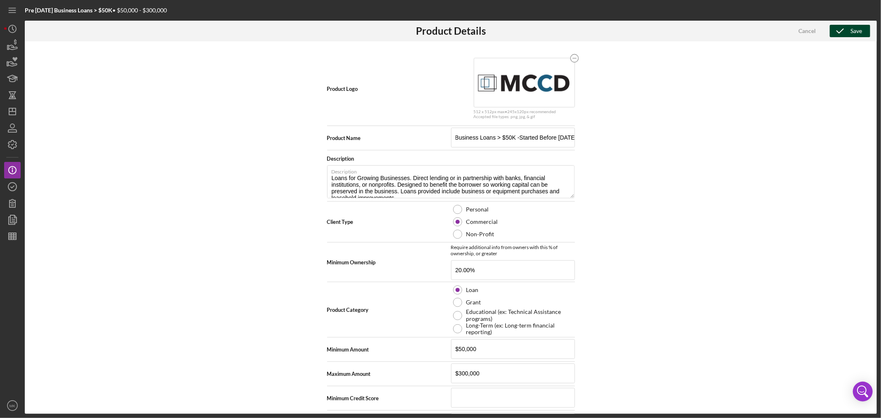
scroll to position [0, 0]
click at [849, 29] on icon "button" at bounding box center [840, 31] width 21 height 21
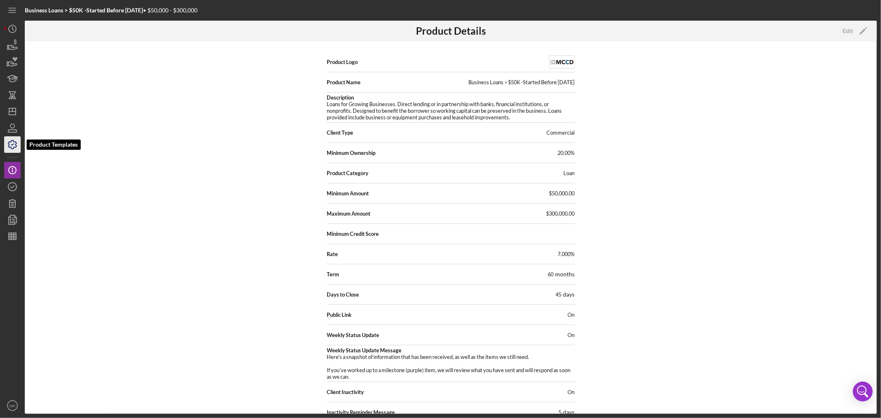
click at [12, 145] on polyline "button" at bounding box center [13, 144] width 2 height 1
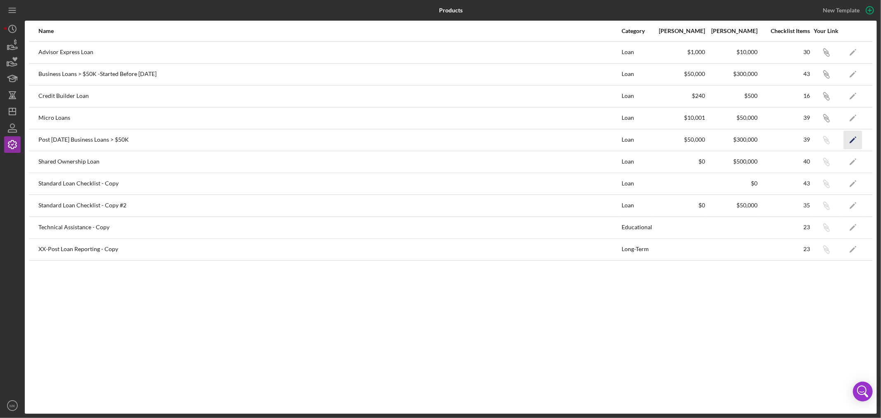
click at [850, 141] on icon "Icon/Edit" at bounding box center [853, 140] width 19 height 19
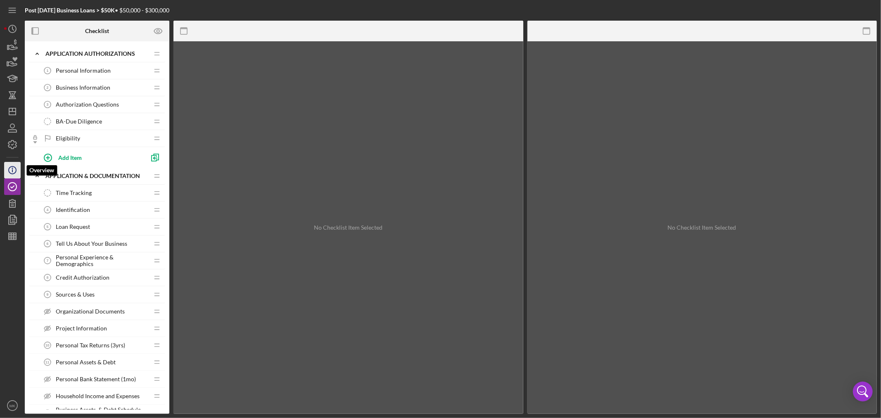
click at [14, 170] on icon "Icon/Info" at bounding box center [12, 170] width 21 height 21
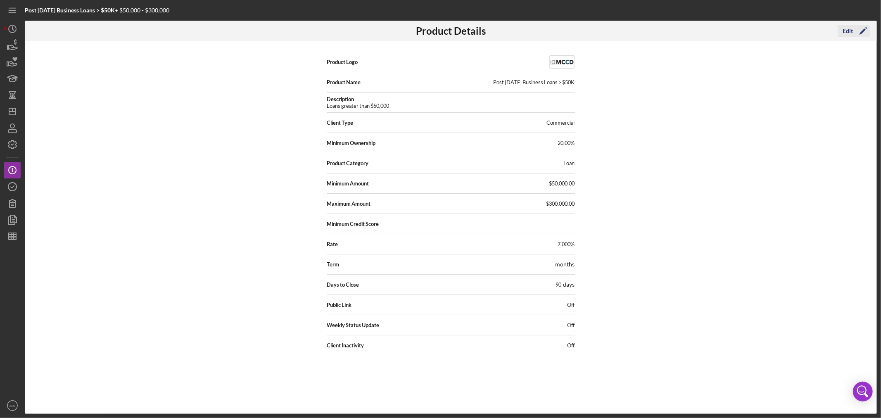
click at [853, 29] on icon "Icon/Edit" at bounding box center [863, 31] width 21 height 21
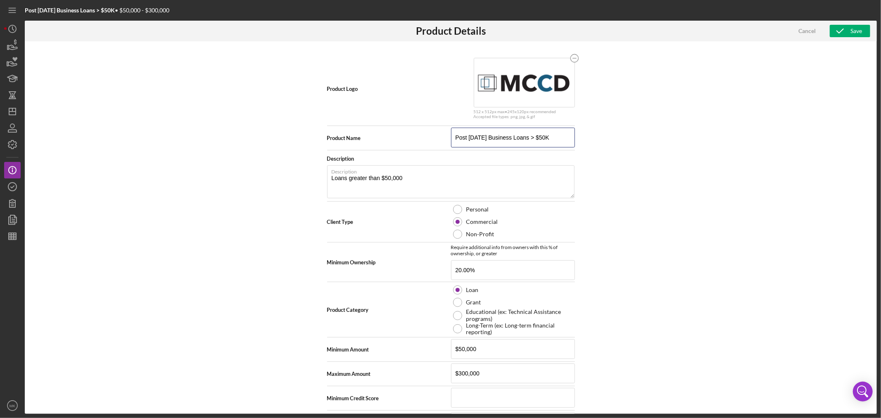
drag, startPoint x: 491, startPoint y: 135, endPoint x: 315, endPoint y: 128, distance: 175.7
click at [335, 131] on div "Product Name Post [DATE] Business Loans > $50K" at bounding box center [451, 138] width 248 height 21
click at [520, 135] on input "Business Loans > $50K" at bounding box center [513, 138] width 124 height 20
type input "Business Loans > $50K-Started AFTER [DATE]"
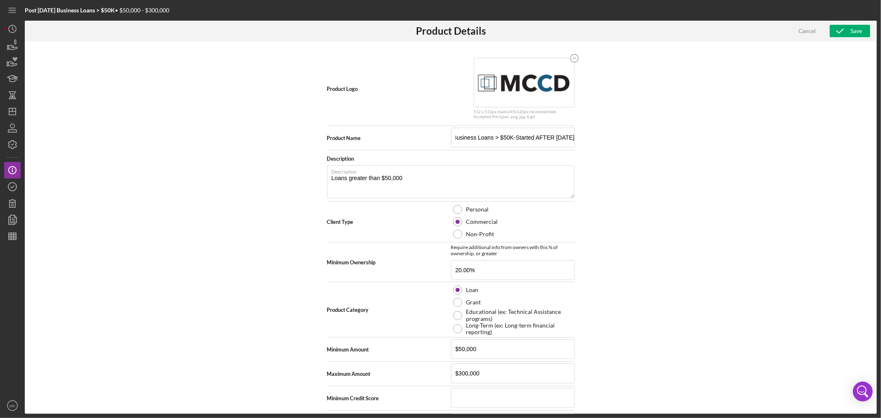
scroll to position [0, 0]
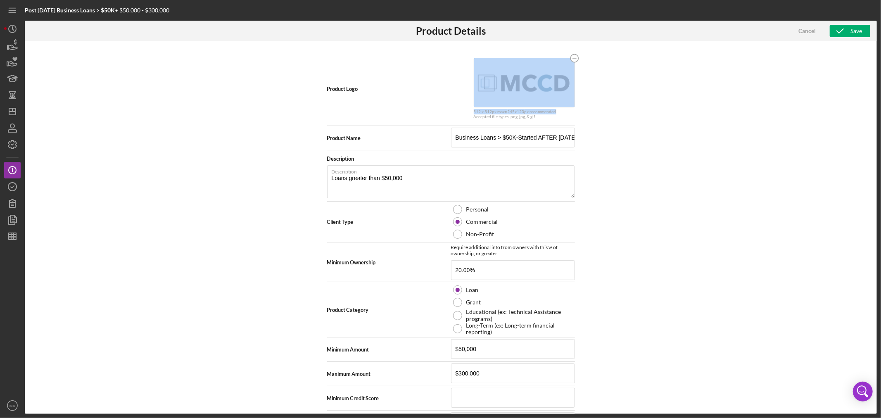
click at [733, 107] on div "Product Logo 512 x 512px max • 245 x 120 px recommended Accepted file types: pn…" at bounding box center [451, 227] width 852 height 373
click at [851, 32] on div "Save" at bounding box center [856, 31] width 12 height 12
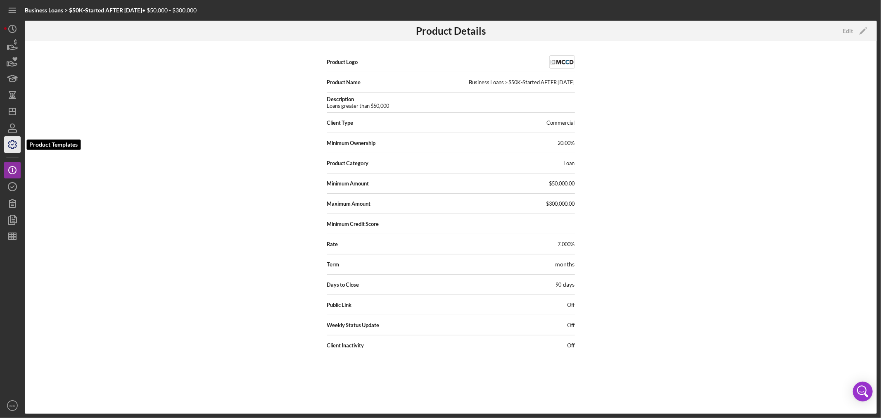
click at [14, 145] on icon "button" at bounding box center [12, 144] width 21 height 21
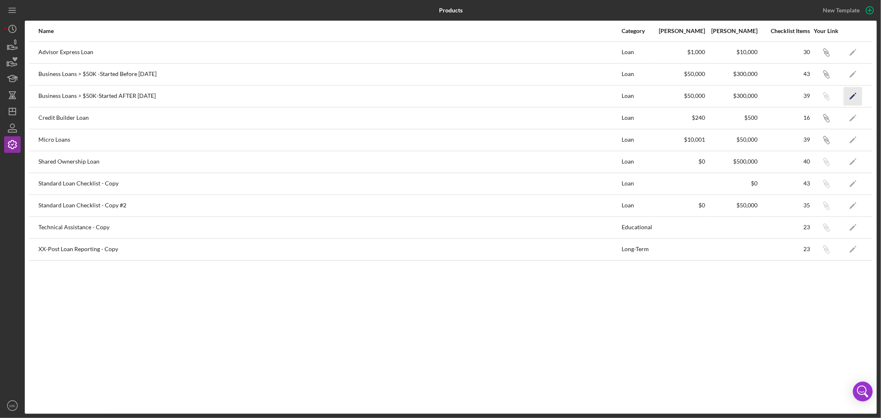
click at [852, 95] on polygon "button" at bounding box center [852, 97] width 6 height 6
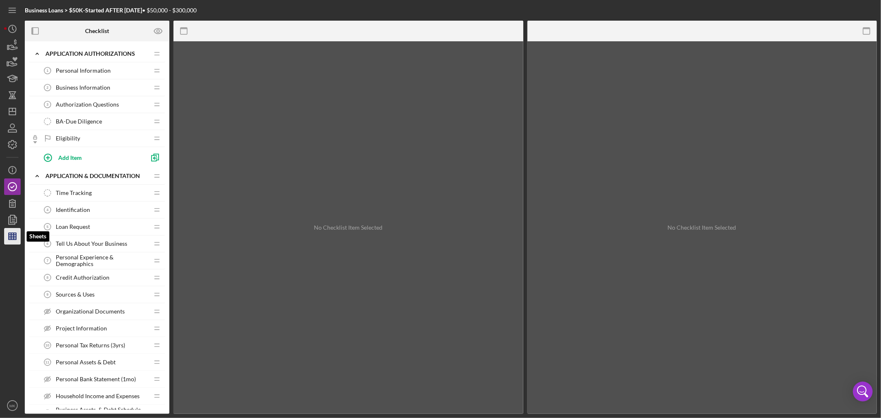
click at [12, 237] on icon "button" at bounding box center [12, 236] width 21 height 21
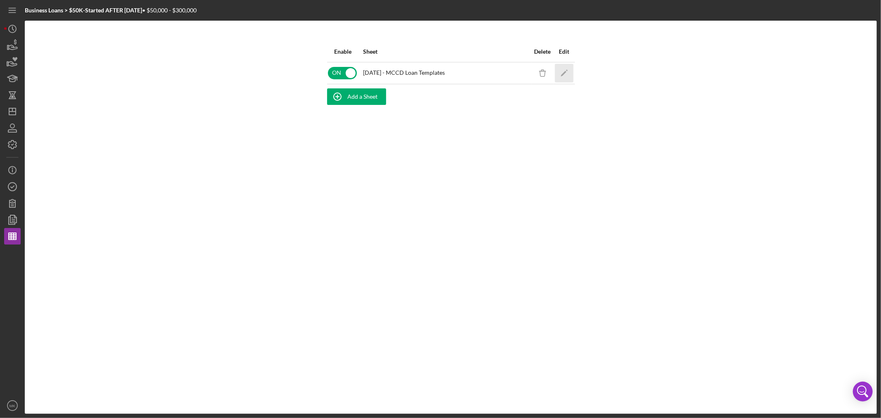
click at [565, 71] on polygon "button" at bounding box center [563, 74] width 6 height 6
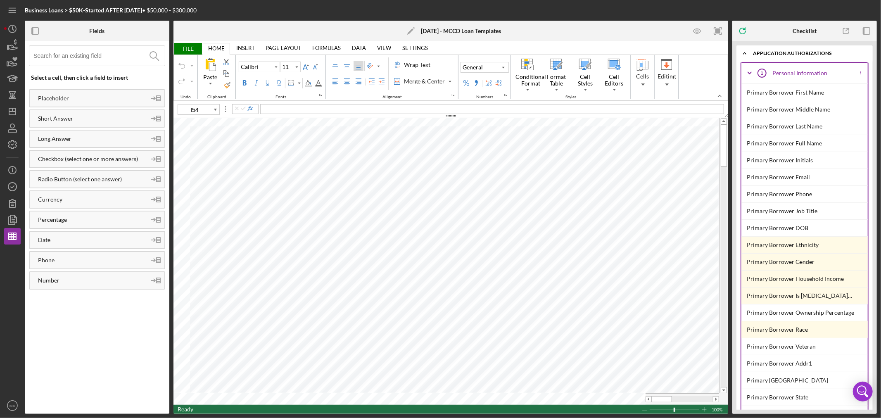
click at [183, 48] on span "FILE" at bounding box center [187, 49] width 28 height 12
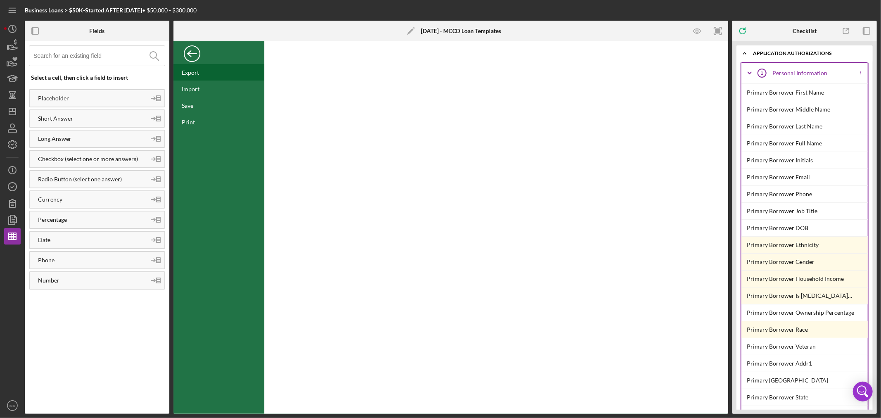
click at [224, 71] on div "Export" at bounding box center [218, 72] width 91 height 17
click at [12, 145] on polyline "button" at bounding box center [13, 144] width 2 height 1
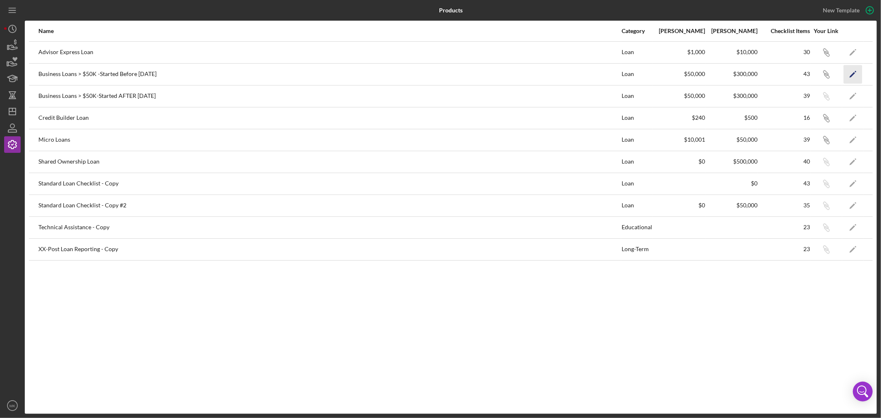
click at [853, 72] on icon "Icon/Edit" at bounding box center [853, 74] width 19 height 19
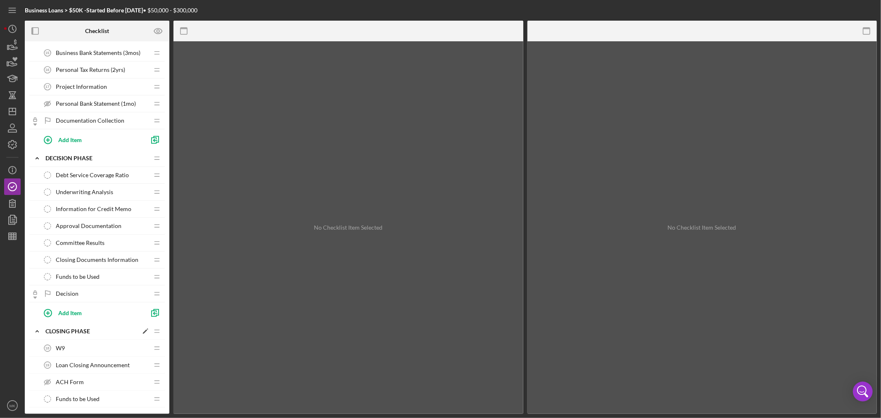
scroll to position [459, 0]
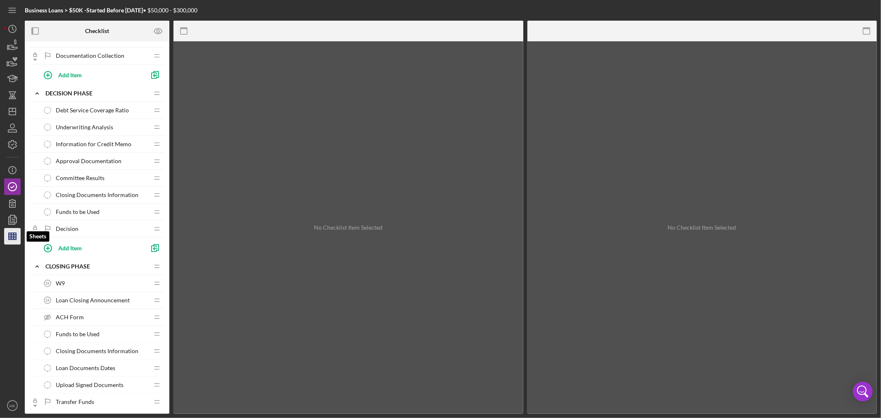
click at [12, 237] on icon "button" at bounding box center [12, 236] width 21 height 21
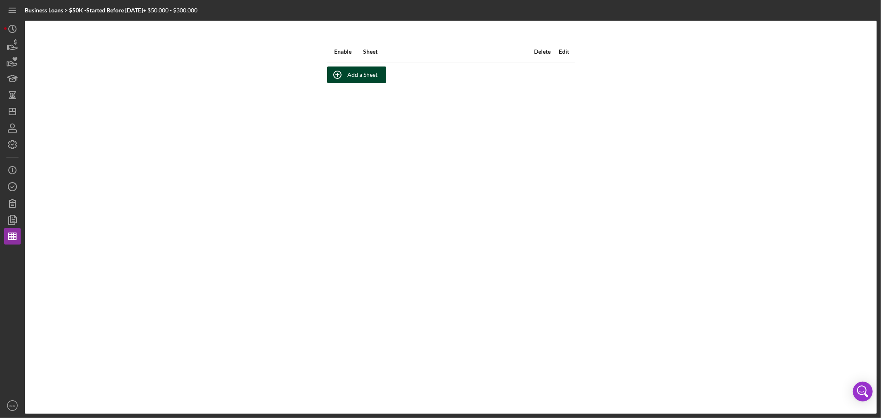
click at [369, 74] on div "Add a Sheet" at bounding box center [363, 74] width 30 height 17
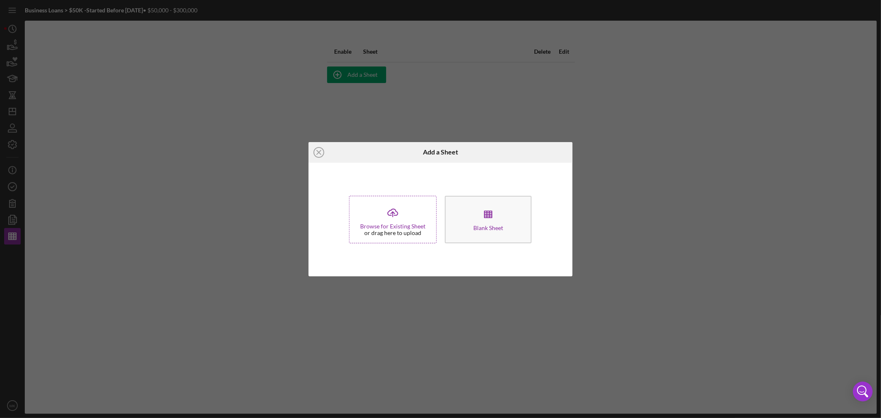
click at [397, 219] on icon "Icon/Upload" at bounding box center [392, 212] width 21 height 21
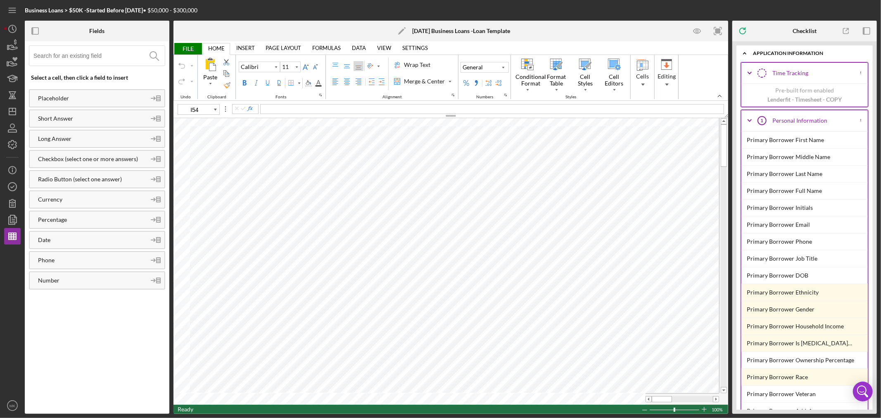
click at [186, 48] on span "FILE" at bounding box center [187, 49] width 28 height 12
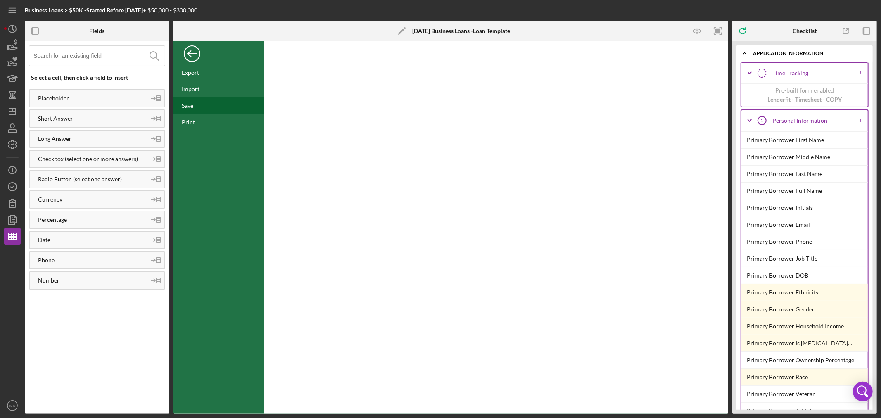
click at [191, 106] on div "Save" at bounding box center [188, 105] width 12 height 7
click at [12, 112] on icon "Icon/Dashboard" at bounding box center [12, 111] width 21 height 21
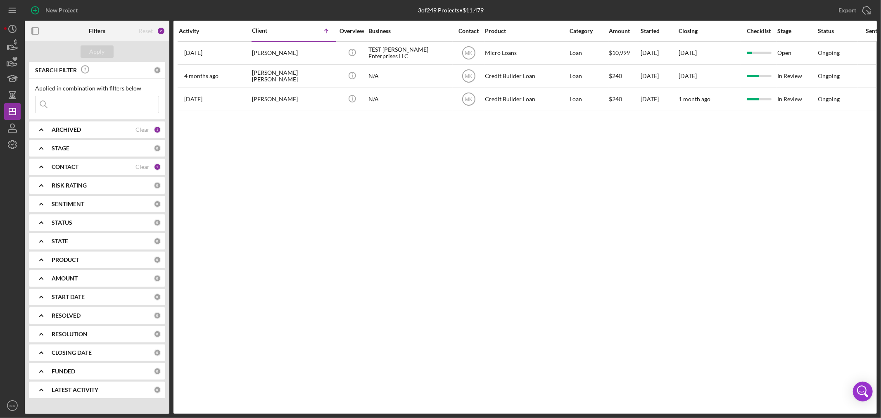
click at [68, 259] on b "PRODUCT" at bounding box center [65, 259] width 27 height 7
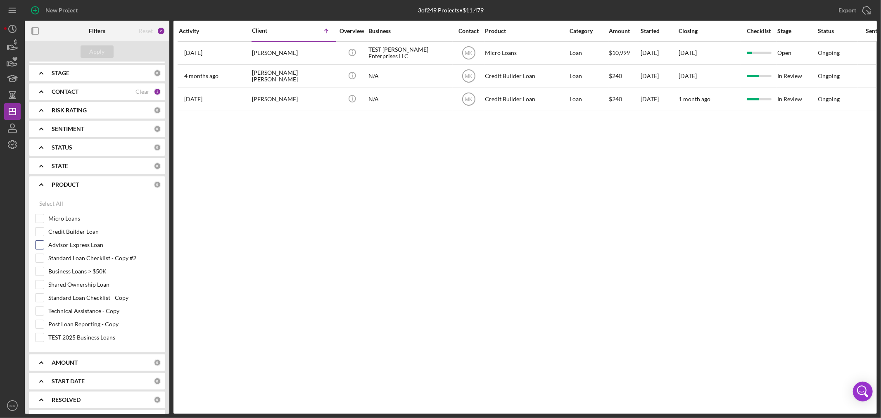
scroll to position [92, 0]
click at [39, 253] on input "Business Loans > $50K" at bounding box center [40, 255] width 8 height 8
checkbox input "true"
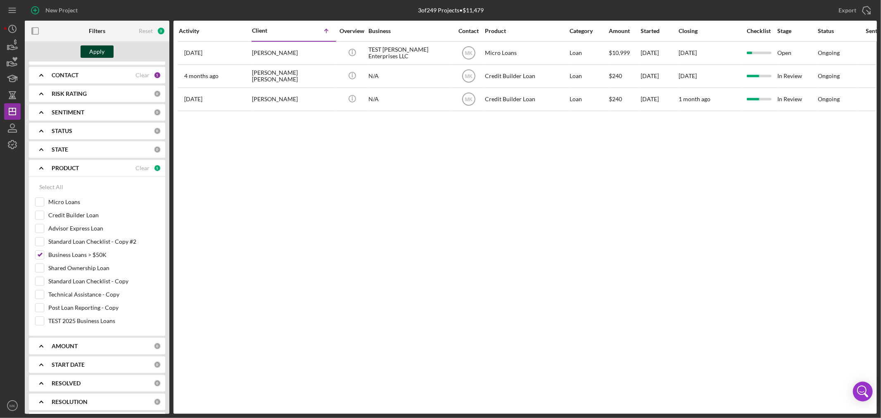
click at [98, 50] on div "Apply" at bounding box center [97, 51] width 15 height 12
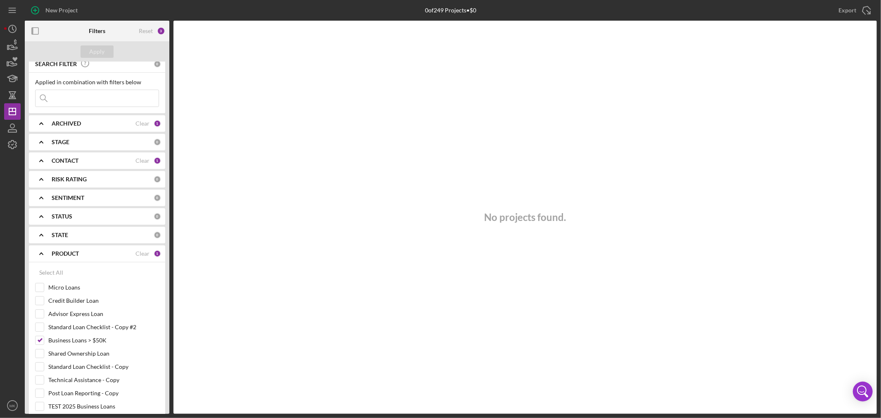
scroll to position [0, 0]
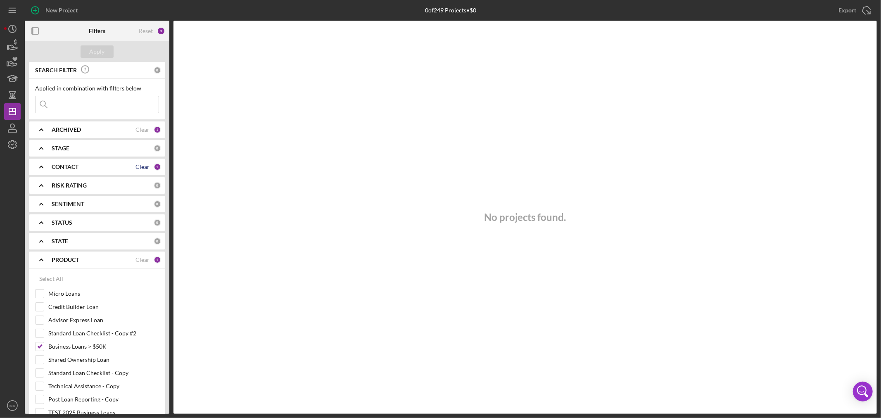
click at [142, 165] on div "Clear" at bounding box center [142, 167] width 14 height 7
click at [66, 164] on b "CONTACT" at bounding box center [65, 167] width 27 height 7
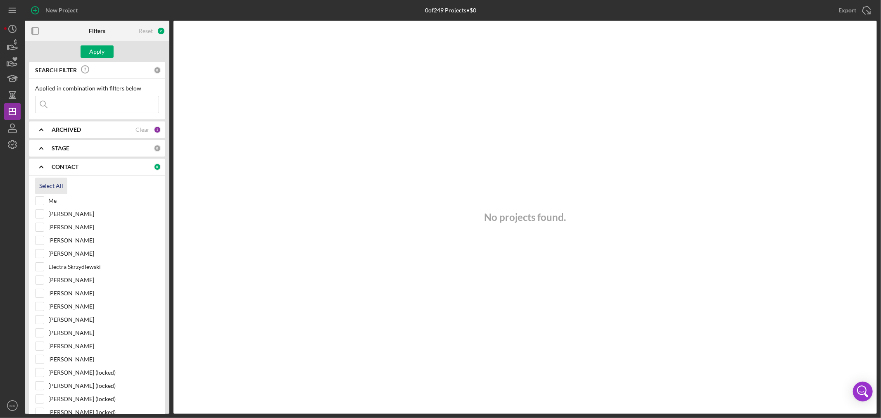
click at [48, 185] on div "Select All" at bounding box center [51, 186] width 24 height 17
checkbox input "true"
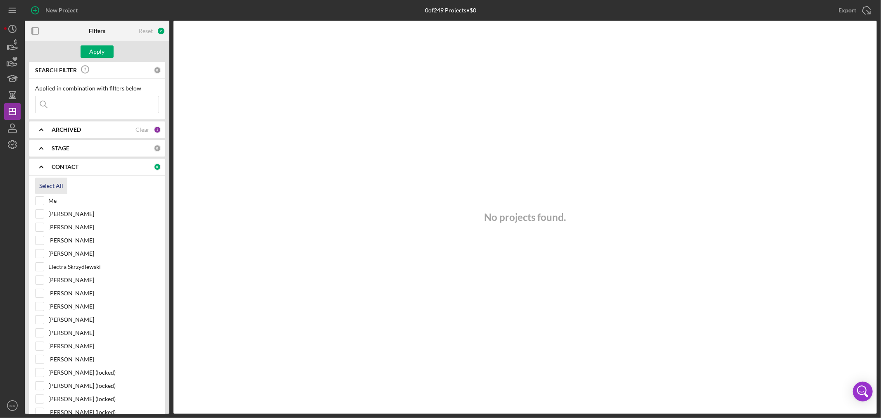
checkbox input "true"
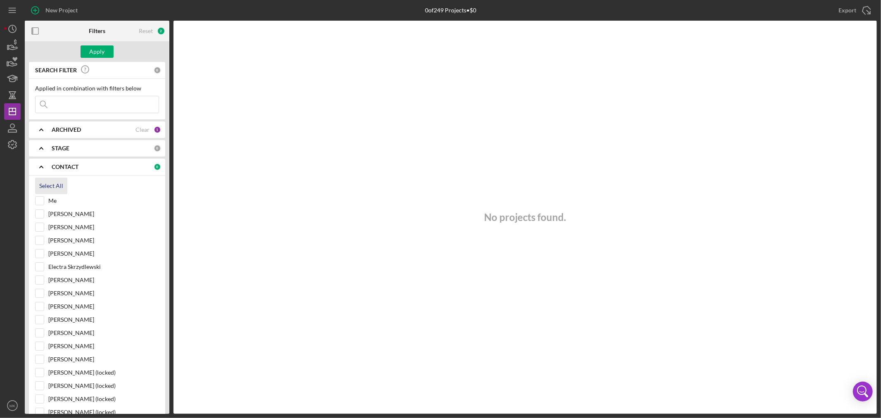
checkbox input "true"
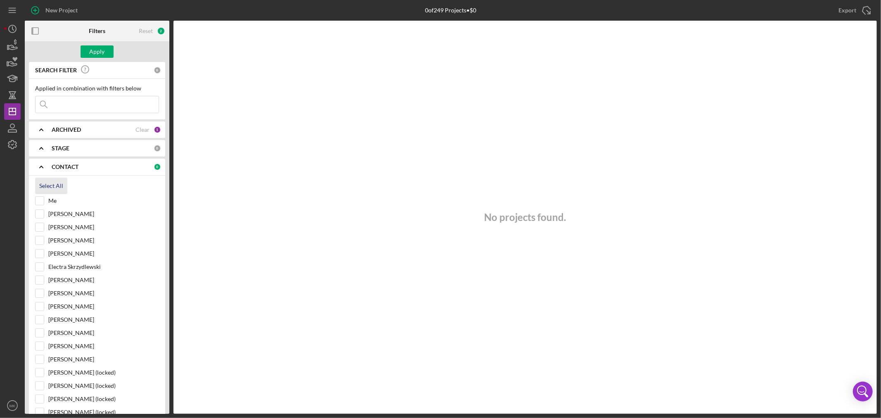
checkbox input "true"
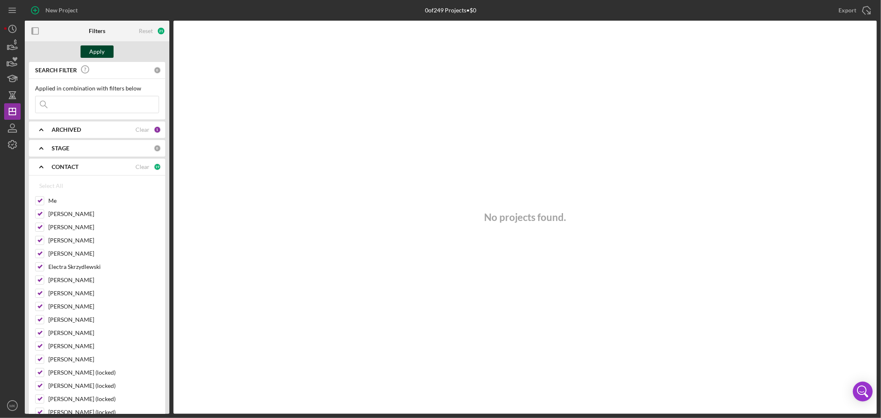
click at [104, 52] on div "Apply" at bounding box center [97, 51] width 15 height 12
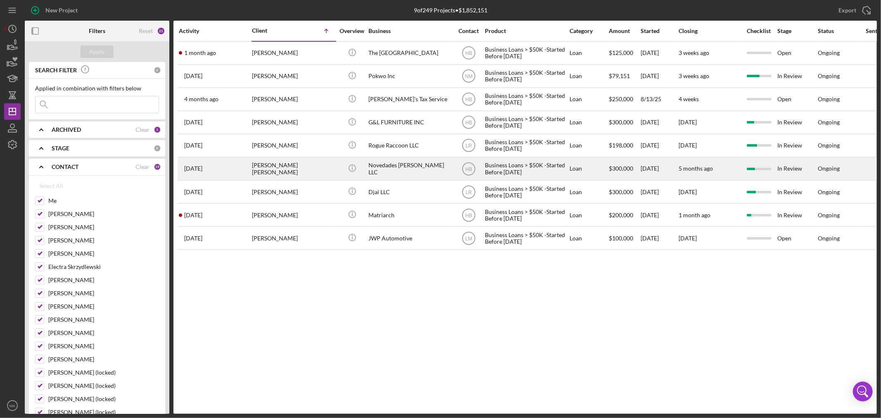
click at [294, 168] on div "[PERSON_NAME] [PERSON_NAME]" at bounding box center [293, 169] width 83 height 22
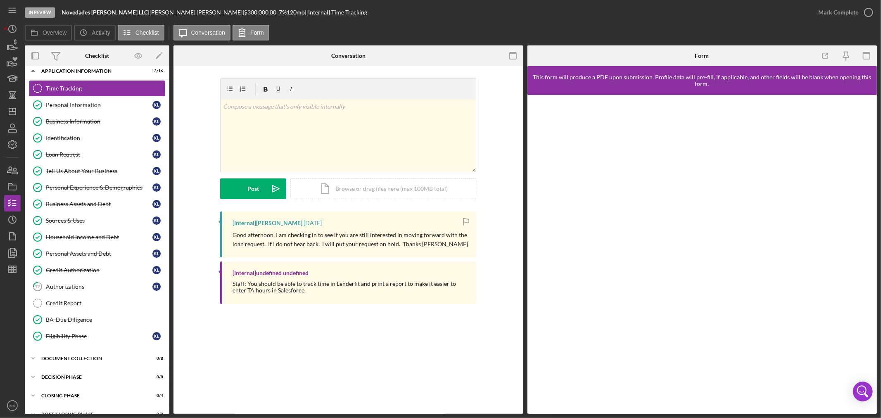
scroll to position [39, 0]
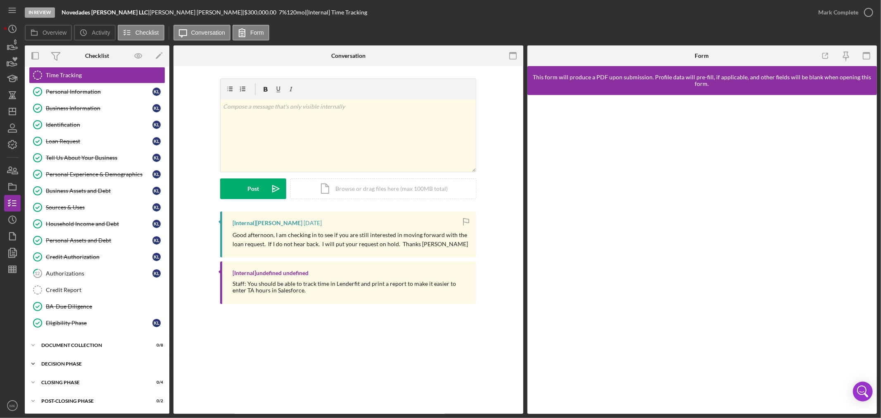
click at [34, 362] on icon "Icon/Expander" at bounding box center [33, 364] width 17 height 17
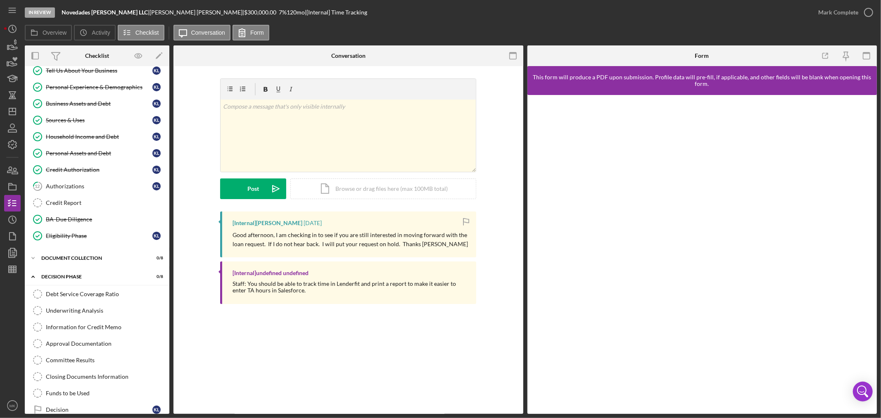
scroll to position [176, 0]
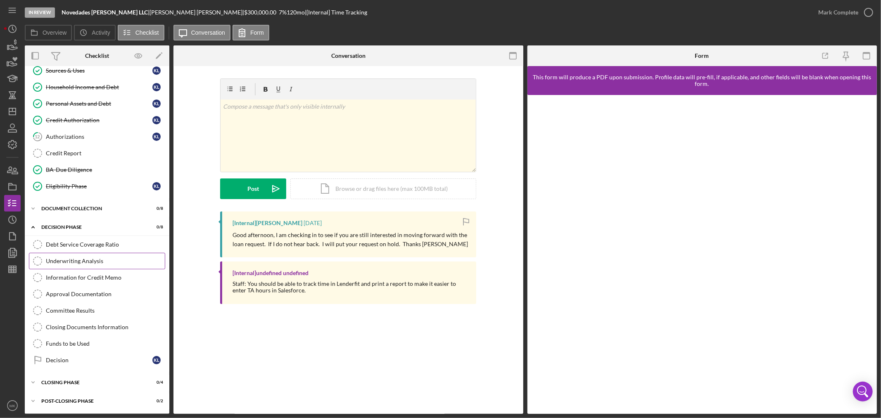
click at [77, 258] on div "Underwriting Analysis" at bounding box center [105, 261] width 119 height 7
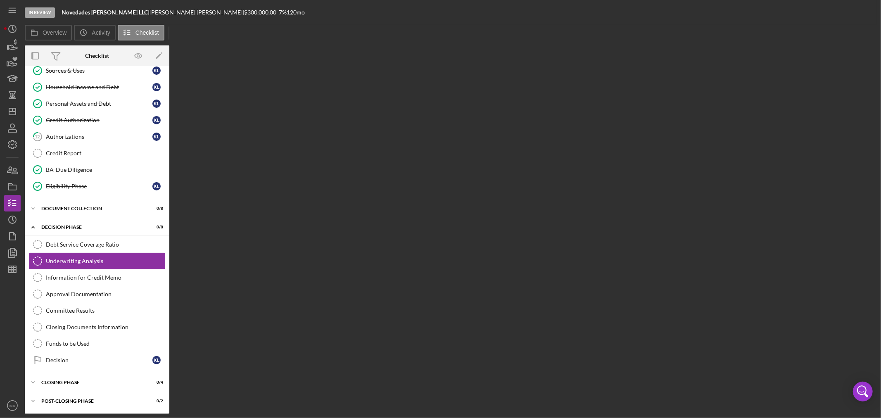
scroll to position [176, 0]
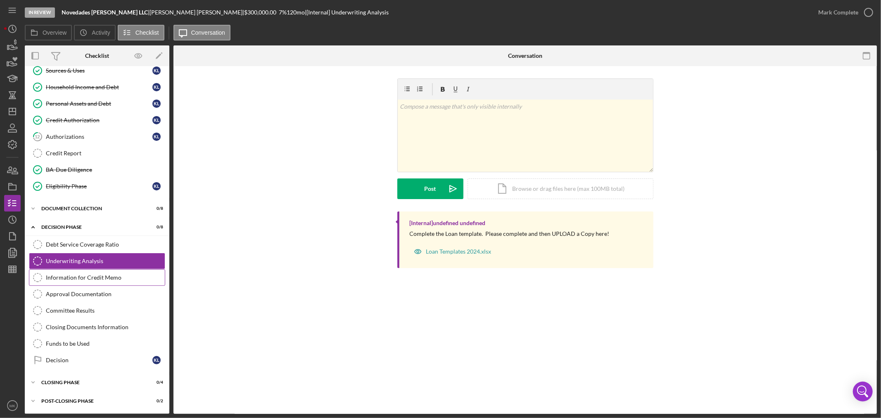
click at [105, 278] on div "Information for Credit Memo" at bounding box center [105, 277] width 119 height 7
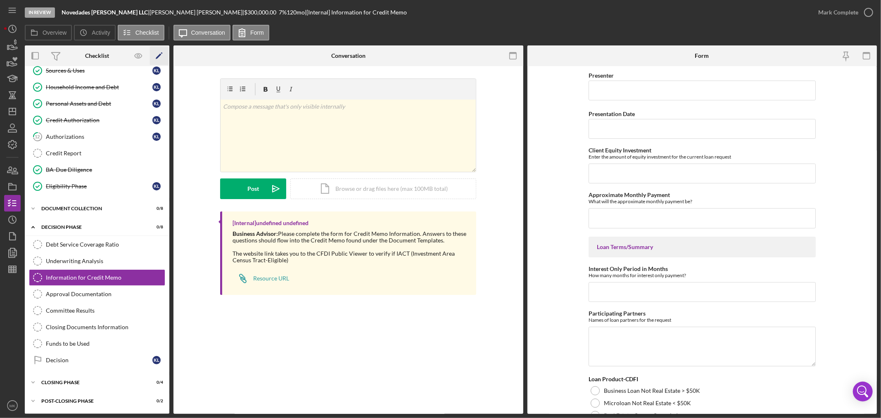
click at [159, 56] on polygon "button" at bounding box center [159, 57] width 6 height 6
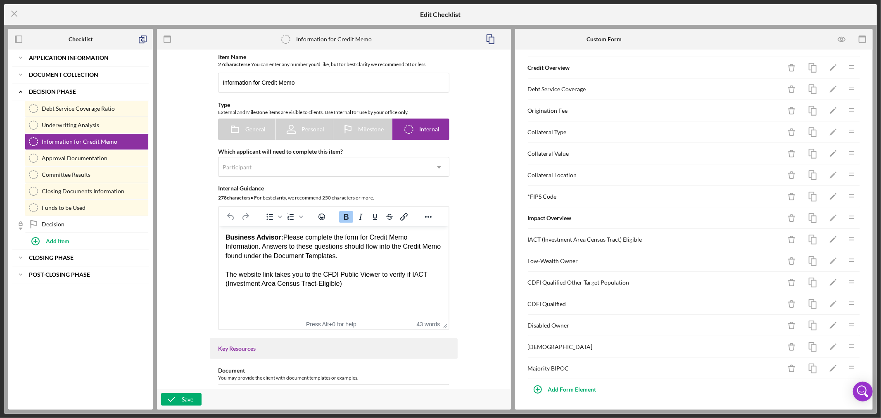
scroll to position [179, 0]
click at [826, 280] on icon "Icon/Edit" at bounding box center [833, 282] width 19 height 19
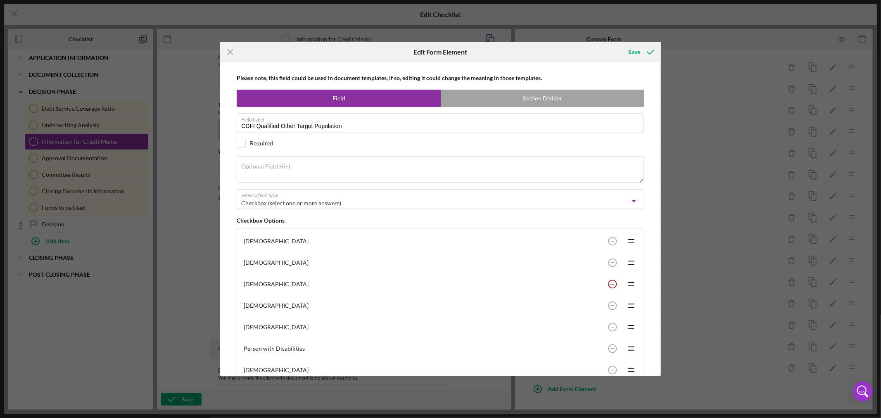
click at [609, 245] on circle at bounding box center [612, 241] width 8 height 8
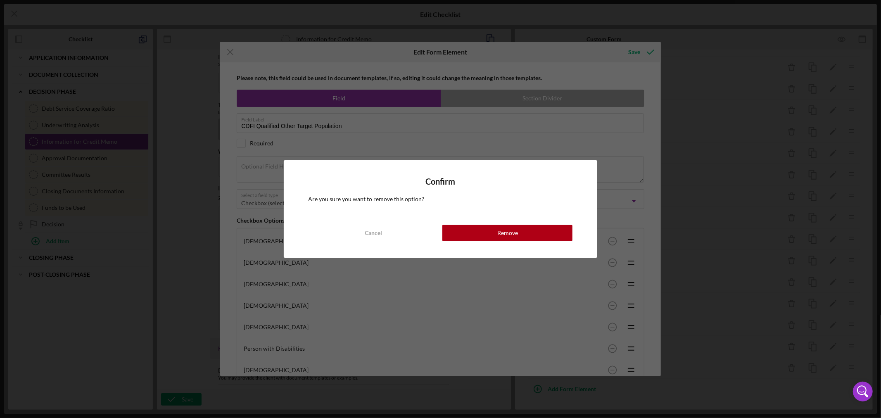
click at [507, 230] on div "Remove" at bounding box center [507, 233] width 21 height 17
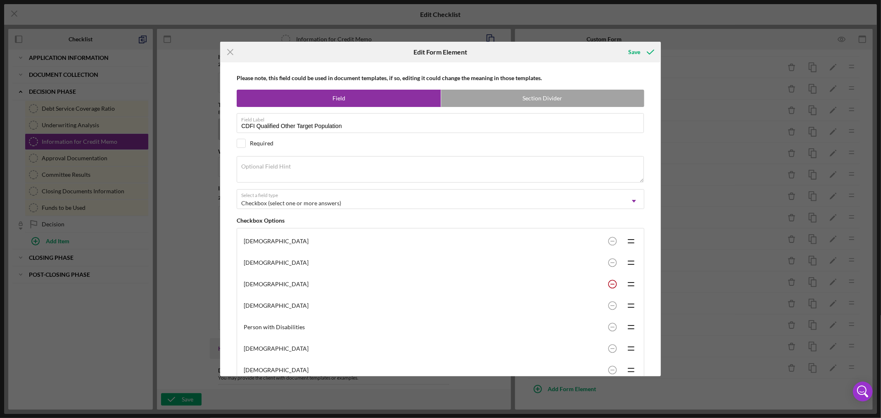
click at [609, 245] on circle at bounding box center [612, 241] width 8 height 8
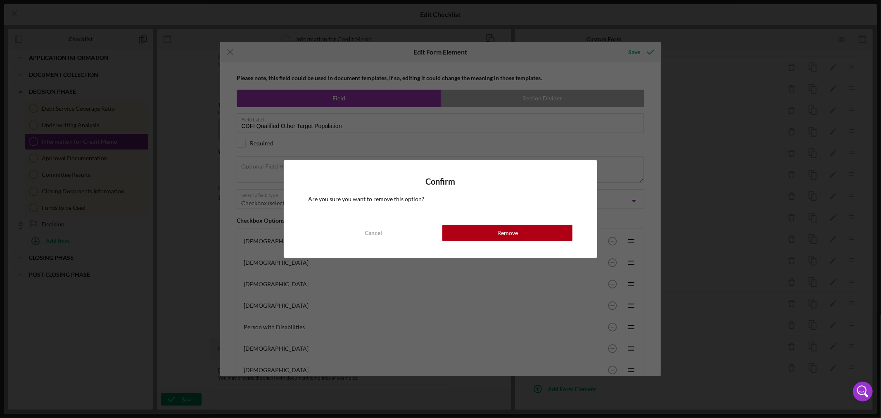
click at [506, 233] on div "Remove" at bounding box center [507, 233] width 21 height 17
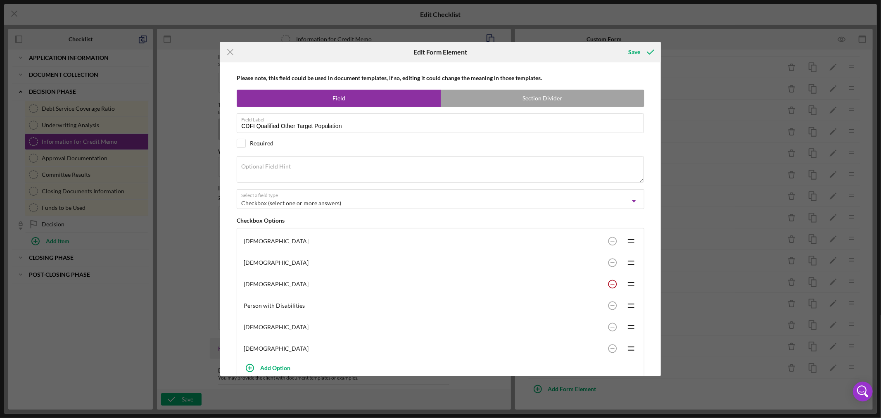
click at [610, 285] on rect at bounding box center [612, 284] width 4 height 1
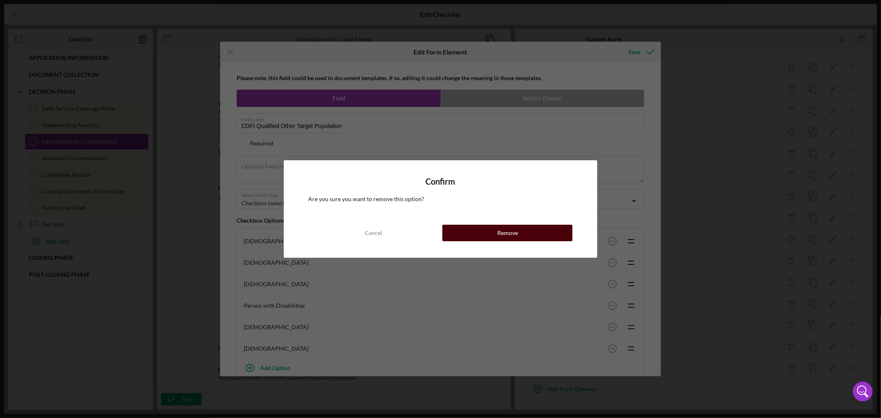
click at [508, 231] on div "Remove" at bounding box center [507, 233] width 21 height 17
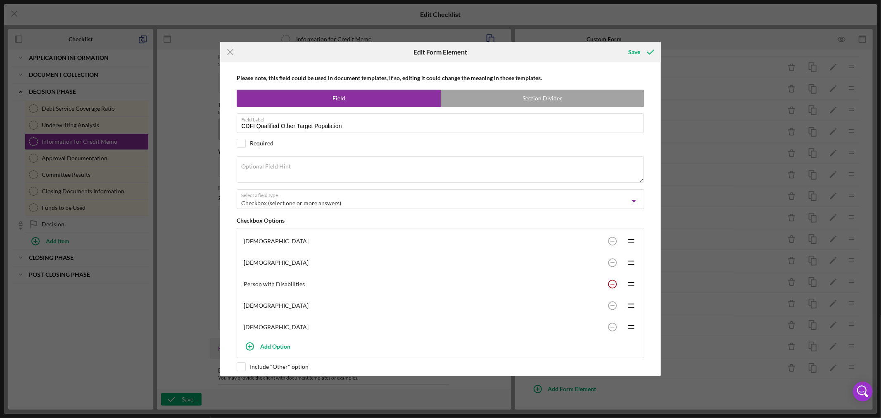
click at [611, 286] on circle at bounding box center [612, 284] width 8 height 8
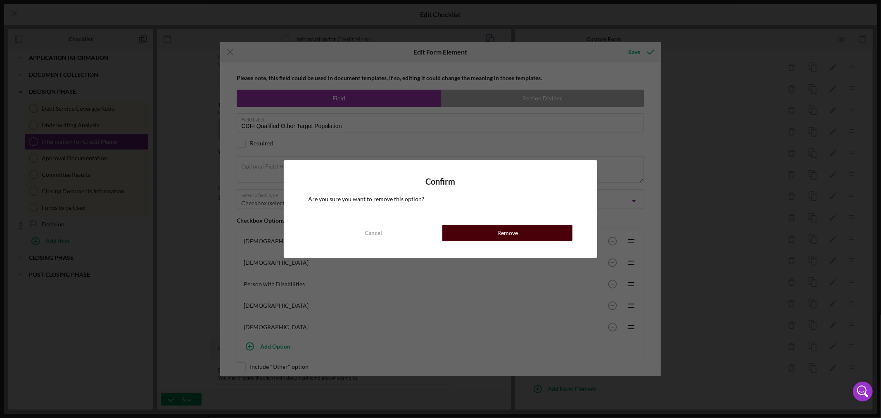
click at [508, 231] on div "Remove" at bounding box center [507, 233] width 21 height 17
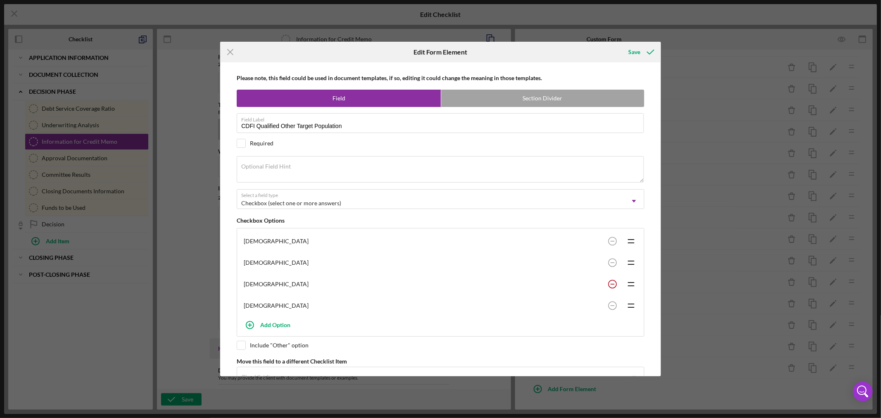
click at [608, 245] on circle at bounding box center [612, 241] width 8 height 8
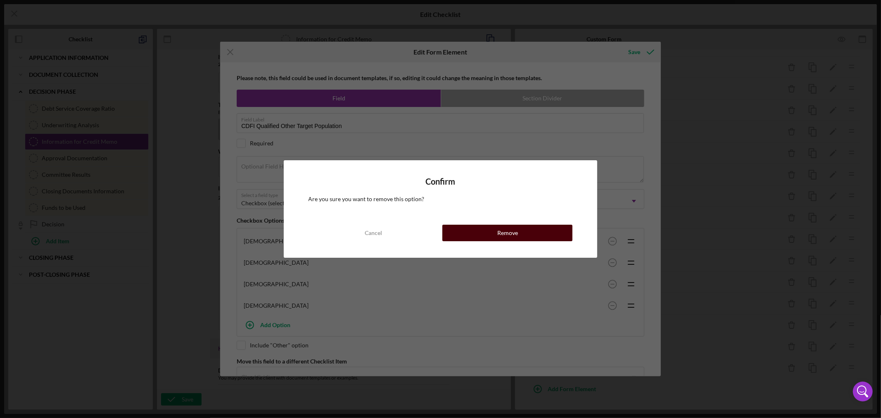
click at [494, 234] on button "Remove" at bounding box center [507, 233] width 130 height 17
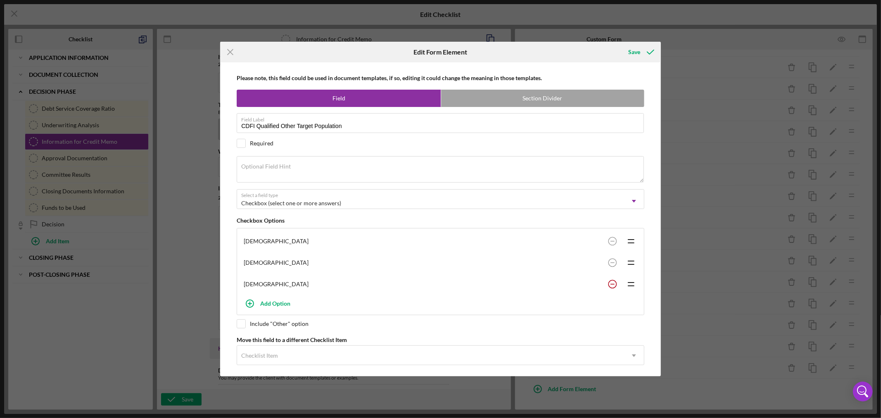
click at [610, 242] on rect at bounding box center [612, 241] width 4 height 1
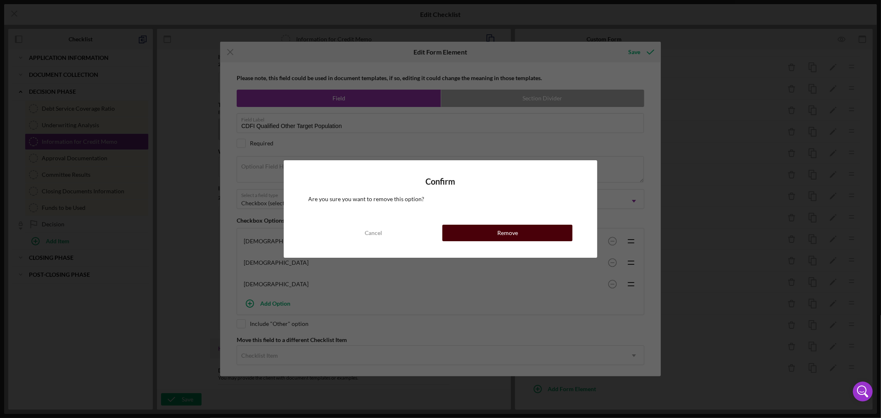
click at [505, 233] on div "Remove" at bounding box center [507, 233] width 21 height 17
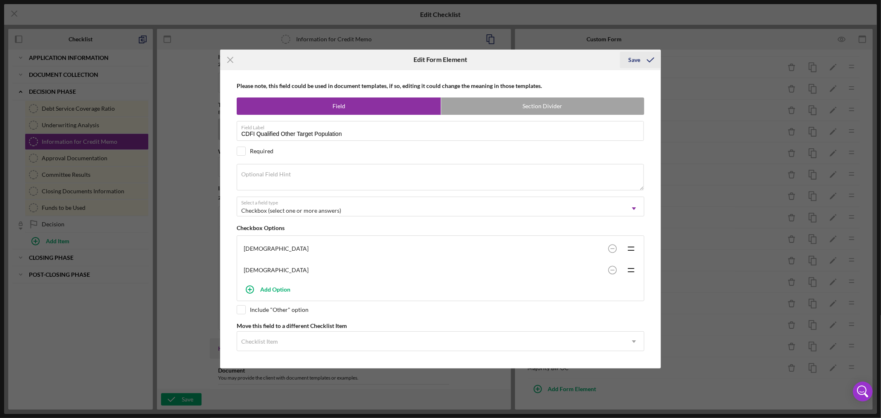
click at [637, 56] on div "Save" at bounding box center [634, 60] width 12 height 17
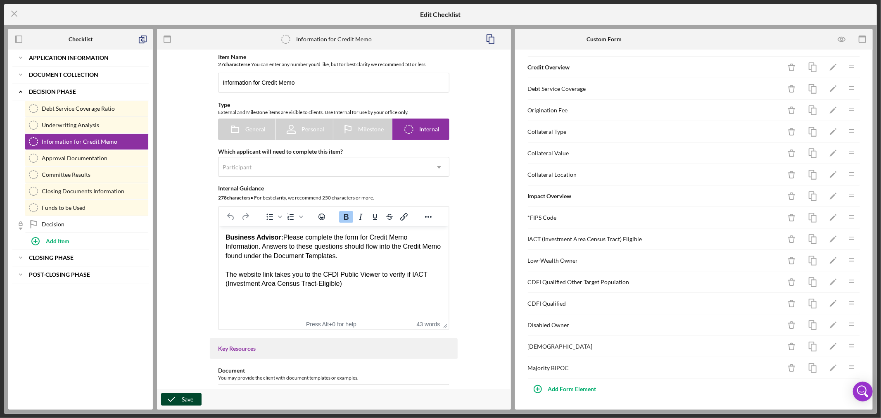
click at [193, 399] on button "Save" at bounding box center [181, 399] width 40 height 12
click at [145, 36] on icon "button" at bounding box center [142, 39] width 19 height 19
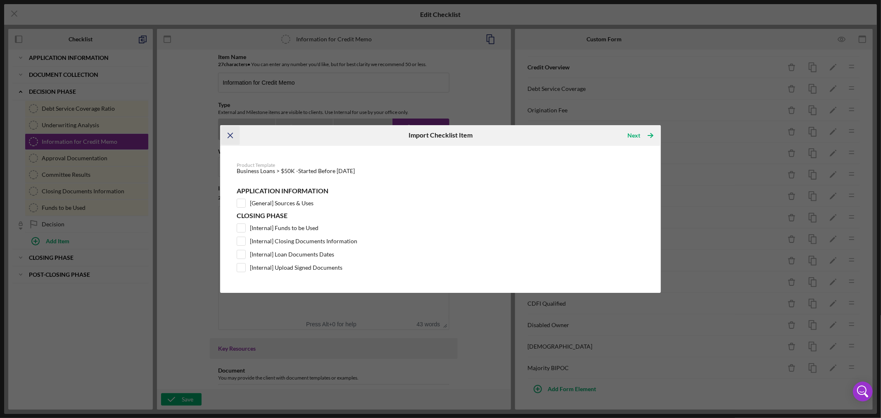
click at [229, 131] on icon "Icon/Menu Close" at bounding box center [230, 135] width 19 height 19
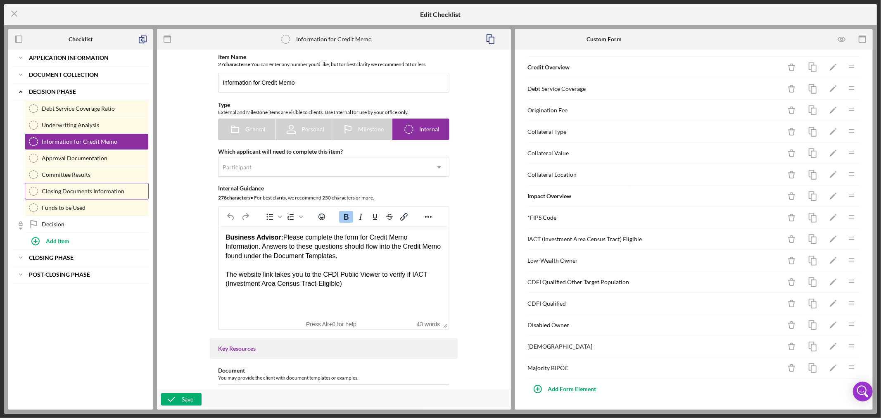
click at [101, 190] on div "Closing Documents Information" at bounding box center [95, 191] width 107 height 7
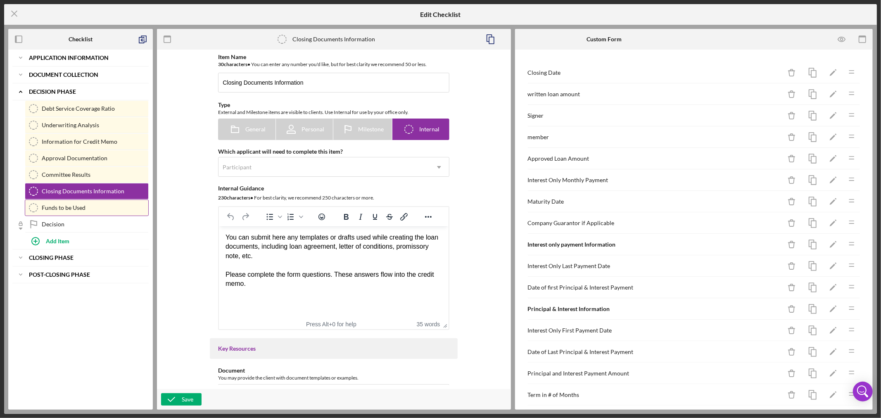
click at [94, 206] on div "Funds to be Used" at bounding box center [95, 207] width 107 height 7
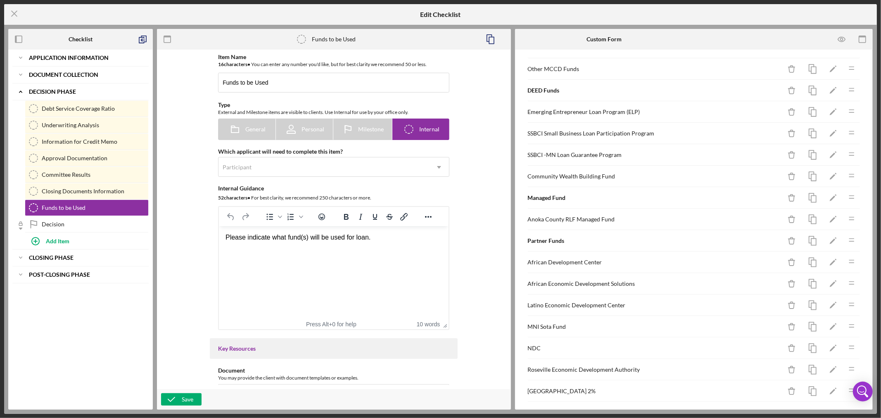
scroll to position [92, 0]
click at [786, 217] on icon "Icon/Delete" at bounding box center [792, 217] width 19 height 19
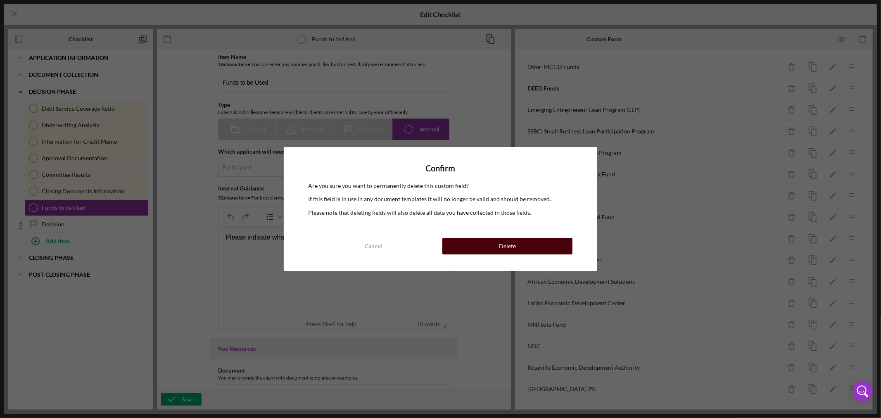
click at [518, 246] on button "Delete" at bounding box center [507, 246] width 130 height 17
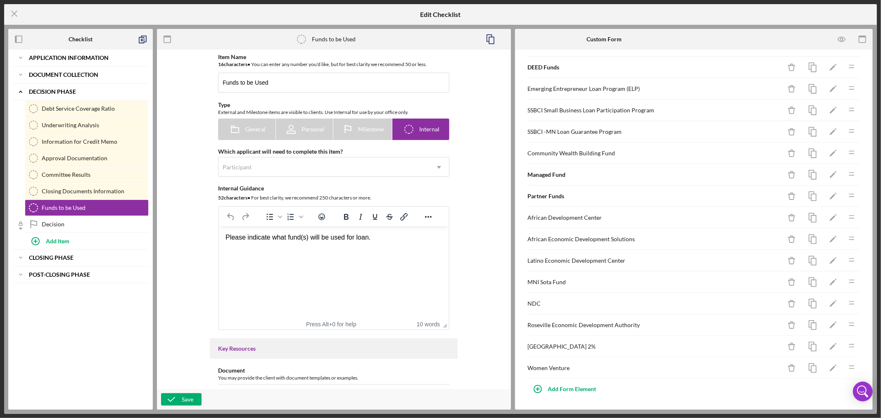
scroll to position [0, 0]
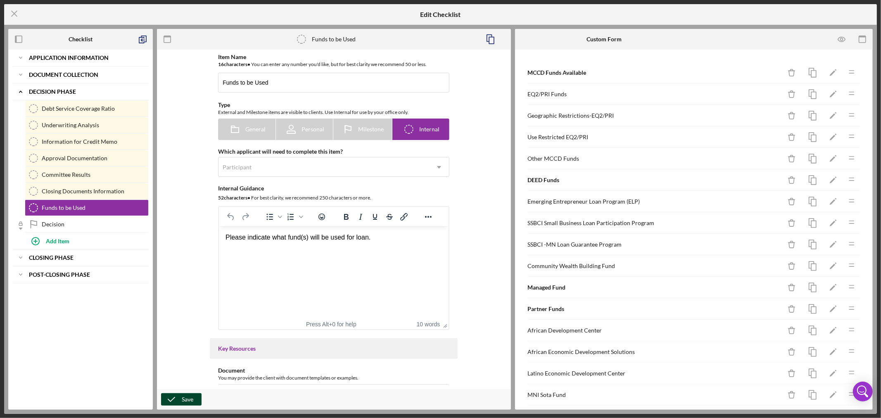
click at [183, 400] on div "Save" at bounding box center [188, 399] width 12 height 12
click at [842, 37] on icon "button" at bounding box center [841, 39] width 7 height 5
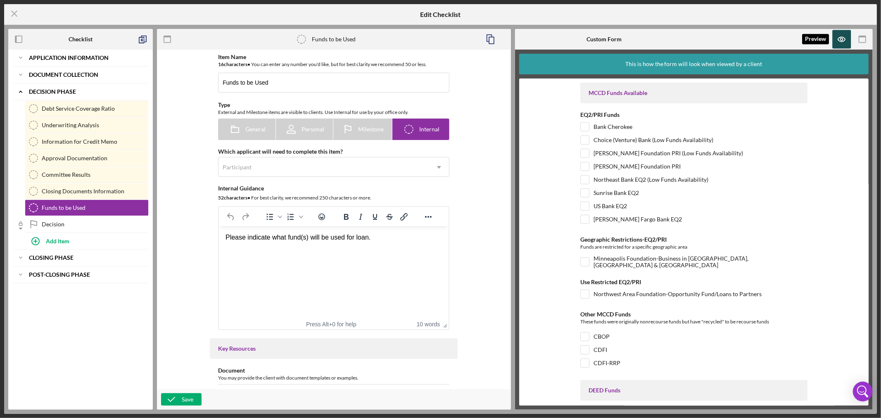
click at [844, 40] on icon "button" at bounding box center [842, 39] width 19 height 19
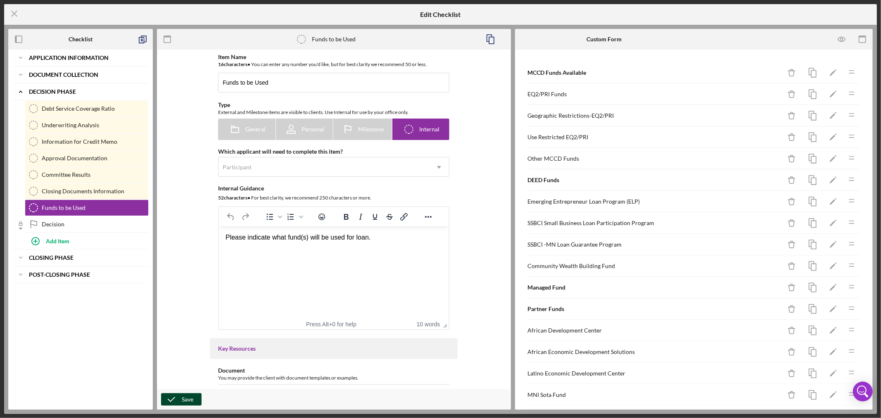
click at [187, 397] on div "Save" at bounding box center [188, 399] width 12 height 12
click at [112, 192] on div "Closing Documents Information" at bounding box center [95, 191] width 107 height 7
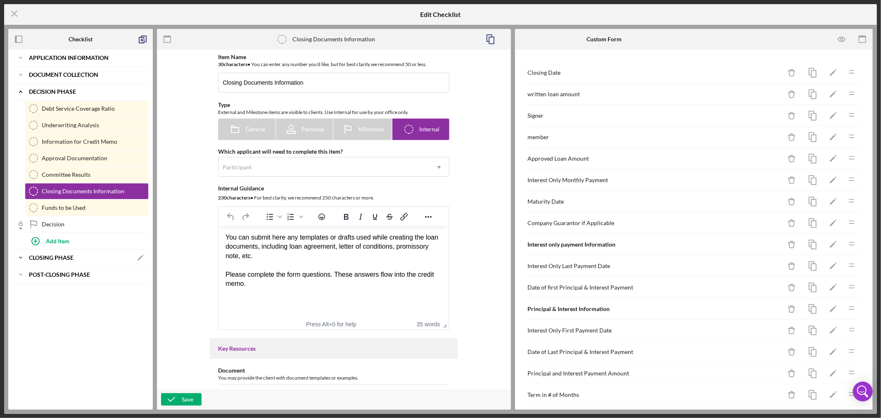
click at [18, 258] on icon "Icon/Expander" at bounding box center [20, 257] width 17 height 17
click at [89, 175] on div "Committee Results" at bounding box center [95, 174] width 107 height 7
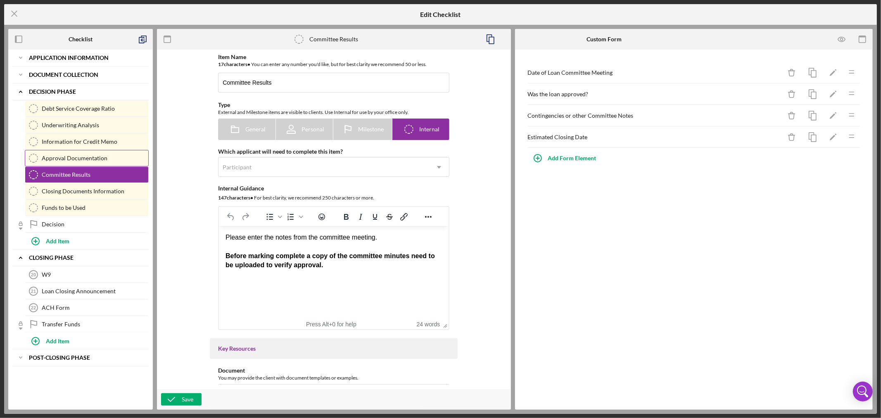
click at [94, 158] on div "Approval Documentation" at bounding box center [95, 158] width 107 height 7
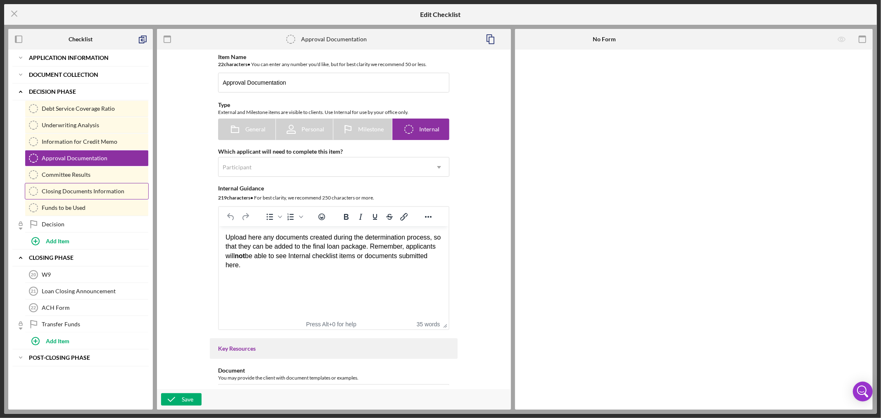
drag, startPoint x: 44, startPoint y: 158, endPoint x: 42, endPoint y: 188, distance: 29.8
click at [42, 188] on div "Debt Service Coverage Ratio Debt Service Coverage Ratio Underwriting Analysis U…" at bounding box center [80, 166] width 136 height 132
click at [122, 158] on div "Approval Documentation" at bounding box center [95, 158] width 107 height 7
click at [80, 124] on div "Underwriting Analysis" at bounding box center [95, 125] width 107 height 7
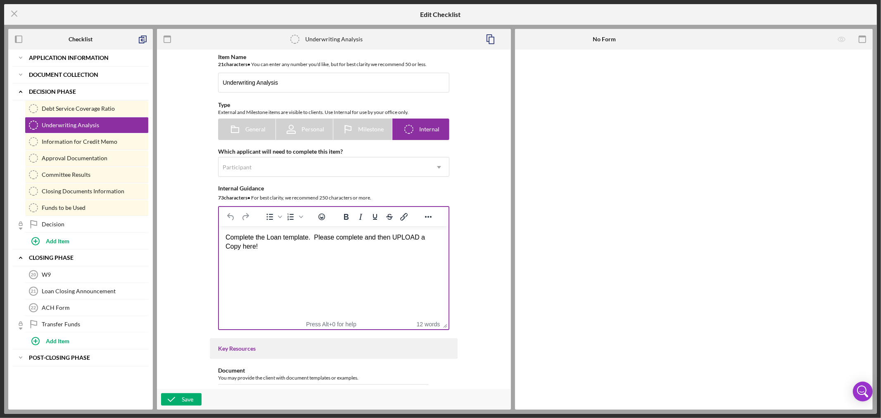
click at [309, 251] on div "Complete the Loan template. Please complete and then UPLOAD a Copy here!" at bounding box center [333, 242] width 216 height 19
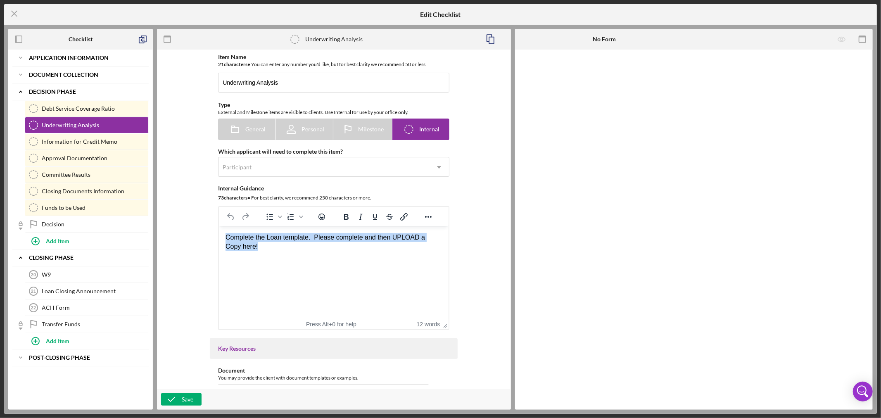
drag, startPoint x: 225, startPoint y: 237, endPoint x: 281, endPoint y: 251, distance: 57.5
click at [278, 251] on div "Complete the Loan template. Please complete and then UPLOAD a Copy here!" at bounding box center [333, 242] width 216 height 19
click at [270, 258] on html "Complete the Loan template. Please complete and then UPLOAD a Copy here!" at bounding box center [334, 242] width 230 height 32
click at [15, 13] on line at bounding box center [14, 13] width 5 height 5
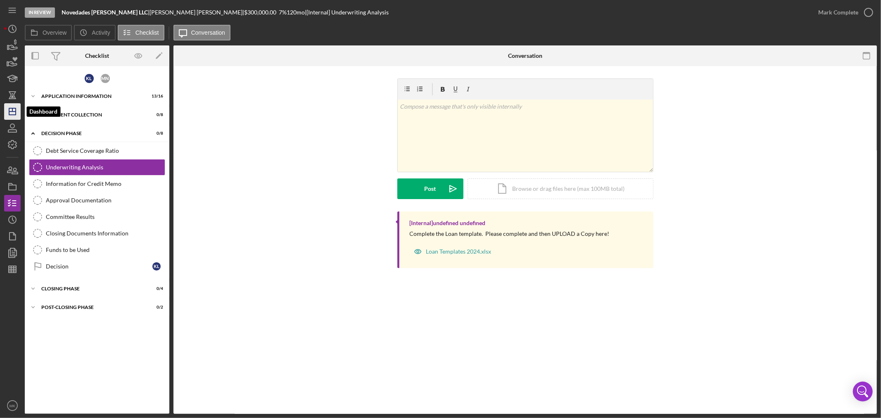
click at [12, 112] on line "button" at bounding box center [12, 109] width 0 height 3
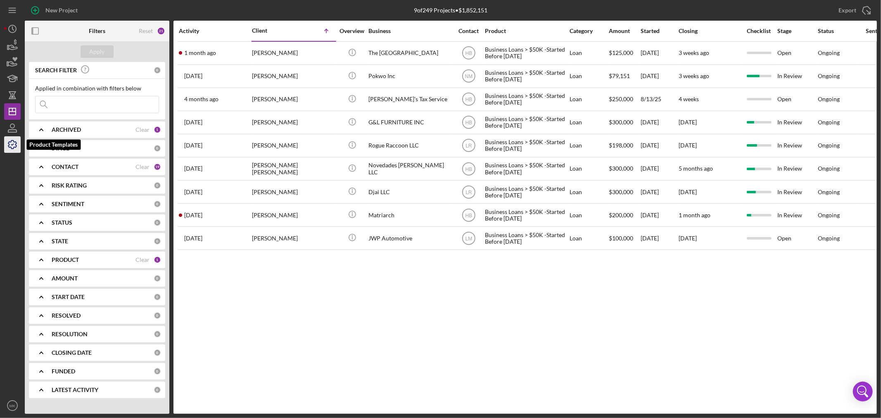
click at [14, 145] on icon "button" at bounding box center [12, 144] width 21 height 21
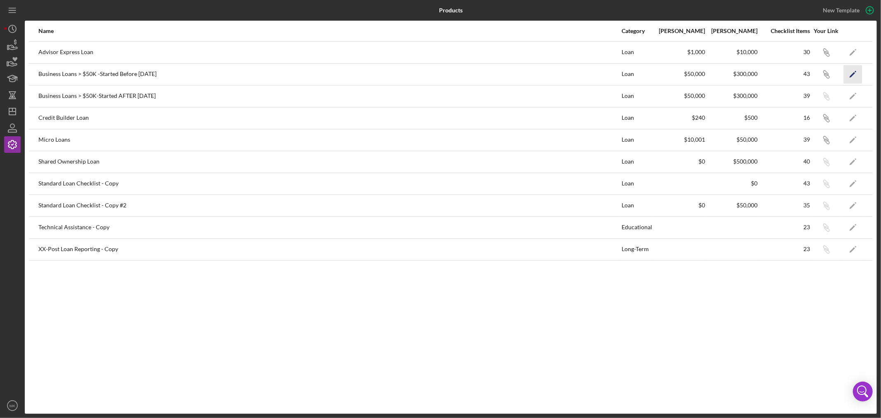
click at [853, 71] on icon "Icon/Edit" at bounding box center [853, 74] width 19 height 19
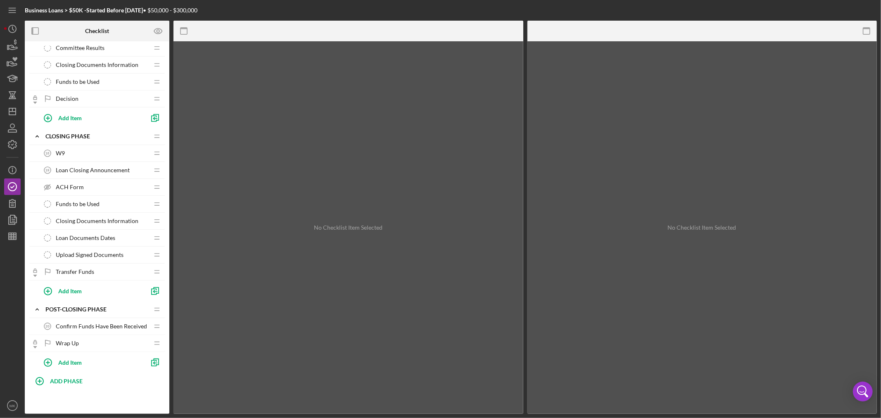
scroll to position [591, 0]
click at [14, 235] on g "button" at bounding box center [12, 236] width 7 height 7
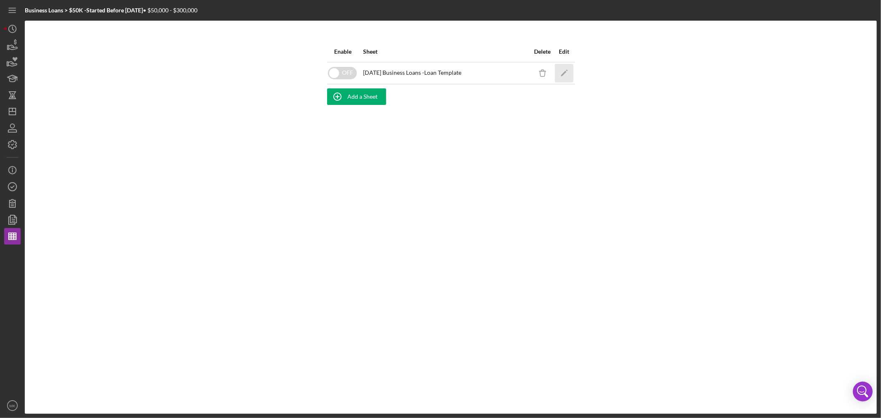
click at [565, 71] on polygon "button" at bounding box center [563, 74] width 6 height 6
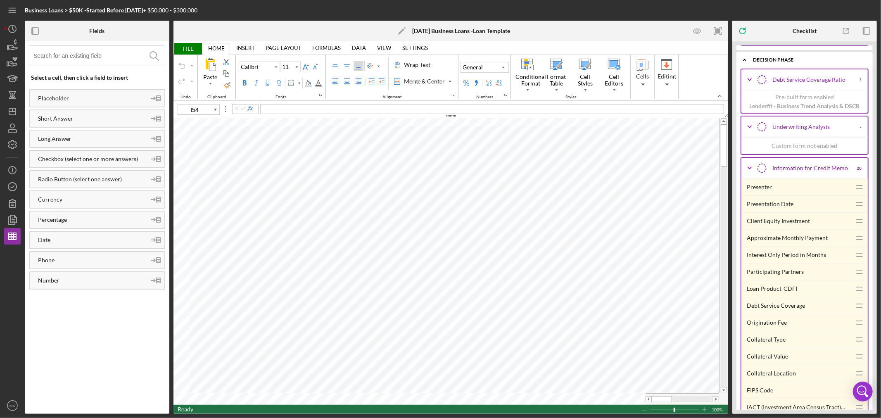
scroll to position [3350, 0]
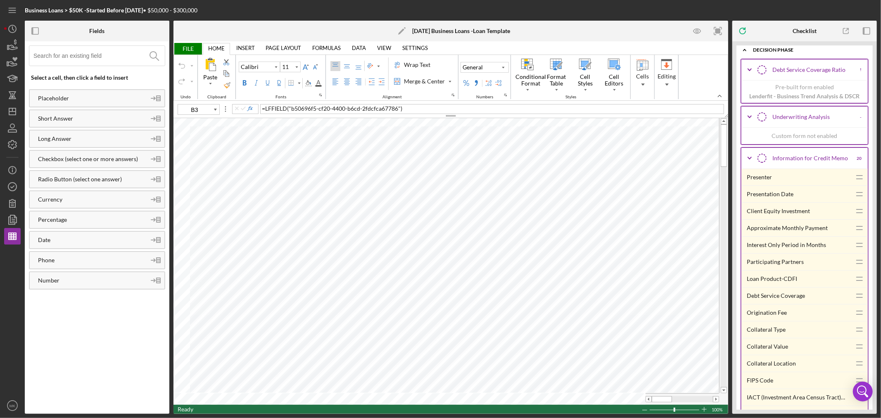
click at [765, 185] on div "Presenter" at bounding box center [799, 177] width 104 height 17
click at [775, 202] on div "Presentation Date" at bounding box center [799, 194] width 104 height 17
click at [774, 219] on div "Client Equity Investment" at bounding box center [799, 211] width 104 height 17
click at [762, 253] on div "Interest Only Period in Months" at bounding box center [799, 245] width 104 height 17
click at [790, 236] on div "Approximate Monthly Payment" at bounding box center [799, 228] width 104 height 17
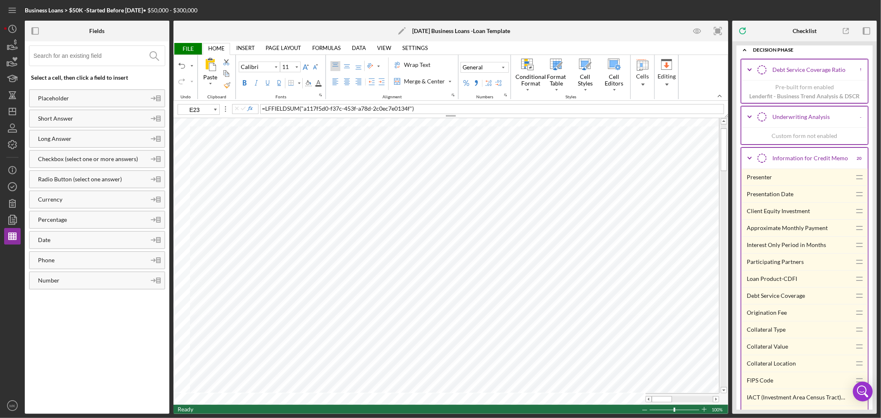
click at [759, 321] on div "Origination Fee" at bounding box center [799, 312] width 104 height 17
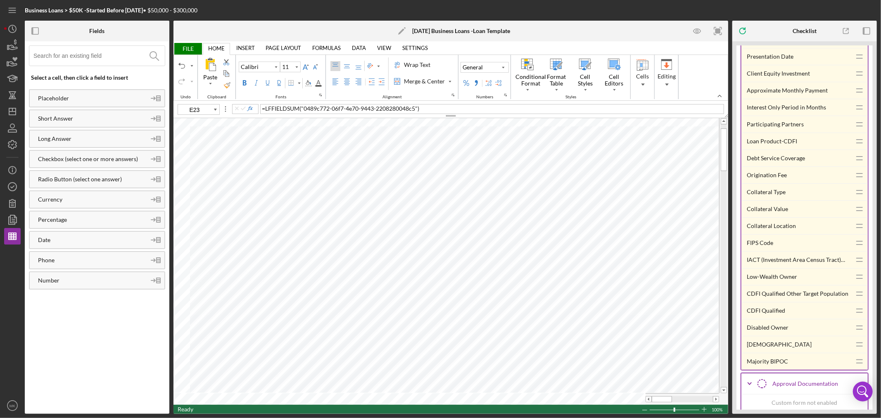
scroll to position [3533, 0]
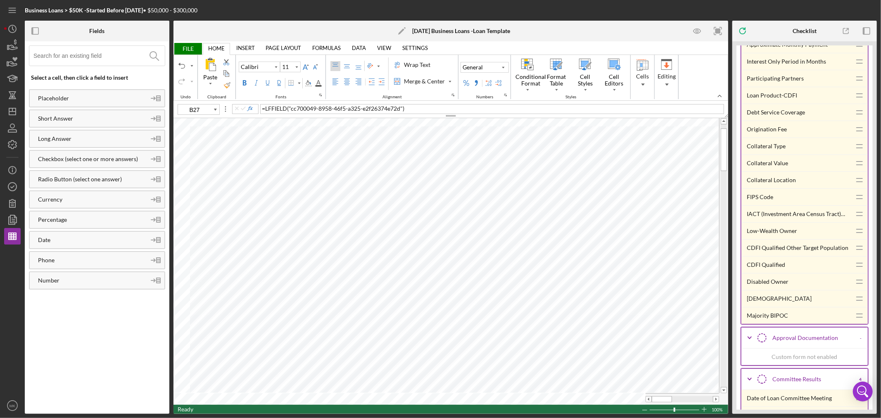
click at [796, 256] on div "CDFI Qualified Other Target Population" at bounding box center [799, 248] width 104 height 17
click at [781, 239] on div "Low-Wealth Owner" at bounding box center [799, 231] width 104 height 17
click at [764, 273] on div "CDFI Qualified" at bounding box center [799, 264] width 104 height 17
click at [777, 222] on div "IACT (Investment Area Census Tract) Eligible" at bounding box center [799, 214] width 104 height 17
click at [763, 290] on div "Disabled Owner" at bounding box center [799, 281] width 104 height 17
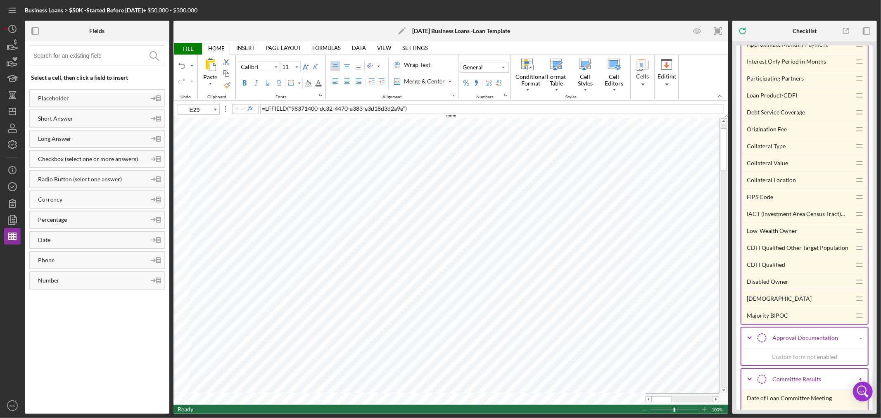
click at [765, 307] on div "[DEMOGRAPHIC_DATA]" at bounding box center [799, 298] width 104 height 17
click at [764, 324] on div "Majority BIPOC" at bounding box center [799, 315] width 104 height 17
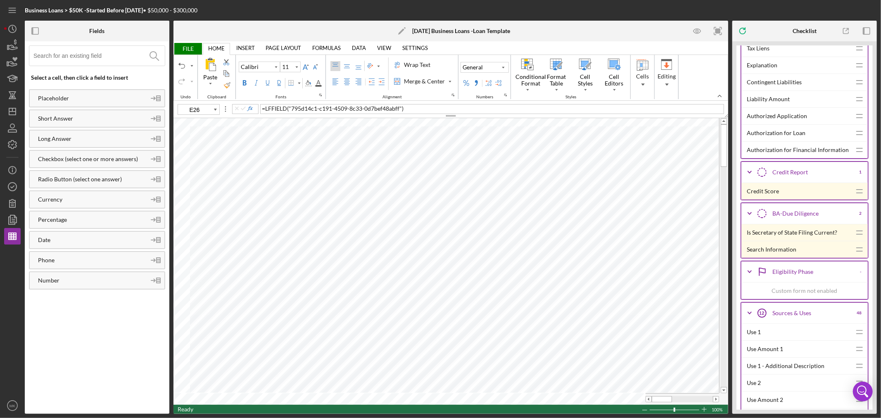
scroll to position [1927, 0]
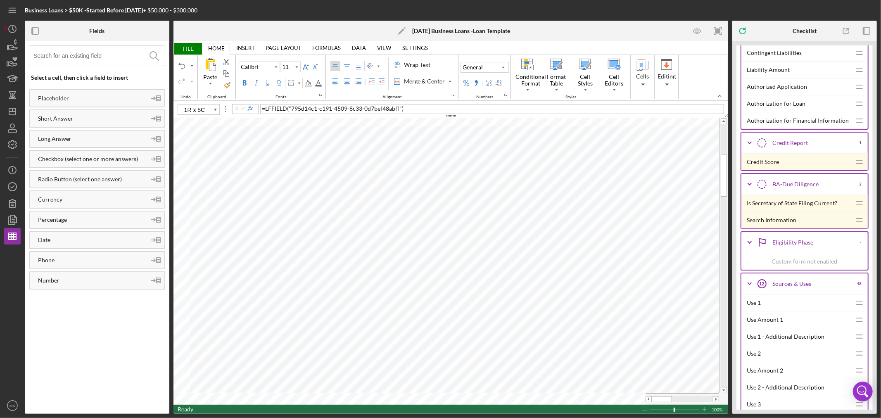
type input "A32"
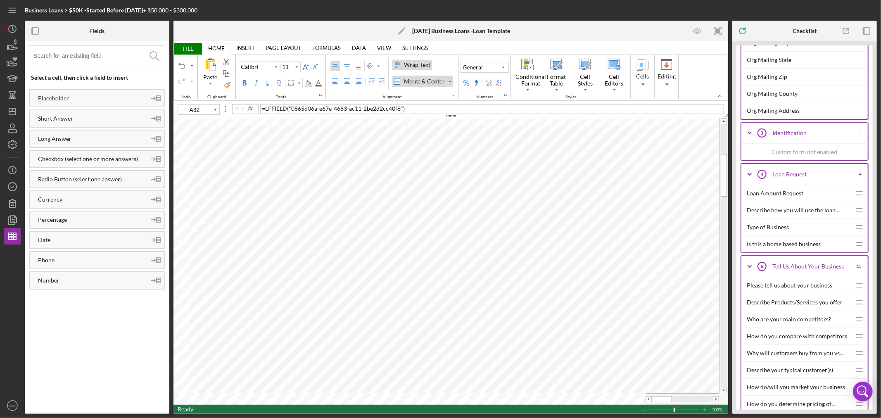
scroll to position [872, 0]
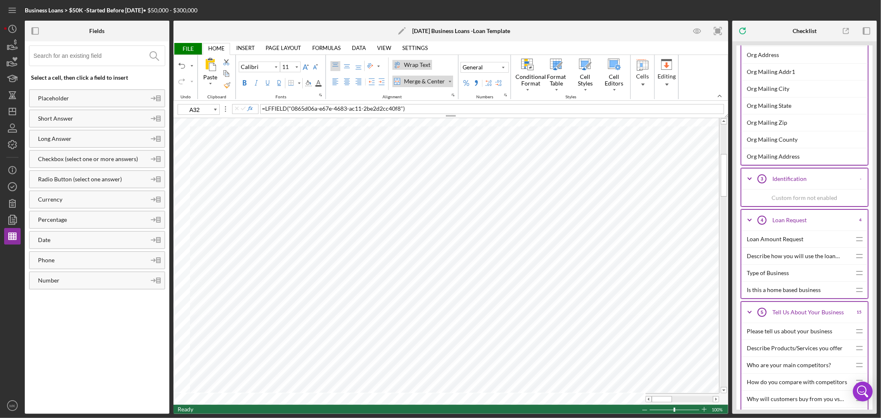
click at [766, 259] on div "Describe how you will use the loan proceeds" at bounding box center [799, 256] width 104 height 17
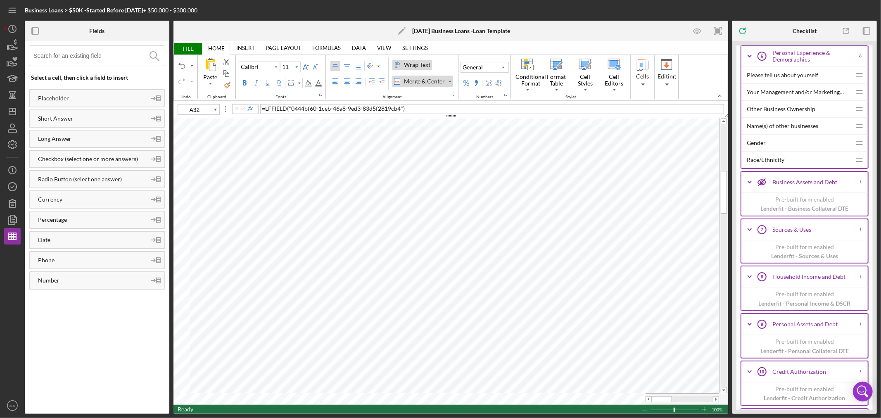
scroll to position [1422, 0]
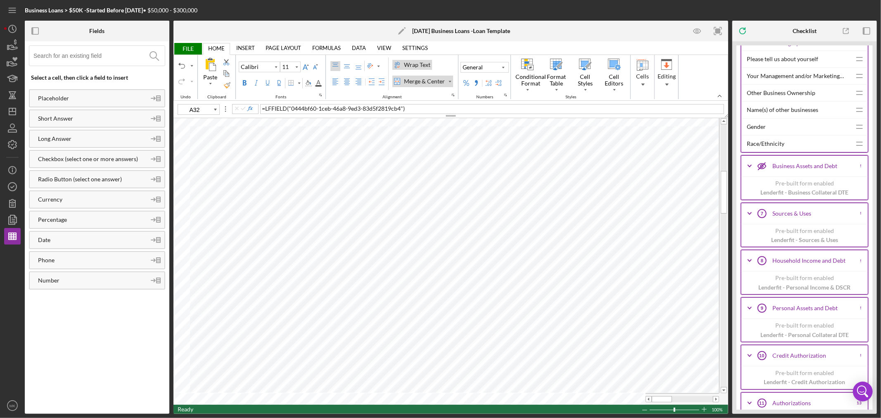
click at [750, 218] on icon "Icon/Expander" at bounding box center [749, 213] width 21 height 21
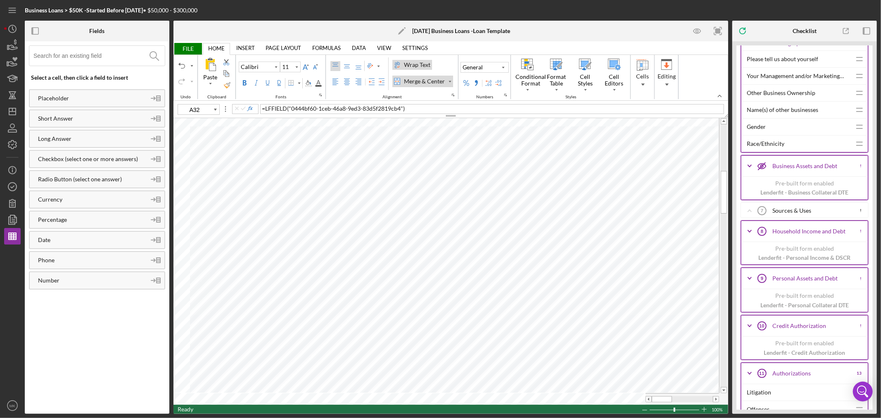
click at [751, 215] on icon "Icon/Expander" at bounding box center [749, 210] width 21 height 21
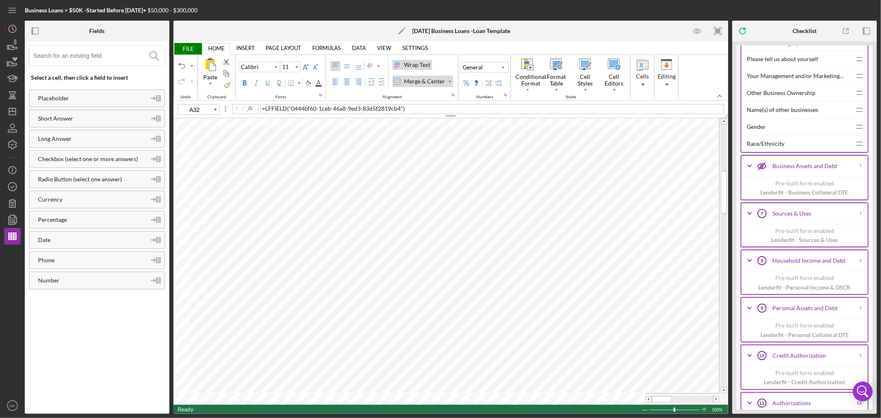
click at [191, 48] on span "FILE" at bounding box center [187, 49] width 28 height 12
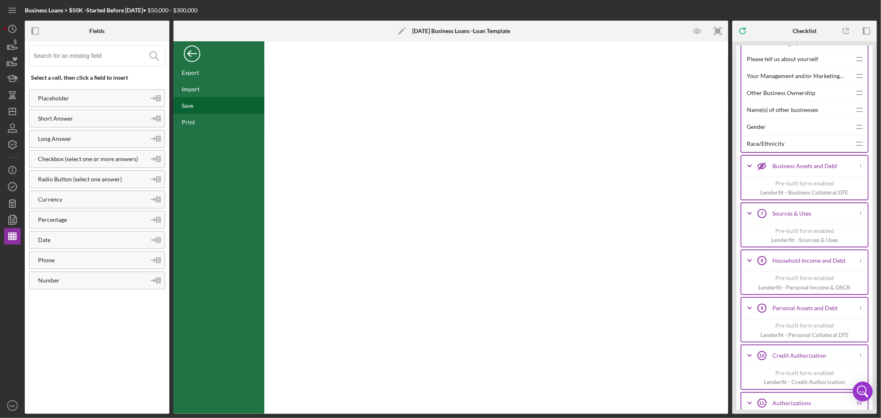
click at [192, 102] on div "Save" at bounding box center [188, 105] width 12 height 7
click at [14, 113] on icon "Icon/Dashboard" at bounding box center [12, 111] width 21 height 21
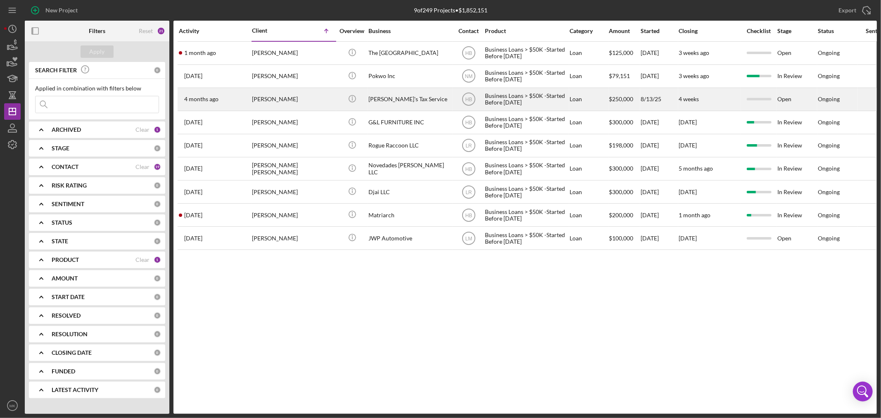
click at [441, 102] on div "[PERSON_NAME]'s Tax Service" at bounding box center [409, 99] width 83 height 22
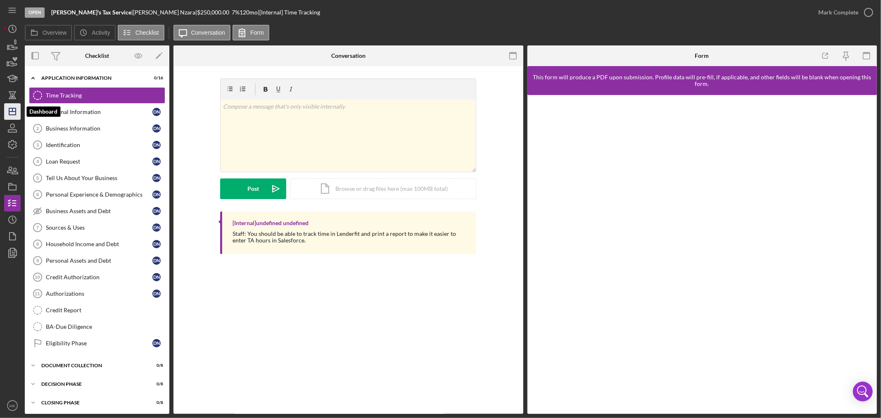
click at [14, 110] on icon "Icon/Dashboard" at bounding box center [12, 111] width 21 height 21
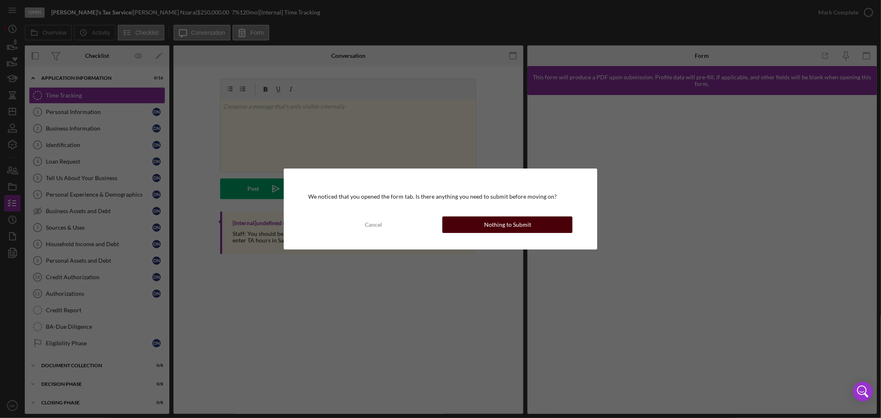
click at [500, 225] on div "Nothing to Submit" at bounding box center [507, 224] width 47 height 17
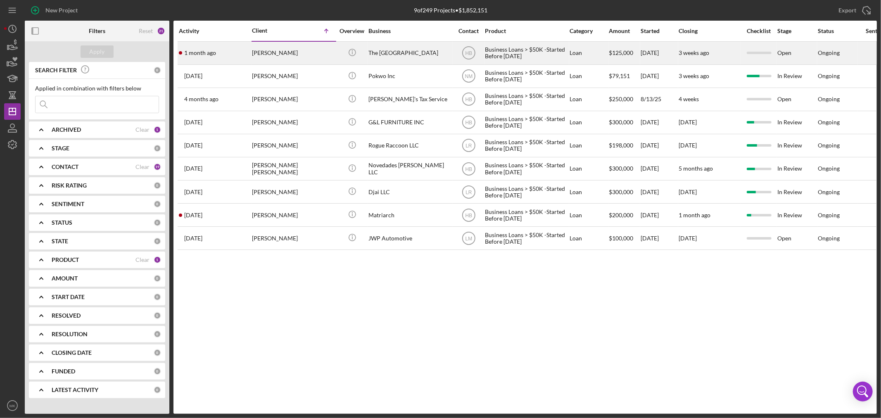
click at [271, 50] on div "[PERSON_NAME]" at bounding box center [293, 53] width 83 height 22
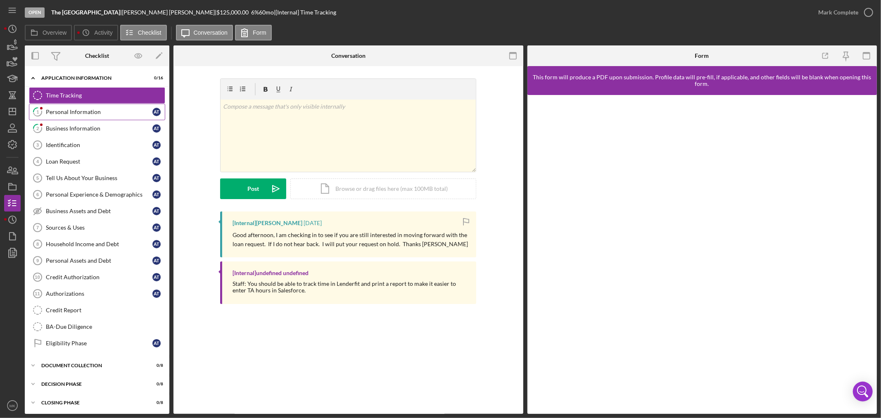
click at [106, 112] on div "Personal Information" at bounding box center [99, 112] width 107 height 7
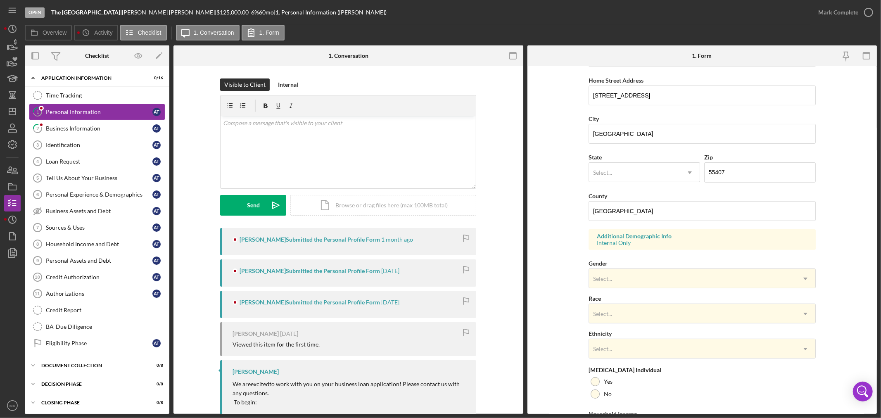
scroll to position [204, 0]
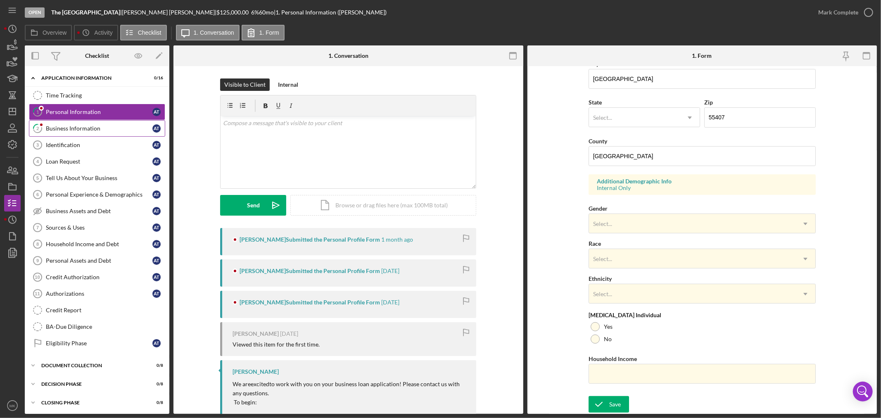
click at [108, 130] on div "Business Information" at bounding box center [99, 128] width 107 height 7
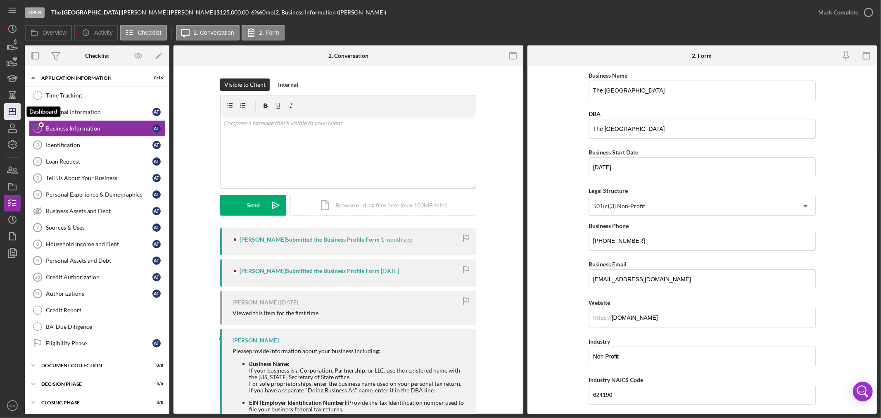
click at [12, 112] on icon "Icon/Dashboard" at bounding box center [12, 111] width 21 height 21
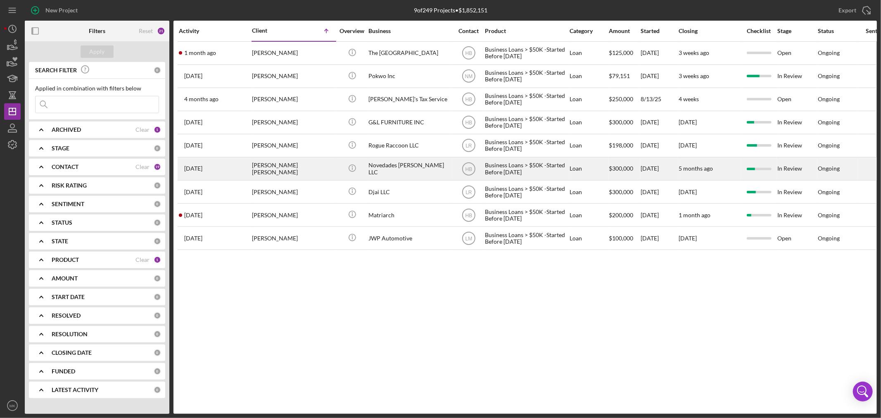
click at [290, 170] on div "[PERSON_NAME] [PERSON_NAME]" at bounding box center [293, 169] width 83 height 22
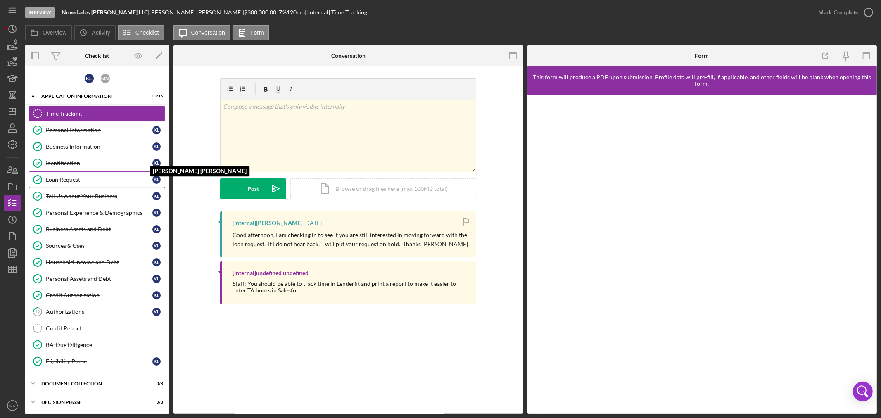
scroll to position [39, 0]
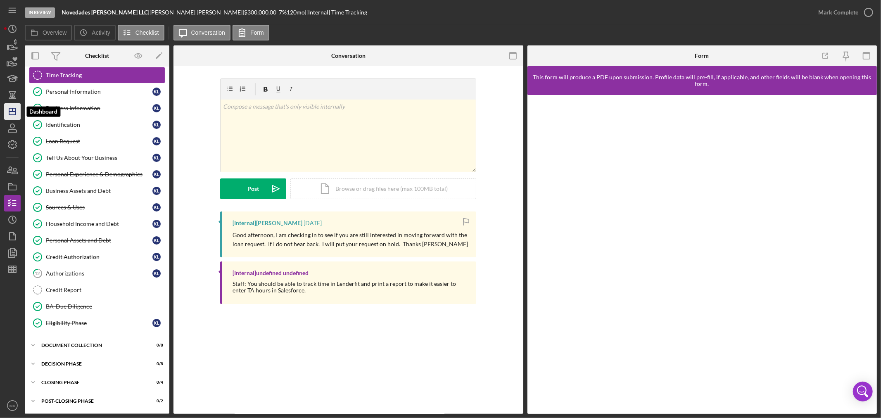
click at [17, 109] on icon "Icon/Dashboard" at bounding box center [12, 111] width 21 height 21
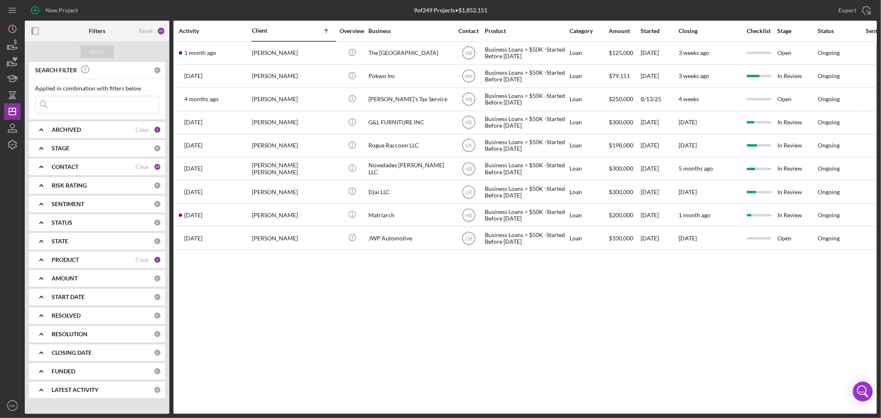
click at [72, 257] on b "PRODUCT" at bounding box center [65, 259] width 27 height 7
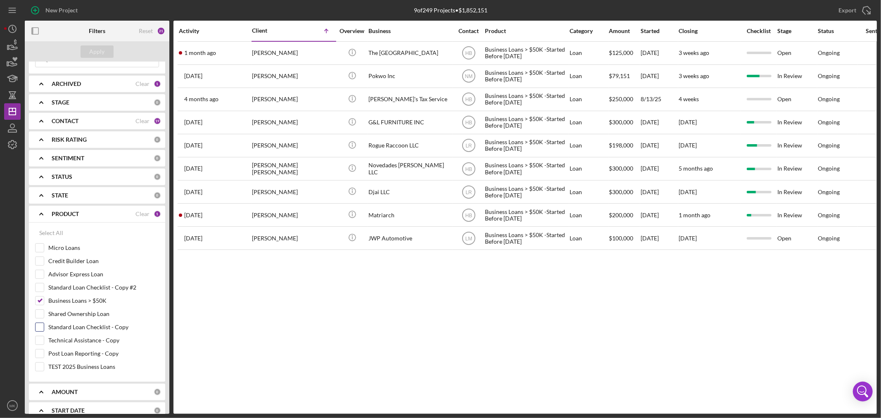
scroll to position [92, 0]
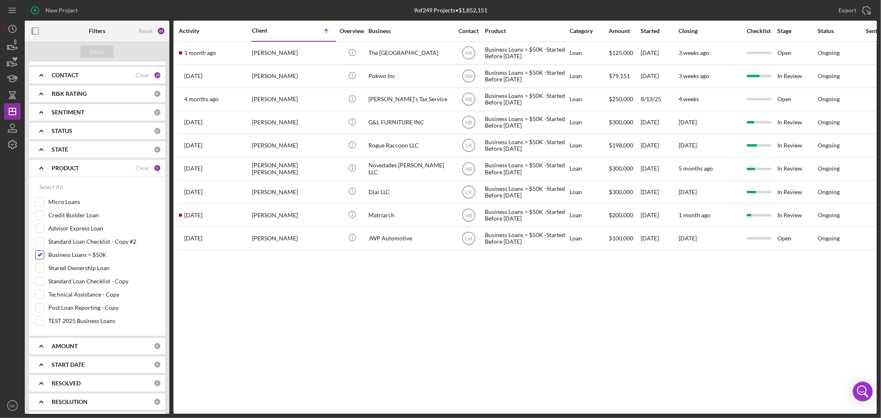
click at [40, 254] on input "Business Loans > $50K" at bounding box center [40, 255] width 8 height 8
checkbox input "false"
click at [39, 201] on input "Micro Loans" at bounding box center [40, 202] width 8 height 8
checkbox input "true"
click at [98, 53] on div "Apply" at bounding box center [97, 51] width 15 height 12
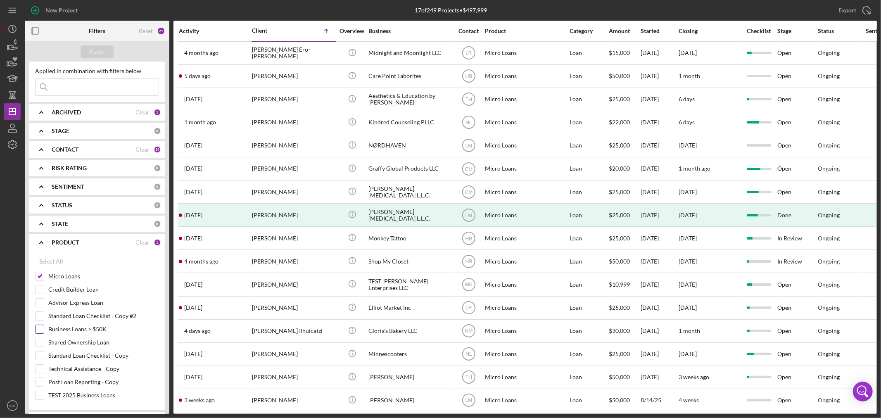
scroll to position [13, 0]
click at [67, 151] on b "CONTACT" at bounding box center [65, 153] width 27 height 7
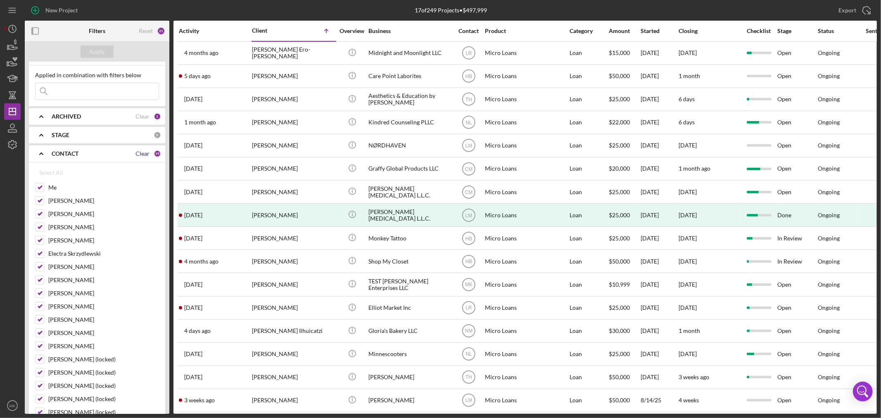
click at [142, 153] on div "Clear" at bounding box center [142, 153] width 14 height 7
checkbox input "false"
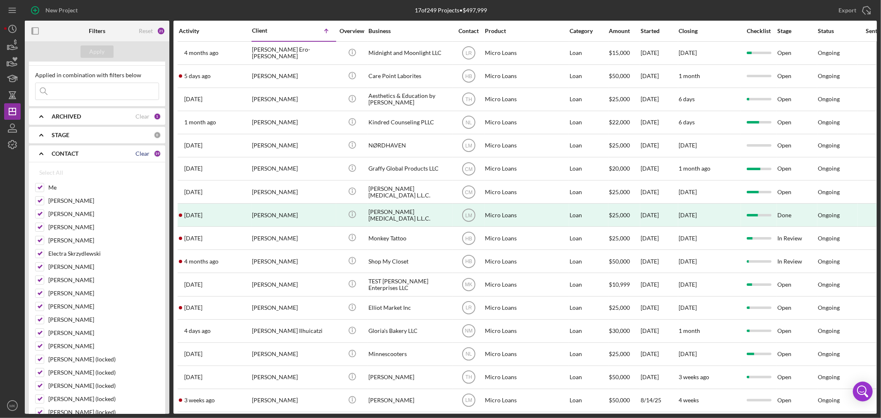
checkbox input "false"
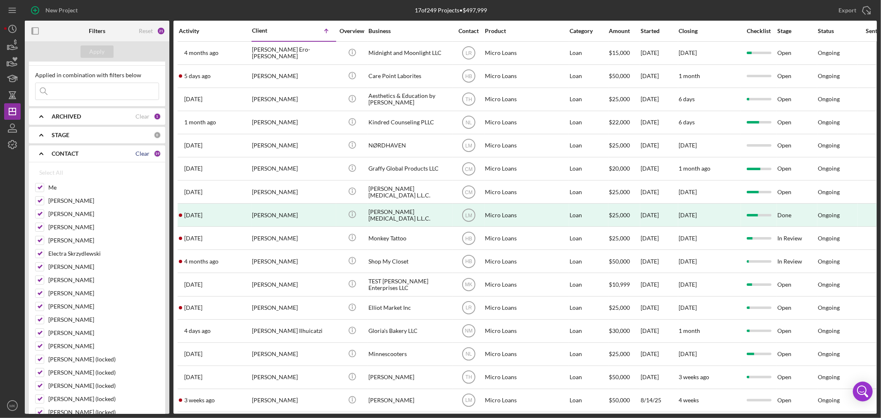
checkbox input "false"
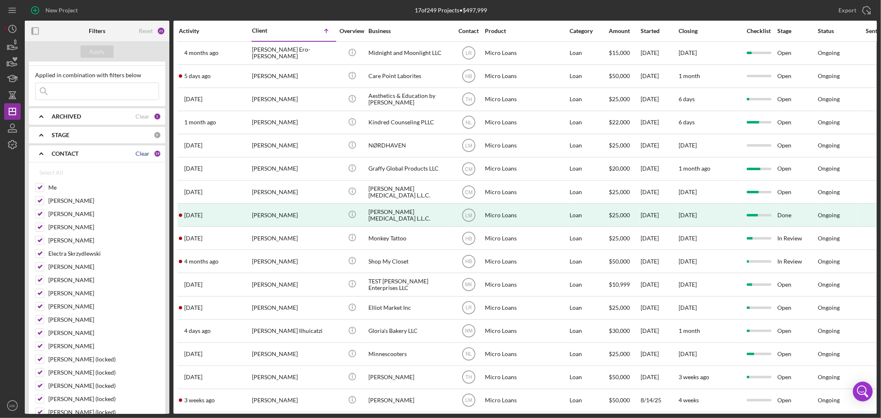
checkbox input "false"
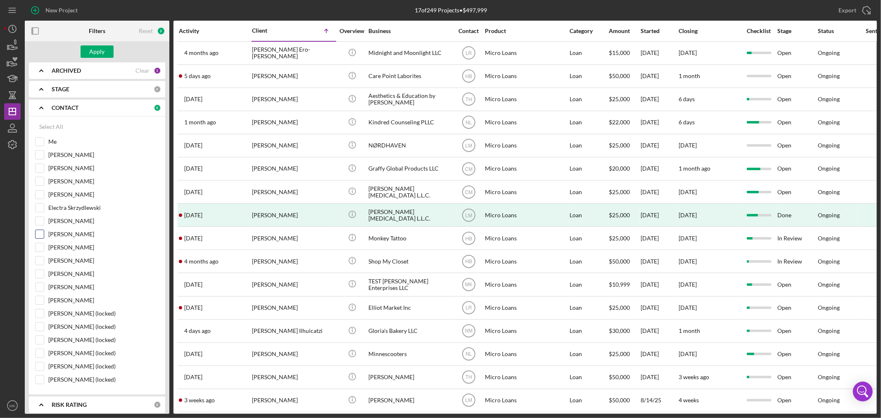
scroll to position [105, 0]
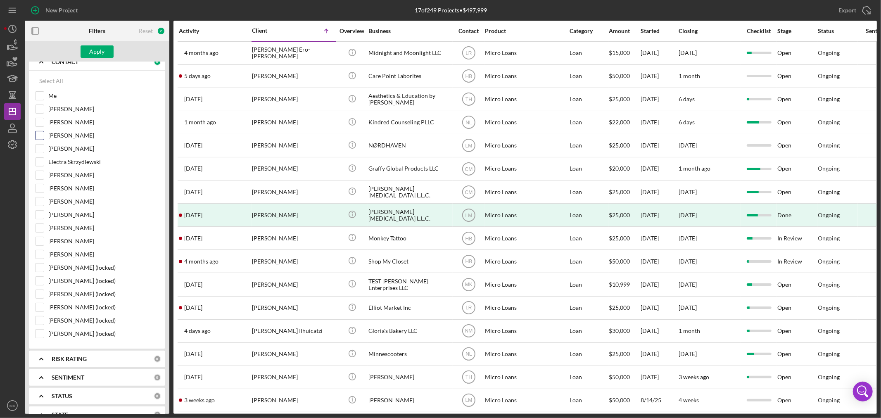
click at [38, 133] on input "[PERSON_NAME]" at bounding box center [40, 135] width 8 height 8
checkbox input "true"
click at [100, 50] on div "Apply" at bounding box center [97, 51] width 15 height 12
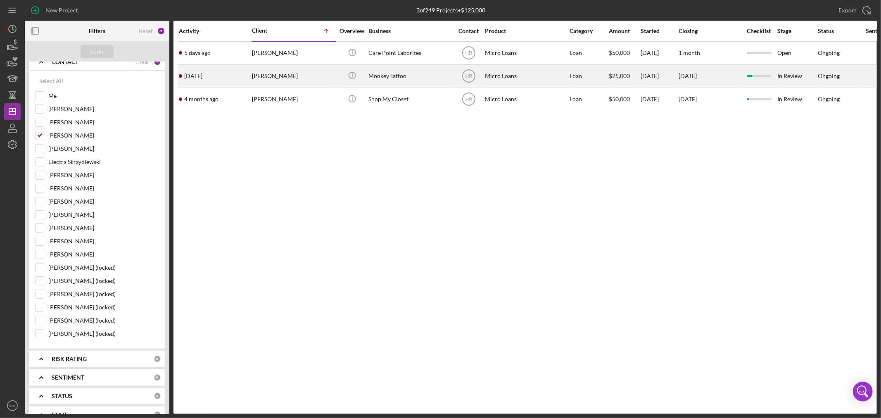
click at [292, 77] on div "[PERSON_NAME]" at bounding box center [293, 76] width 83 height 22
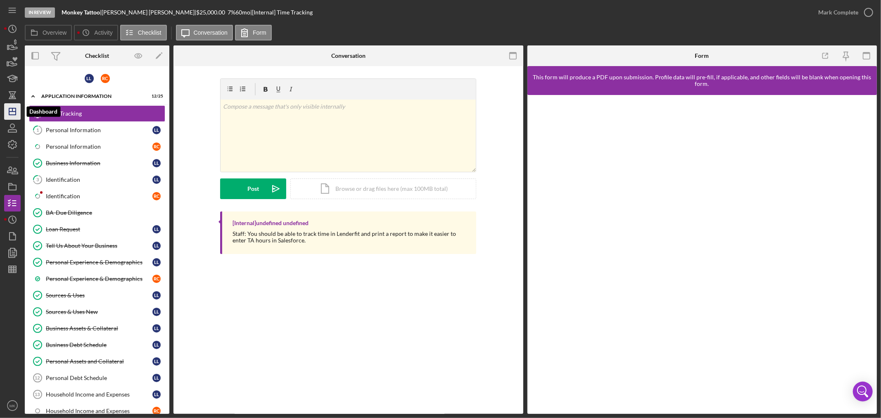
click at [11, 112] on icon "Icon/Dashboard" at bounding box center [12, 111] width 21 height 21
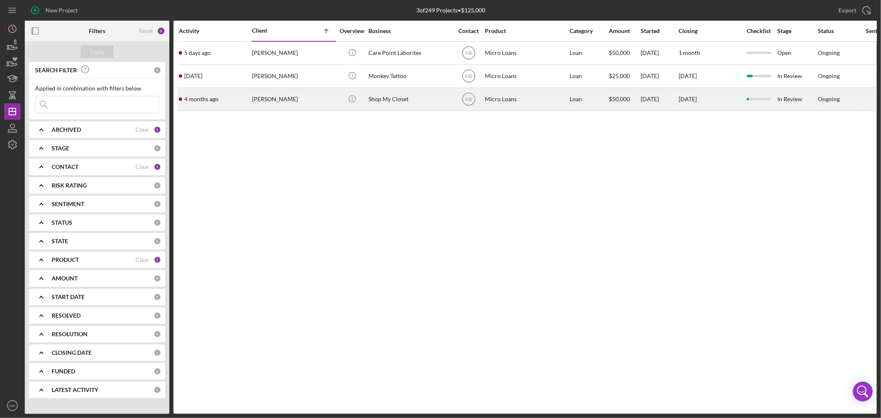
click at [266, 97] on div "[PERSON_NAME]" at bounding box center [293, 99] width 83 height 22
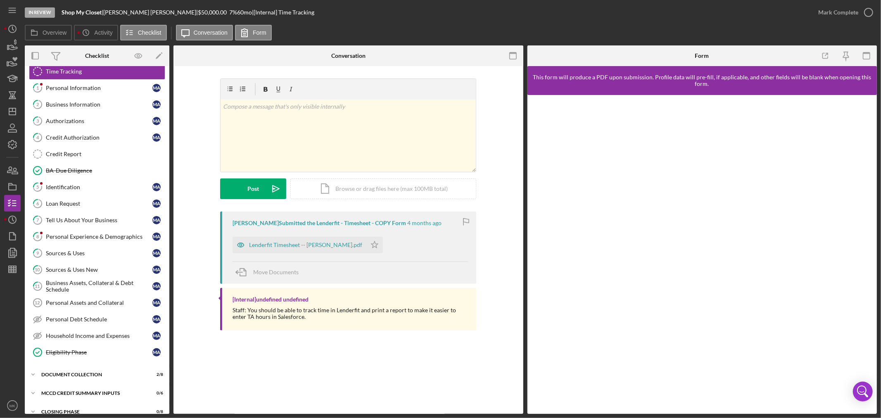
scroll to position [9, 0]
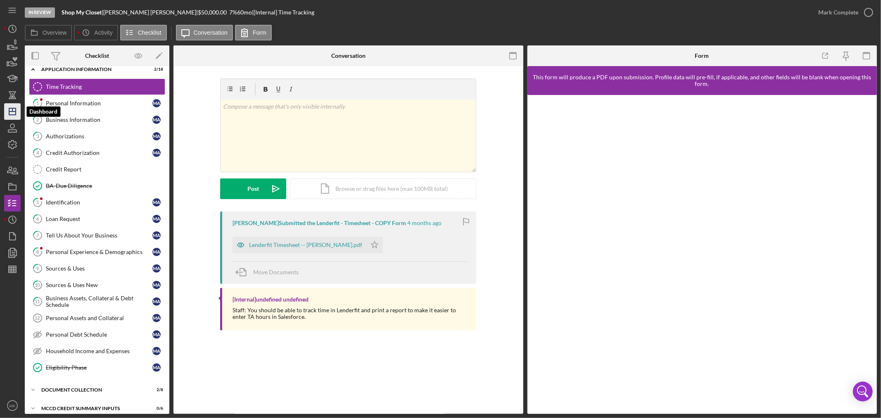
click at [14, 114] on icon "Icon/Dashboard" at bounding box center [12, 111] width 21 height 21
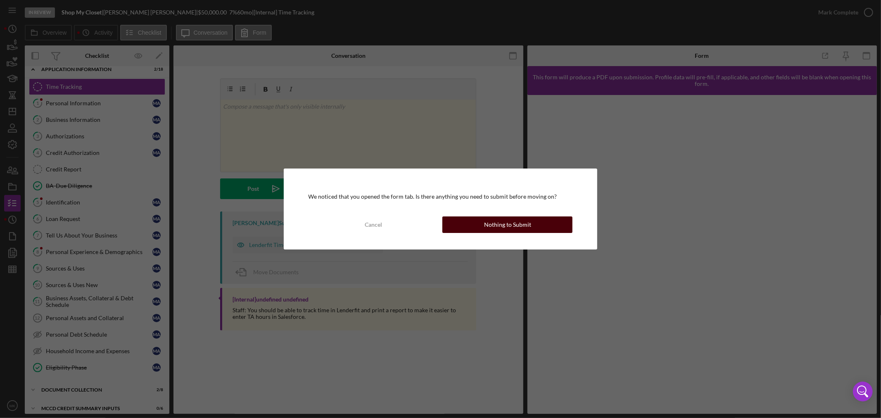
click at [514, 222] on div "Nothing to Submit" at bounding box center [507, 224] width 47 height 17
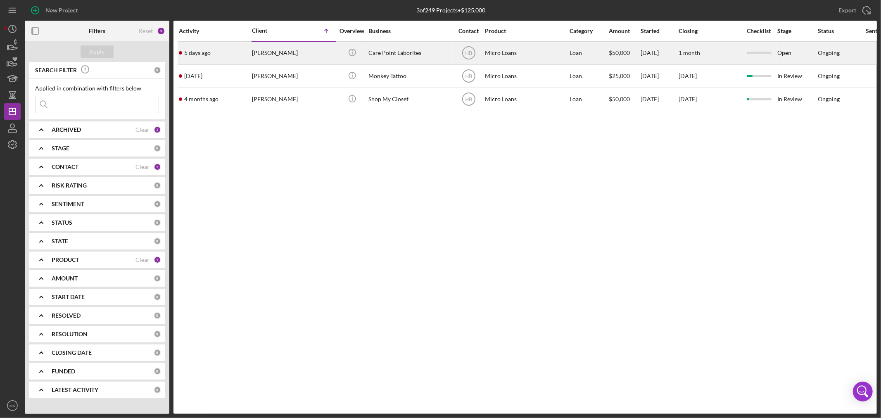
click at [283, 51] on div "[PERSON_NAME]" at bounding box center [293, 53] width 83 height 22
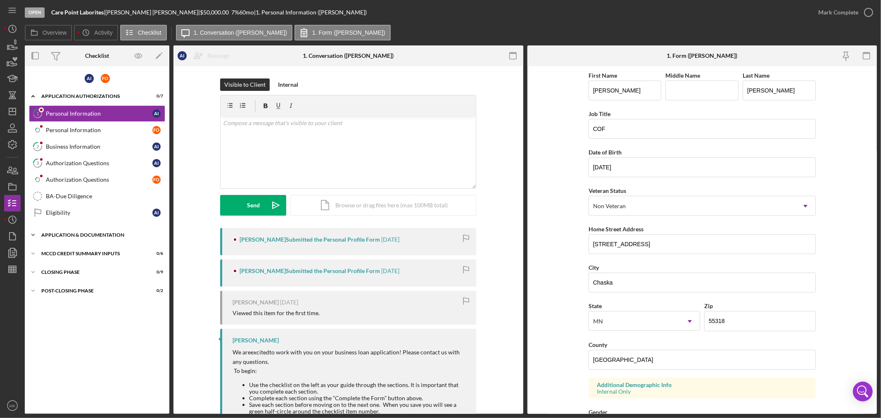
click at [34, 233] on icon "Icon/Expander" at bounding box center [33, 235] width 17 height 17
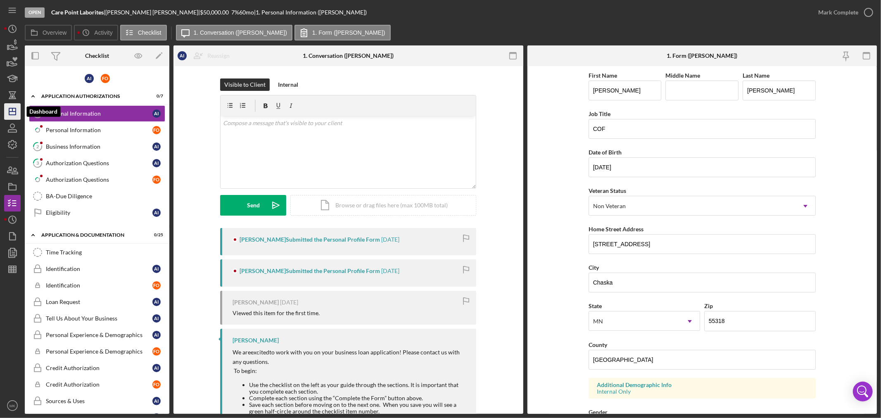
click at [14, 112] on icon "Icon/Dashboard" at bounding box center [12, 111] width 21 height 21
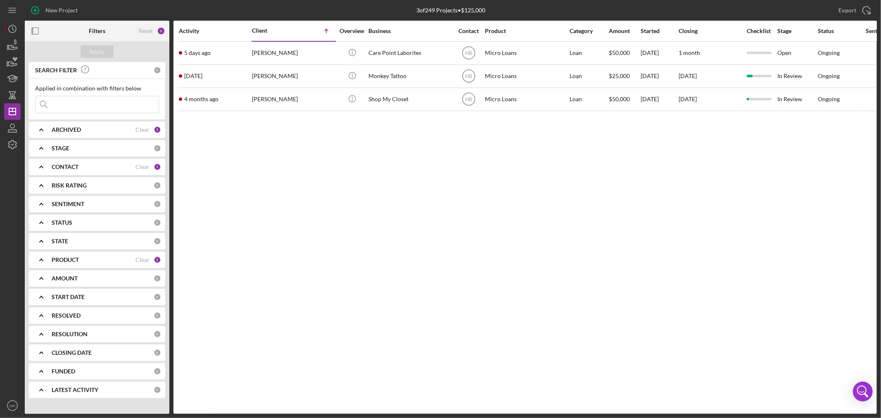
click at [69, 166] on b "CONTACT" at bounding box center [65, 167] width 27 height 7
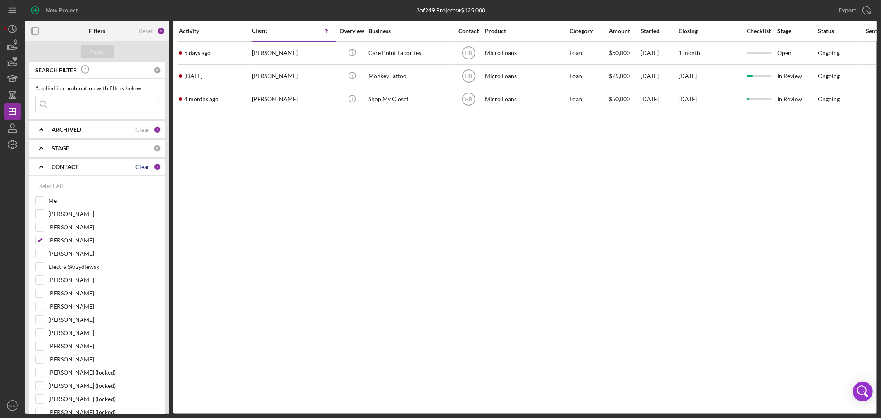
click at [139, 166] on div "Clear" at bounding box center [142, 167] width 14 height 7
checkbox input "false"
click at [57, 183] on div "Select All" at bounding box center [51, 186] width 24 height 17
checkbox input "true"
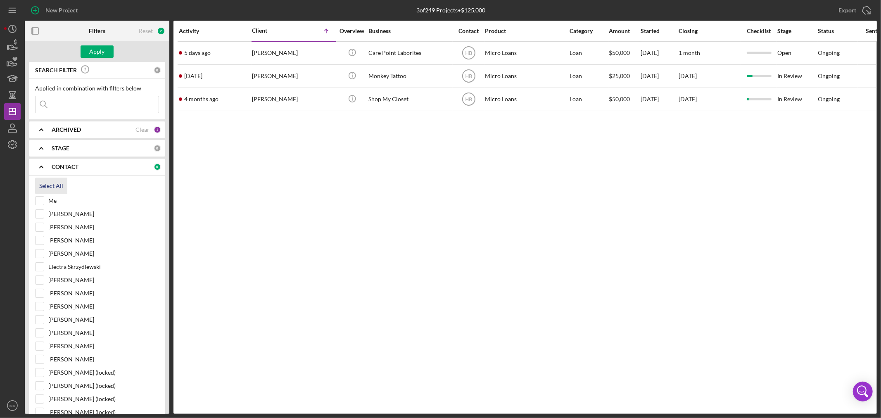
checkbox input "true"
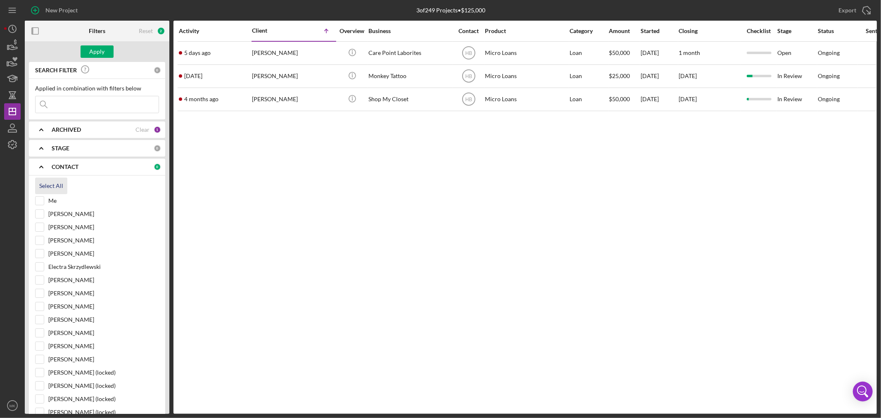
checkbox input "true"
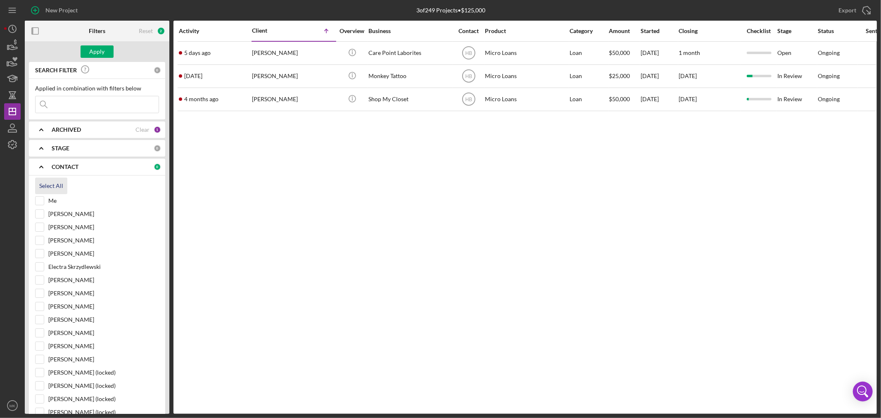
checkbox input "true"
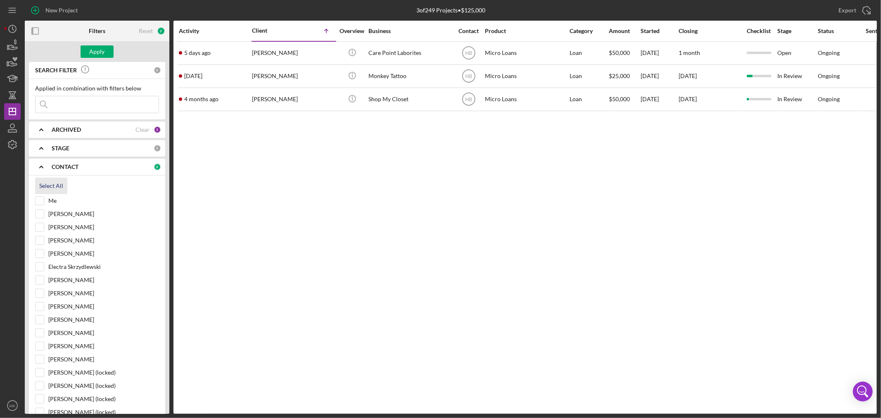
checkbox input "true"
click at [98, 48] on div "Apply" at bounding box center [97, 51] width 15 height 12
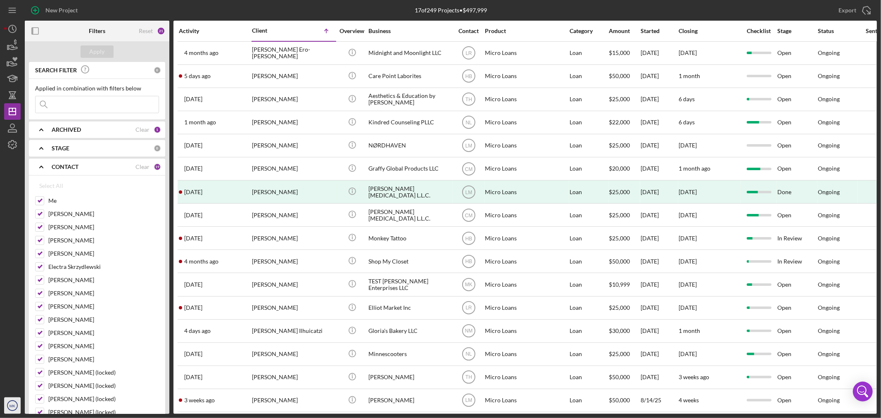
click at [13, 405] on text "MK" at bounding box center [12, 405] width 6 height 5
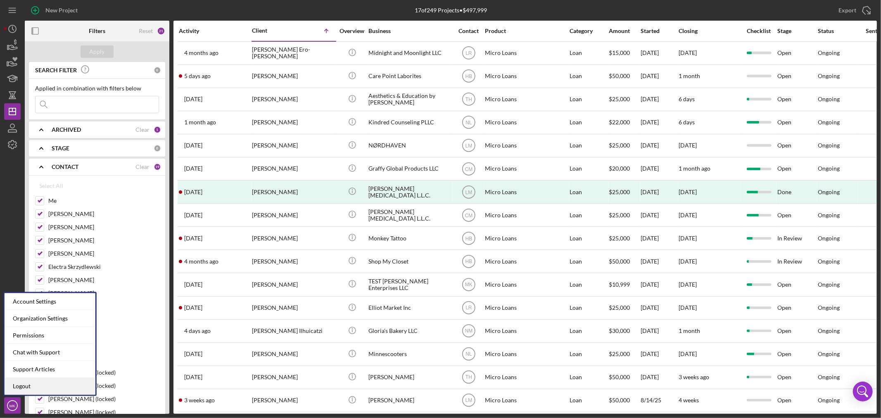
click at [38, 384] on link "Logout" at bounding box center [50, 386] width 91 height 17
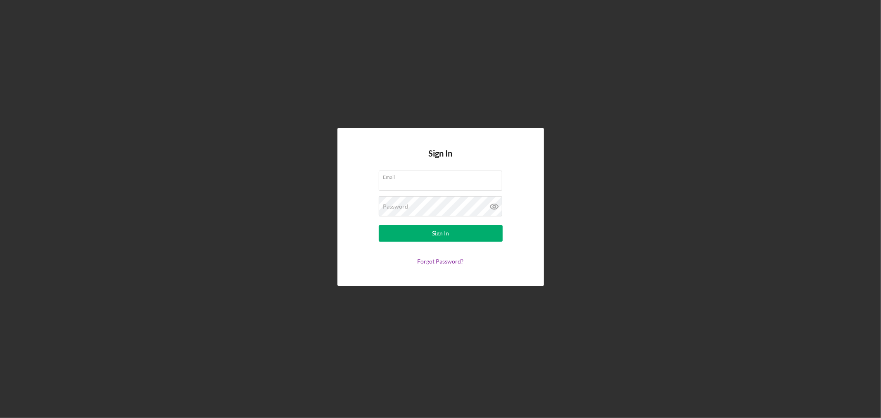
type input "[EMAIL_ADDRESS][DOMAIN_NAME]"
